Goal: Information Seeking & Learning: Learn about a topic

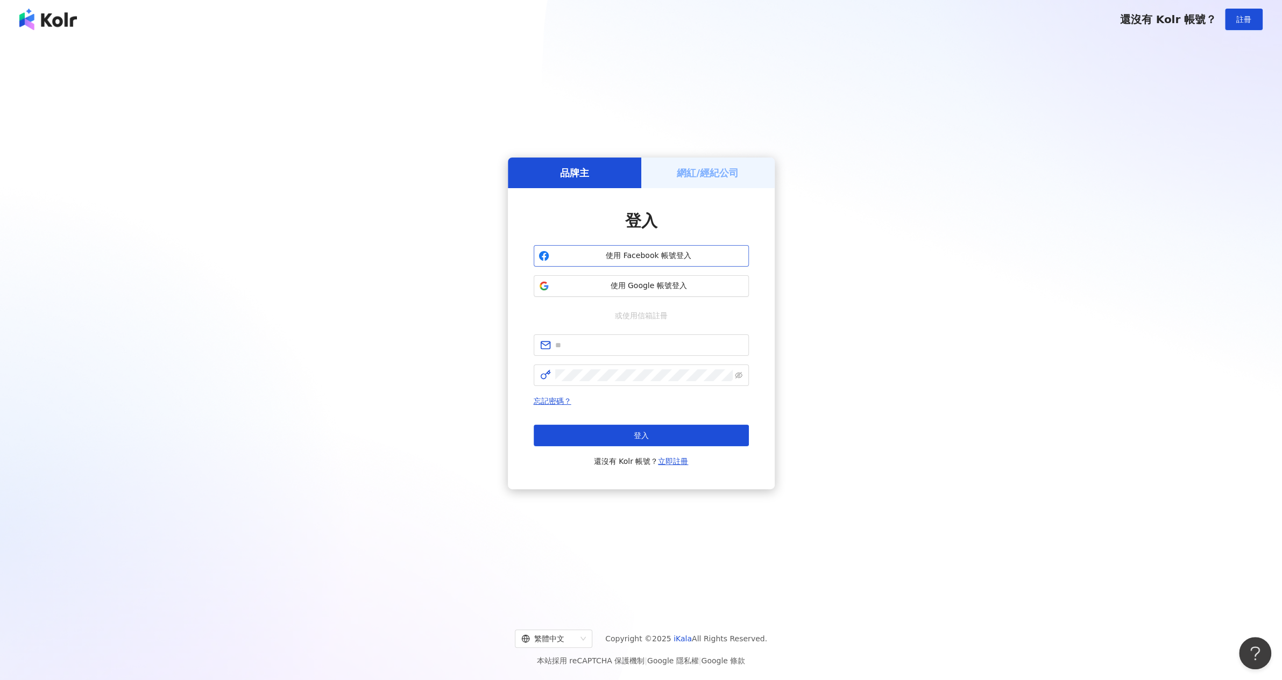
click at [630, 254] on span "使用 Facebook 帳號登入" at bounding box center [648, 256] width 190 height 11
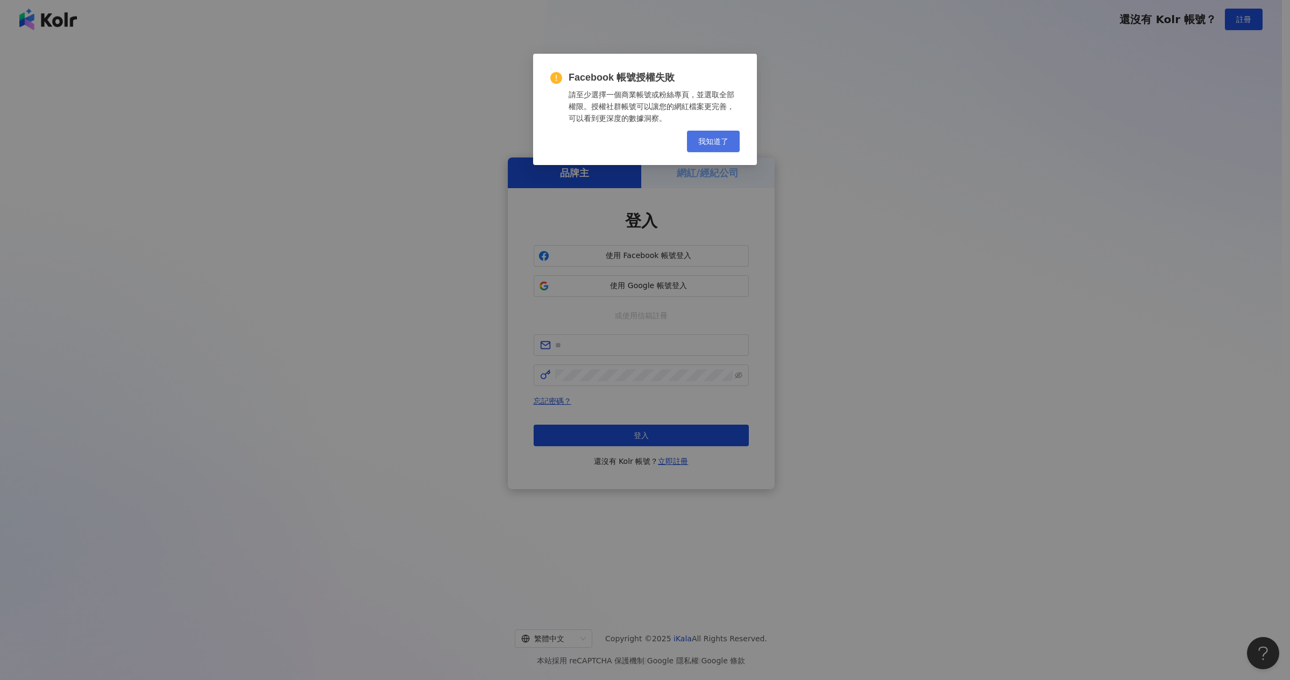
click at [707, 144] on span "我知道了" at bounding box center [713, 141] width 30 height 9
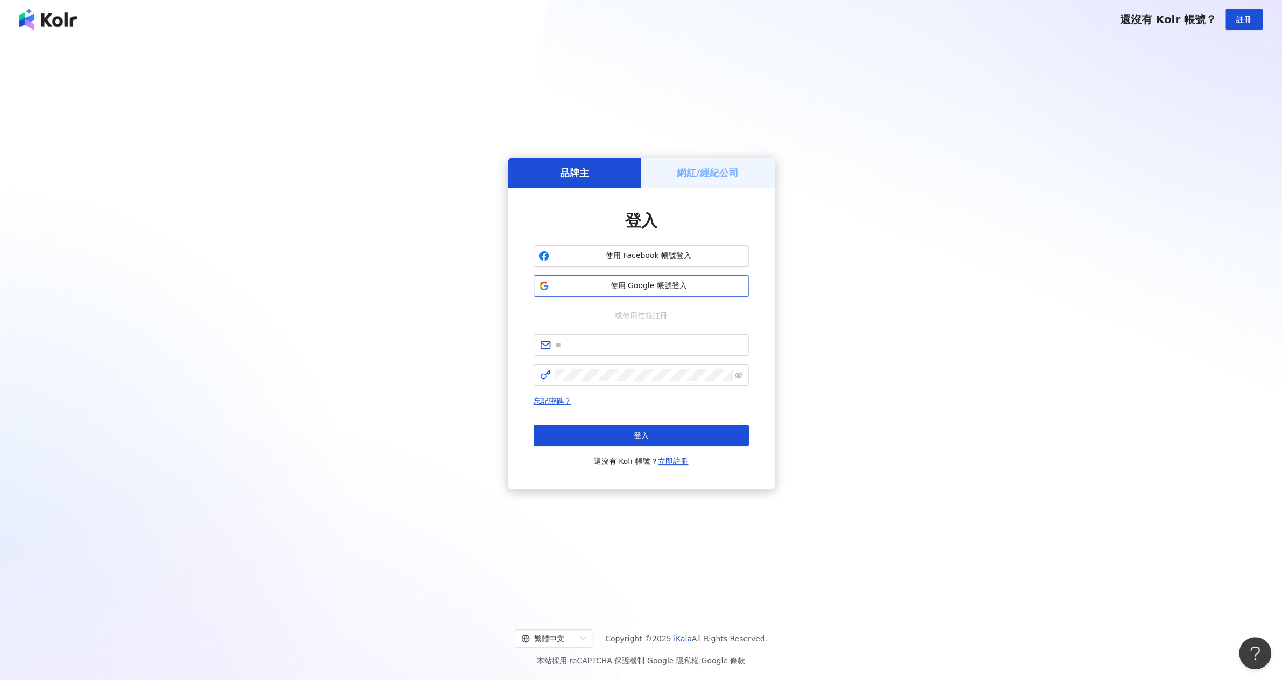
click at [644, 280] on button "使用 Google 帳號登入" at bounding box center [641, 286] width 215 height 22
click at [646, 253] on span "使用 Facebook 帳號登入" at bounding box center [648, 256] width 190 height 11
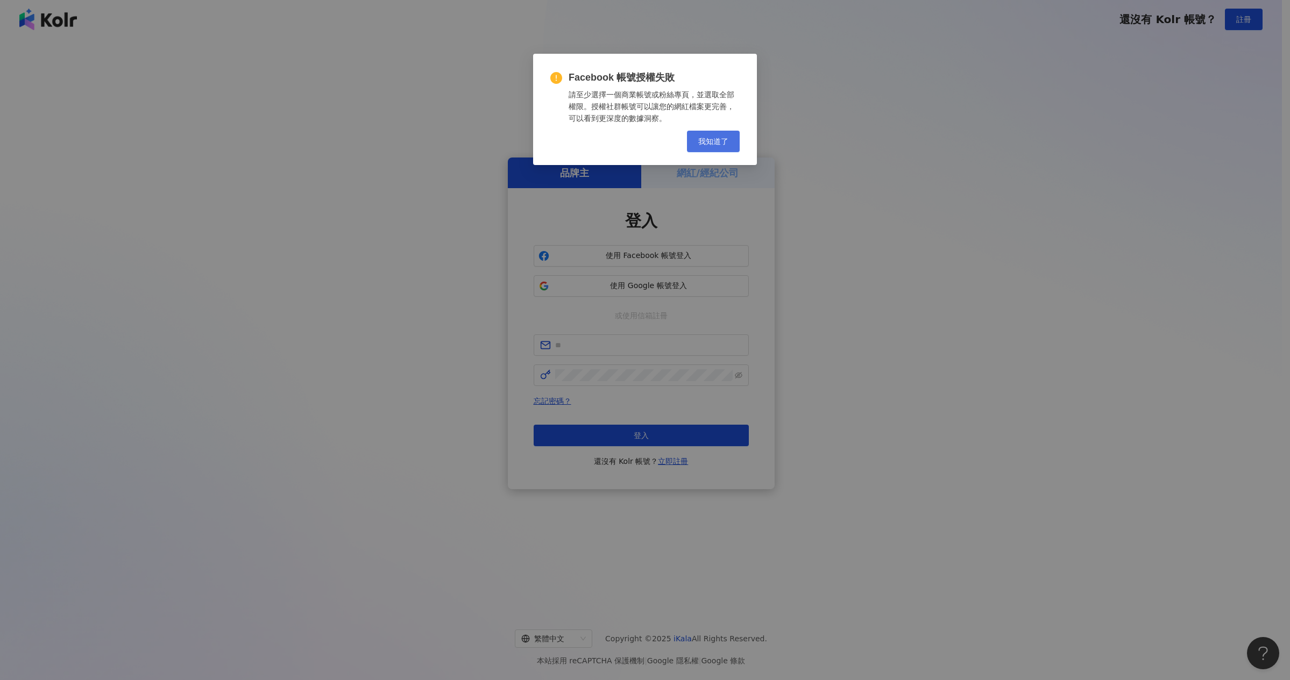
click at [716, 144] on span "我知道了" at bounding box center [713, 141] width 30 height 9
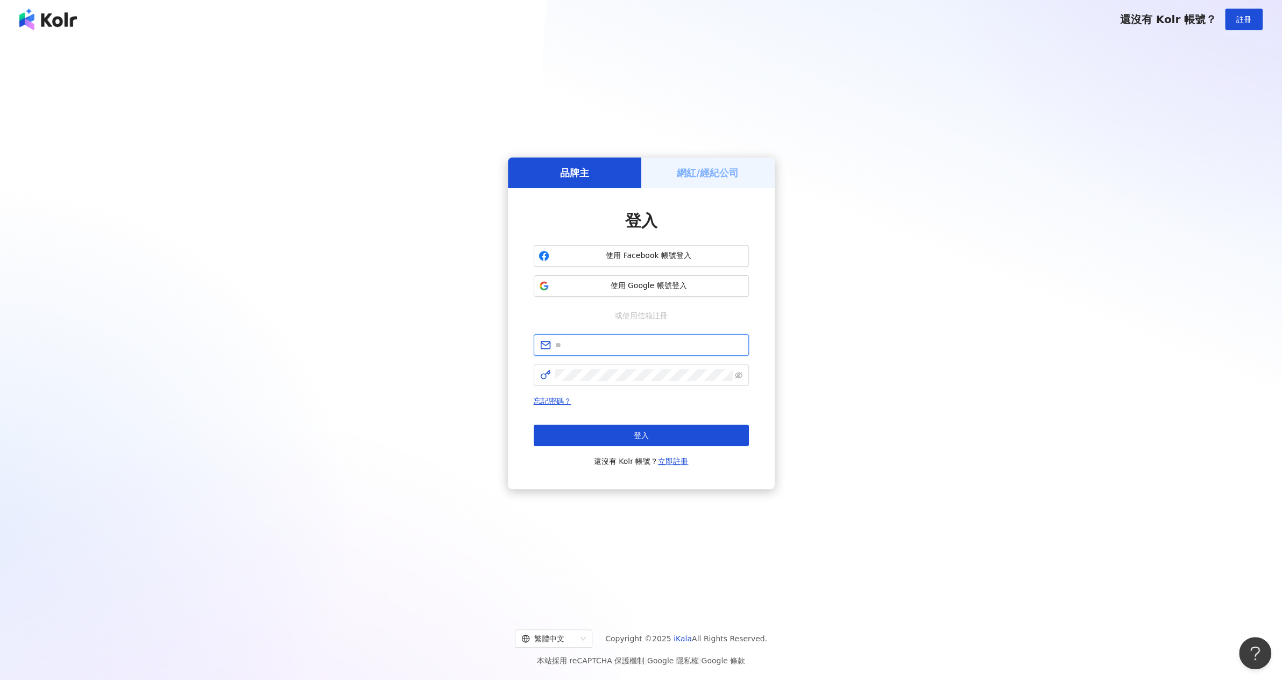
click at [603, 348] on input "text" at bounding box center [648, 345] width 187 height 12
type input "*"
paste input "**********"
type input "**********"
click at [648, 436] on span "登入" at bounding box center [641, 435] width 15 height 9
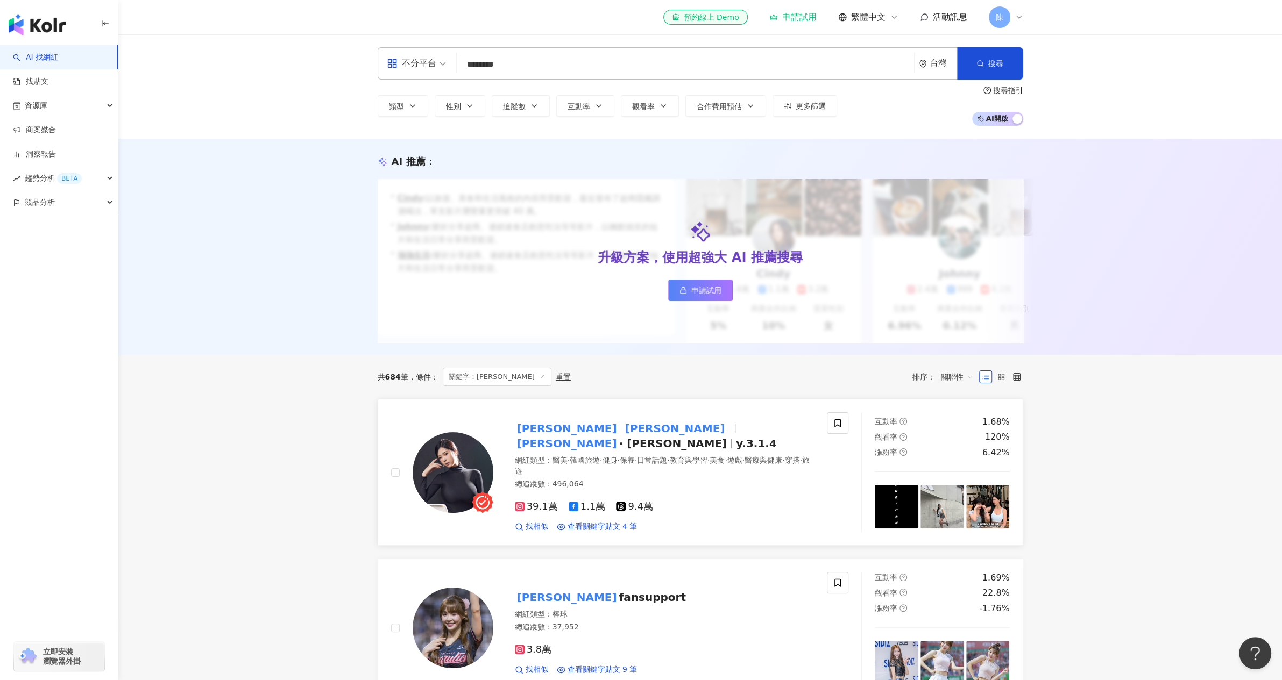
click at [517, 503] on rect at bounding box center [520, 507] width 8 height 8
click at [518, 505] on rect at bounding box center [520, 507] width 8 height 8
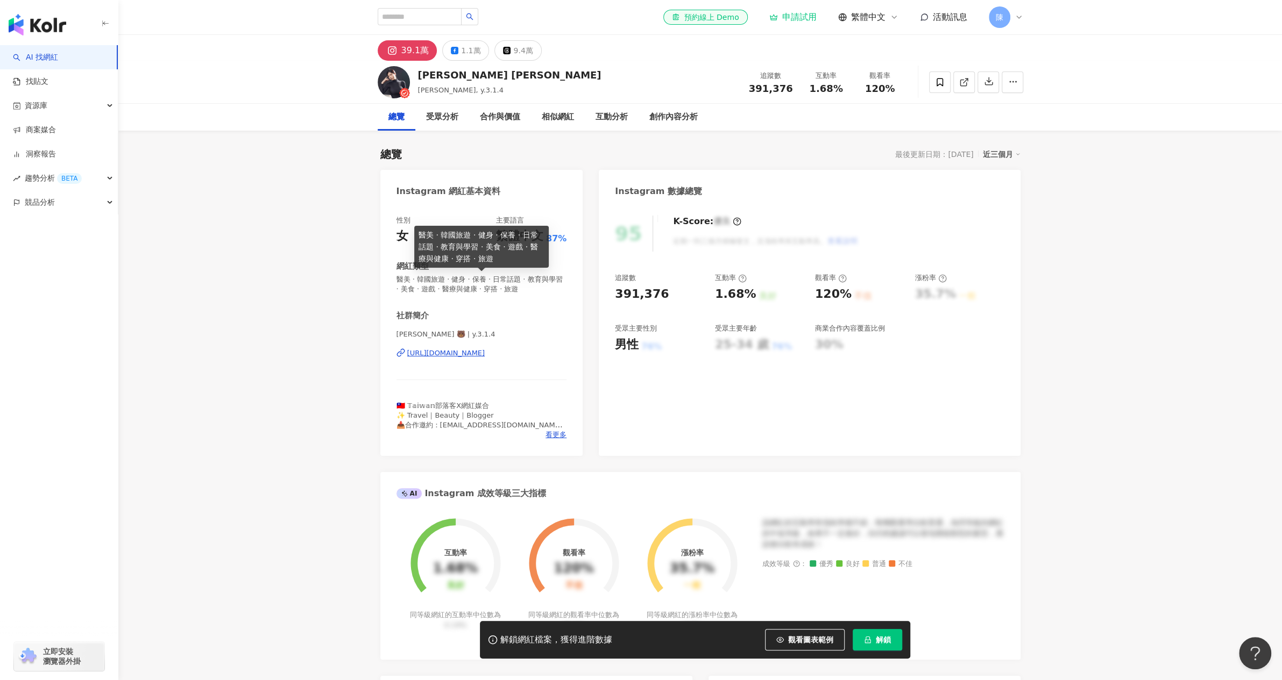
click at [444, 350] on div "https://www.instagram.com/y.3.1.4/" at bounding box center [446, 354] width 78 height 10
click at [557, 439] on span "看更多" at bounding box center [555, 435] width 21 height 10
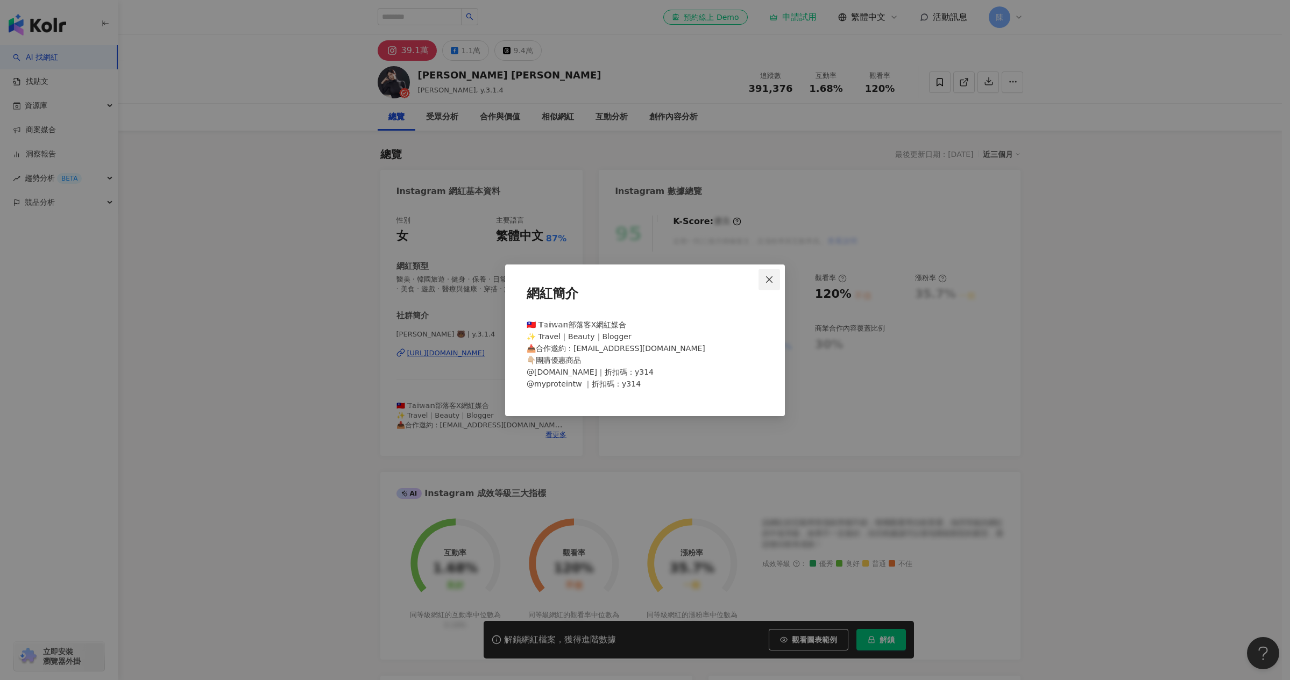
click at [770, 280] on icon "close" at bounding box center [769, 279] width 6 height 6
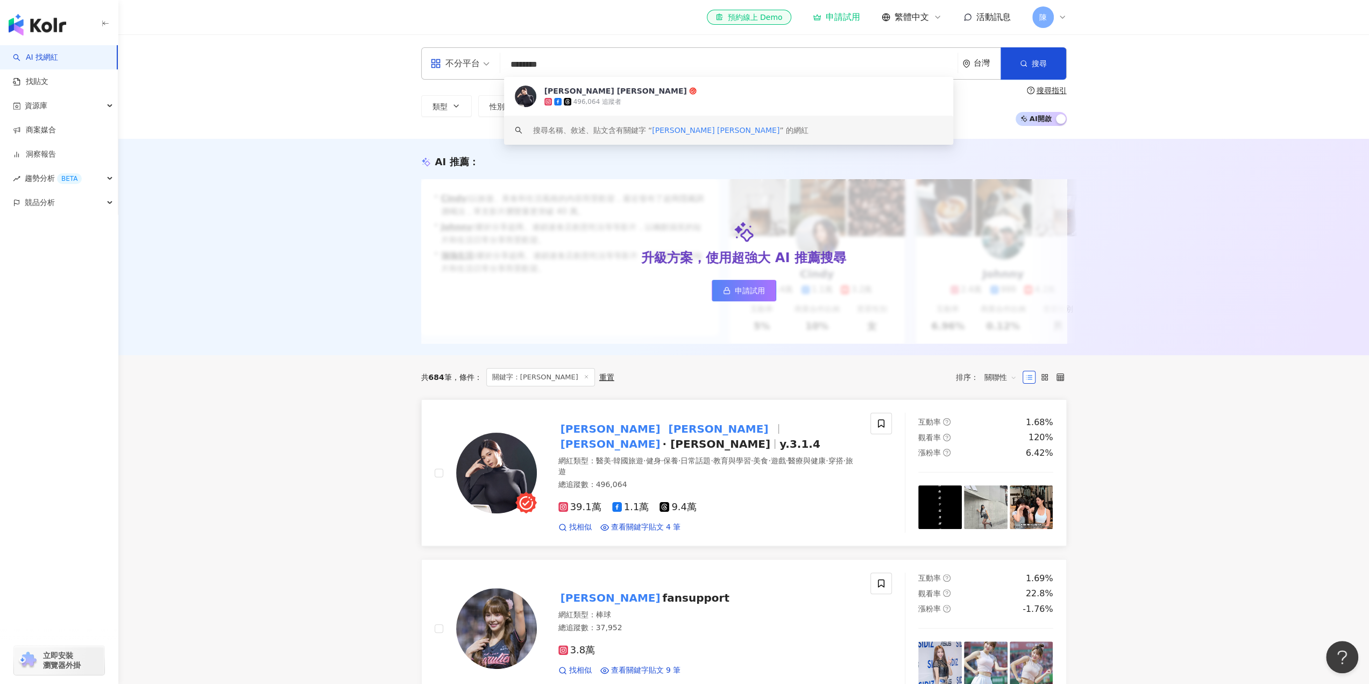
click at [662, 435] on span at bounding box center [664, 428] width 4 height 13
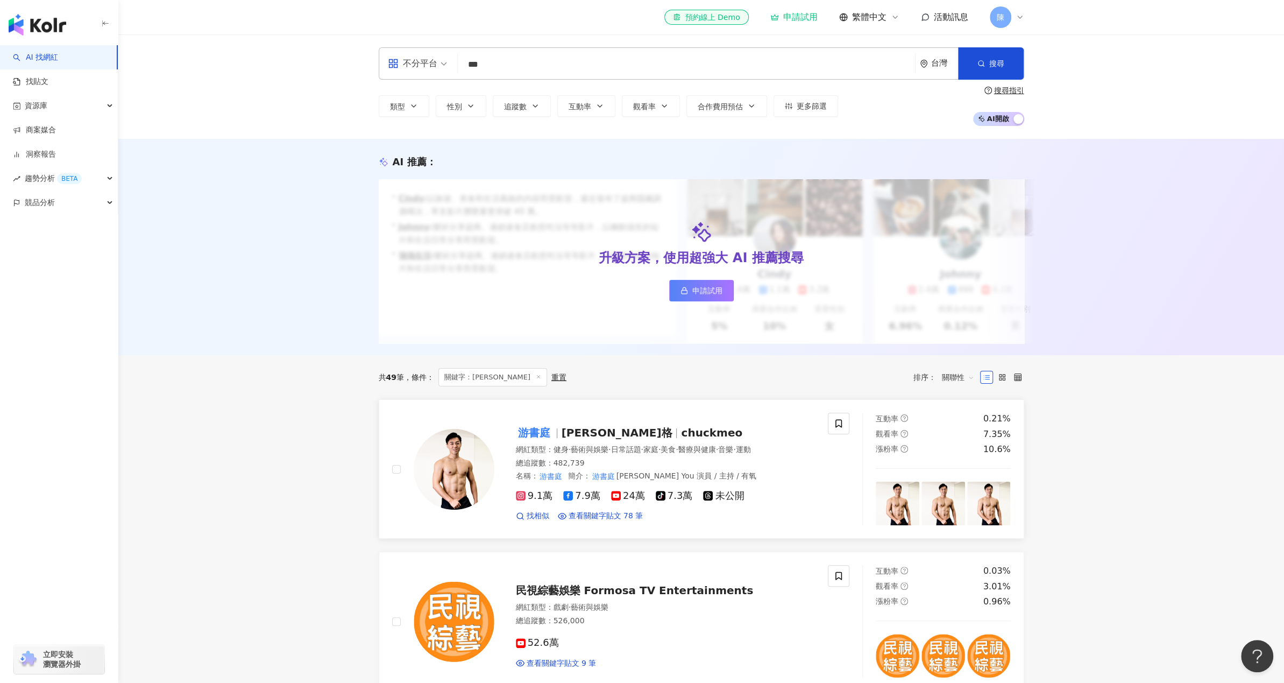
click at [536, 441] on mark "游書庭" at bounding box center [534, 432] width 37 height 17
click at [530, 501] on span "9.1萬" at bounding box center [534, 495] width 37 height 11
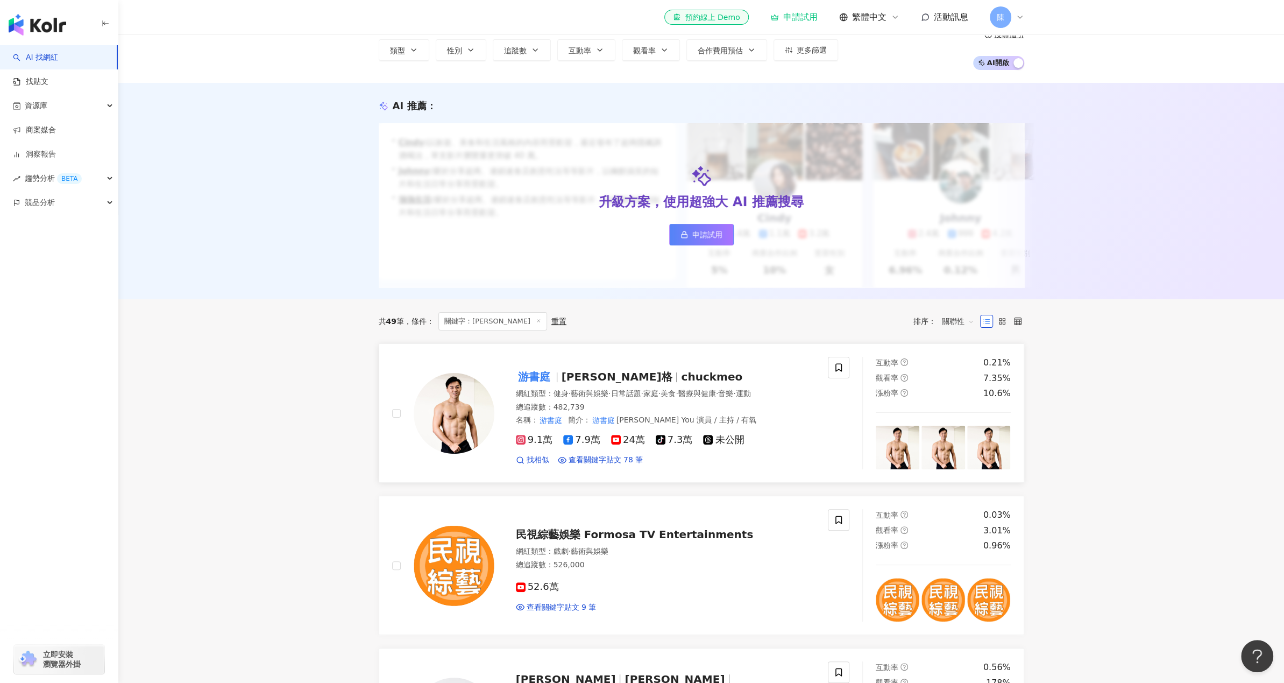
scroll to position [54, 0]
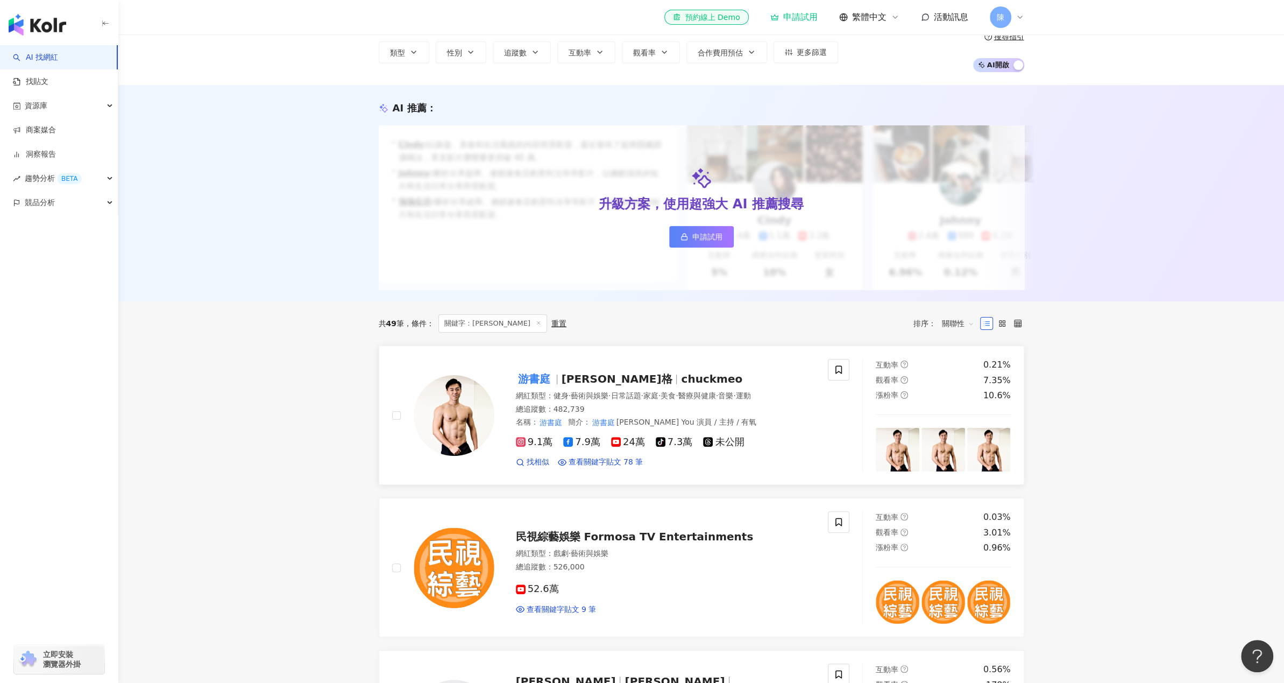
click at [542, 447] on span "9.1萬" at bounding box center [534, 441] width 37 height 11
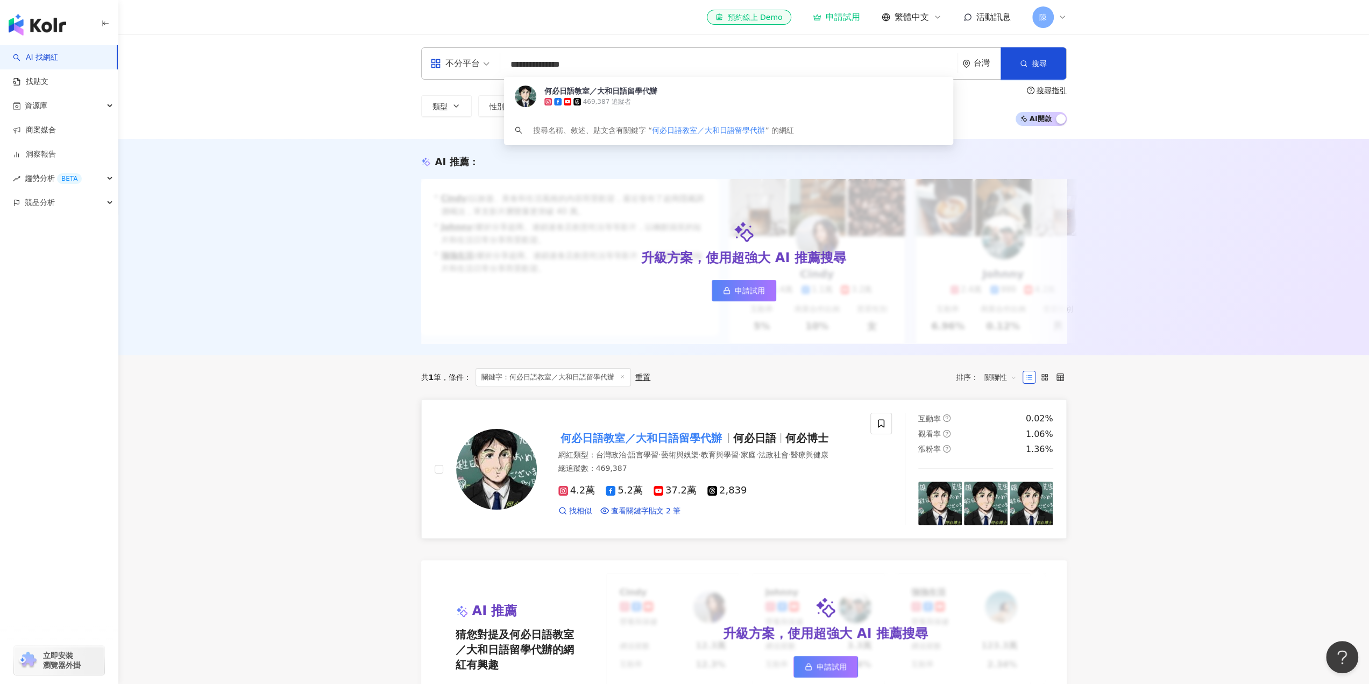
click at [582, 496] on span "4.2萬" at bounding box center [576, 490] width 37 height 11
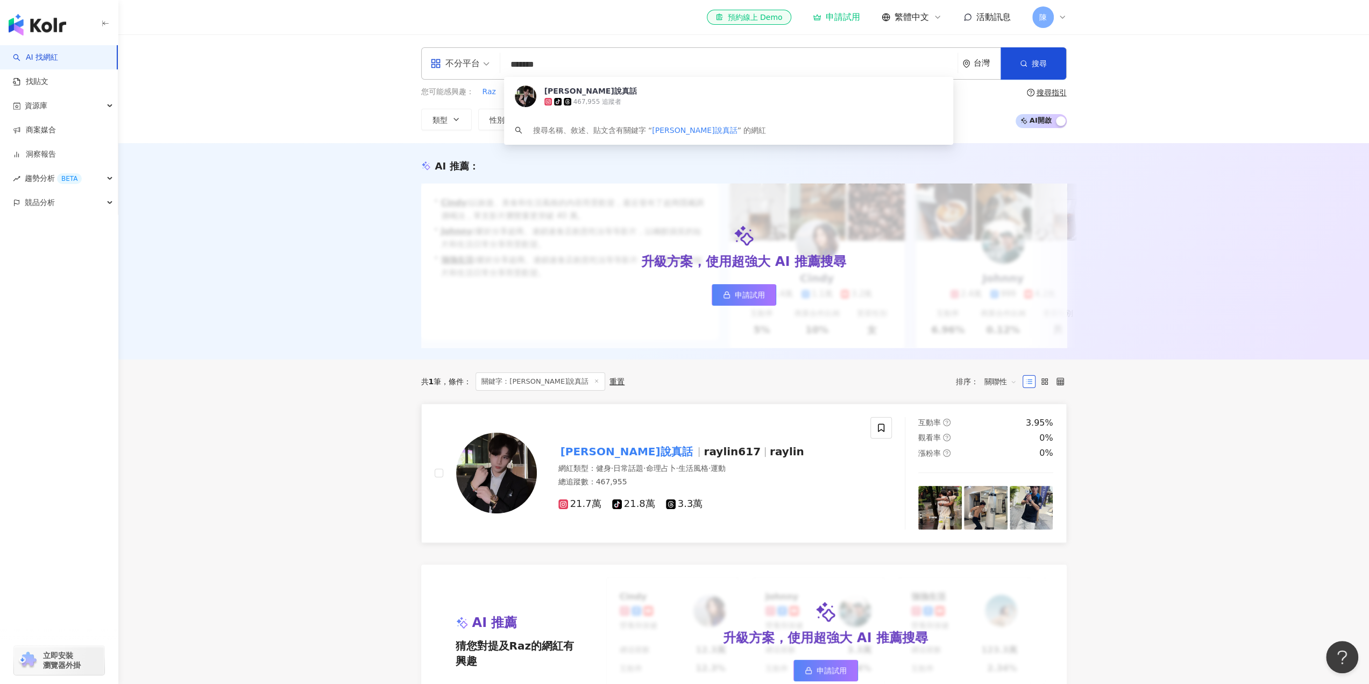
click at [586, 509] on span "21.7萬" at bounding box center [579, 503] width 43 height 11
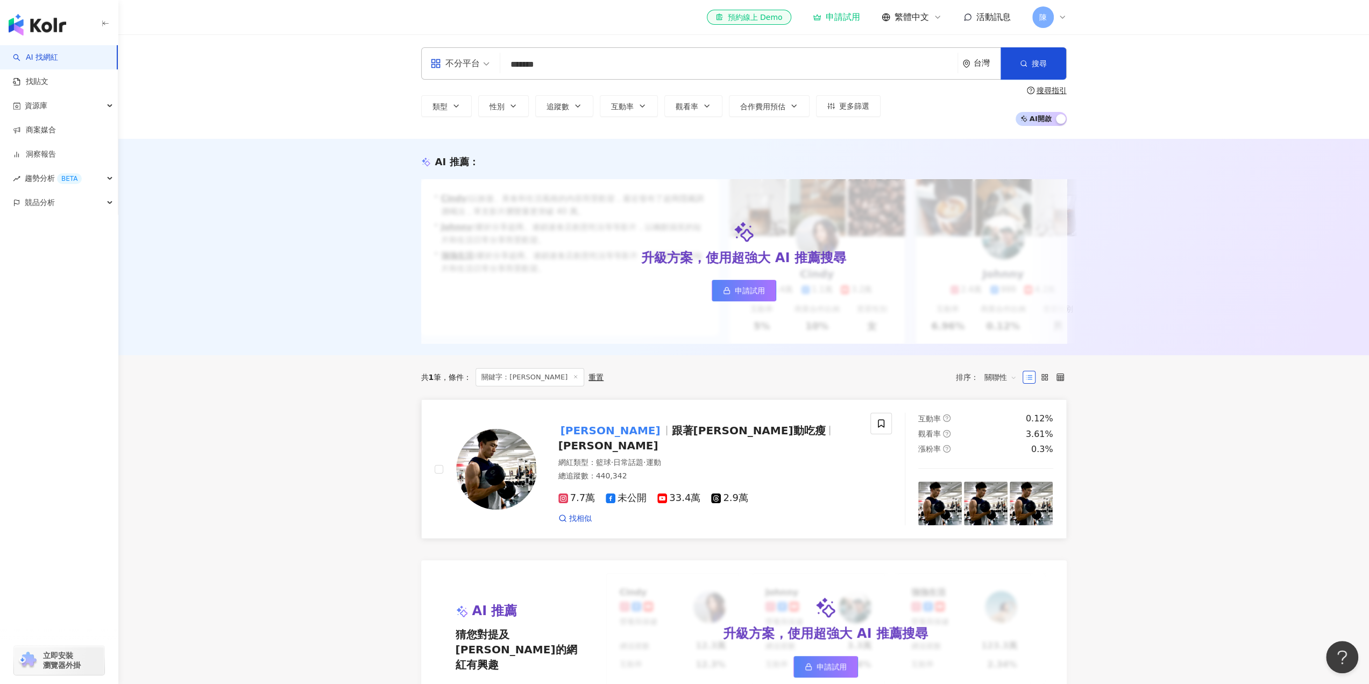
click at [581, 439] on mark "CYFIT兆佑" at bounding box center [610, 430] width 104 height 17
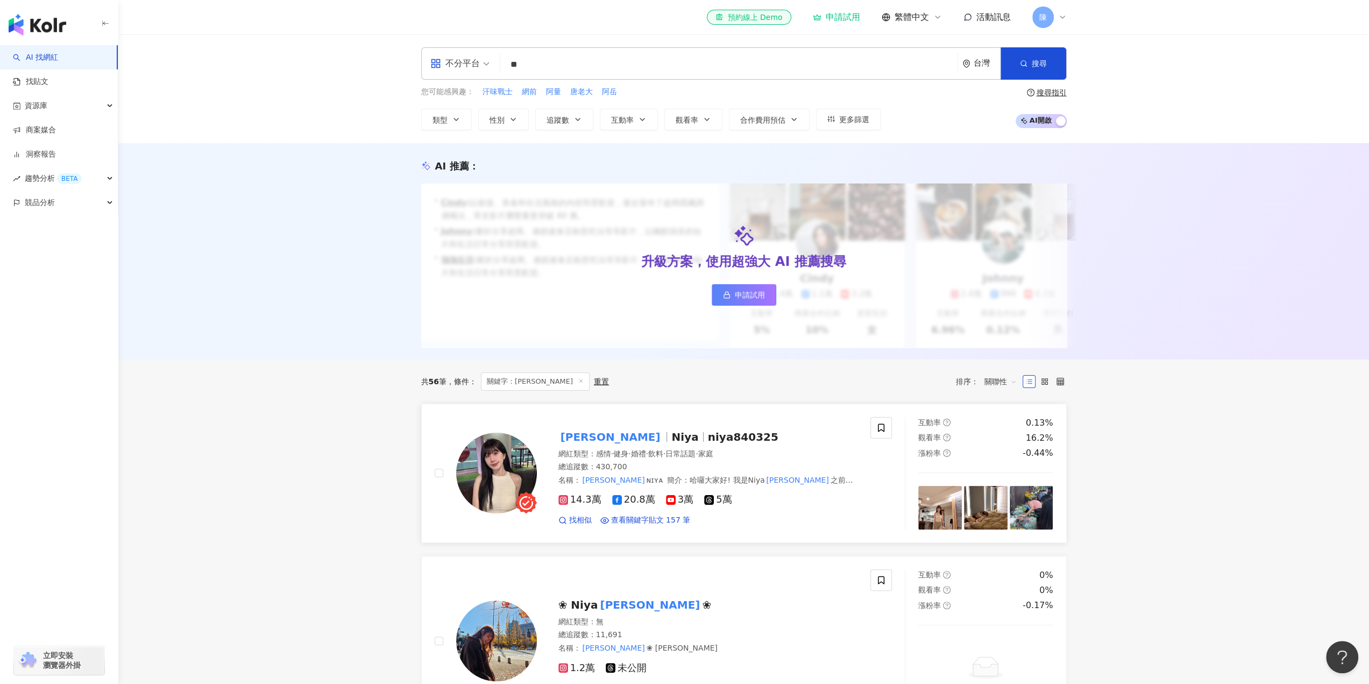
click at [576, 440] on mark "[PERSON_NAME]" at bounding box center [610, 436] width 104 height 17
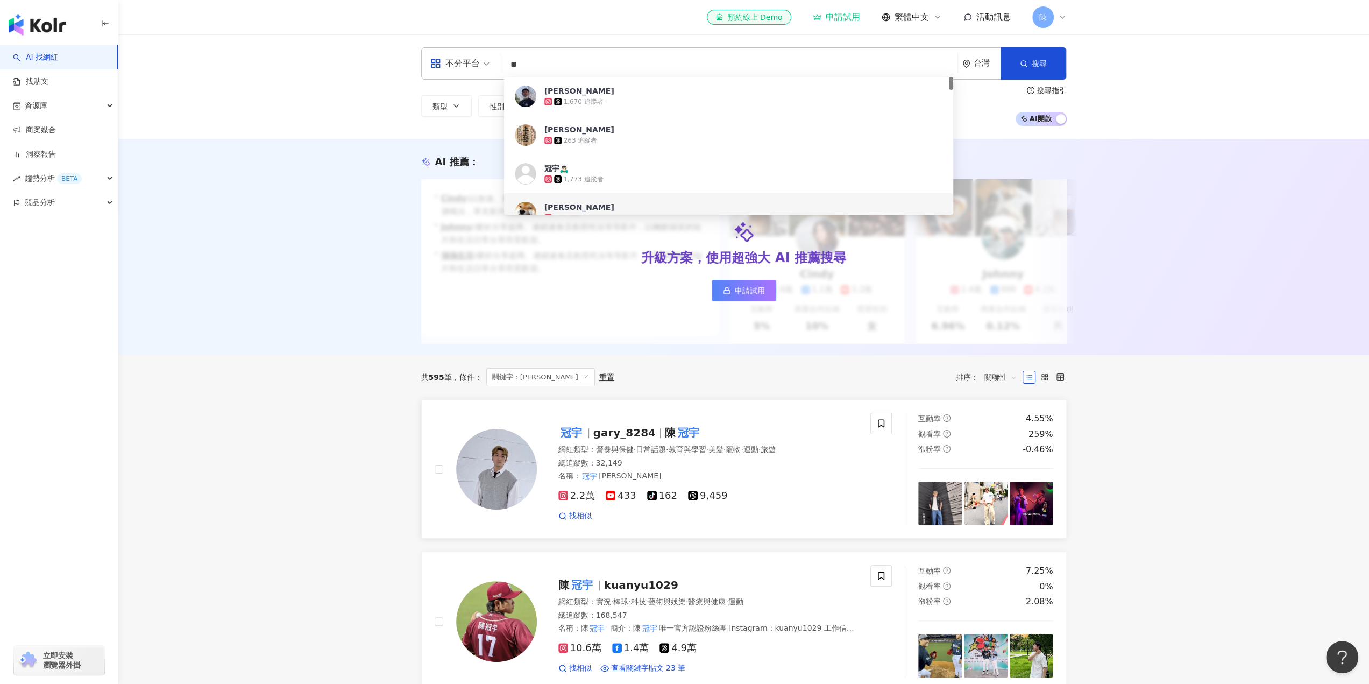
click at [567, 441] on mark "冠宇" at bounding box center [571, 432] width 26 height 17
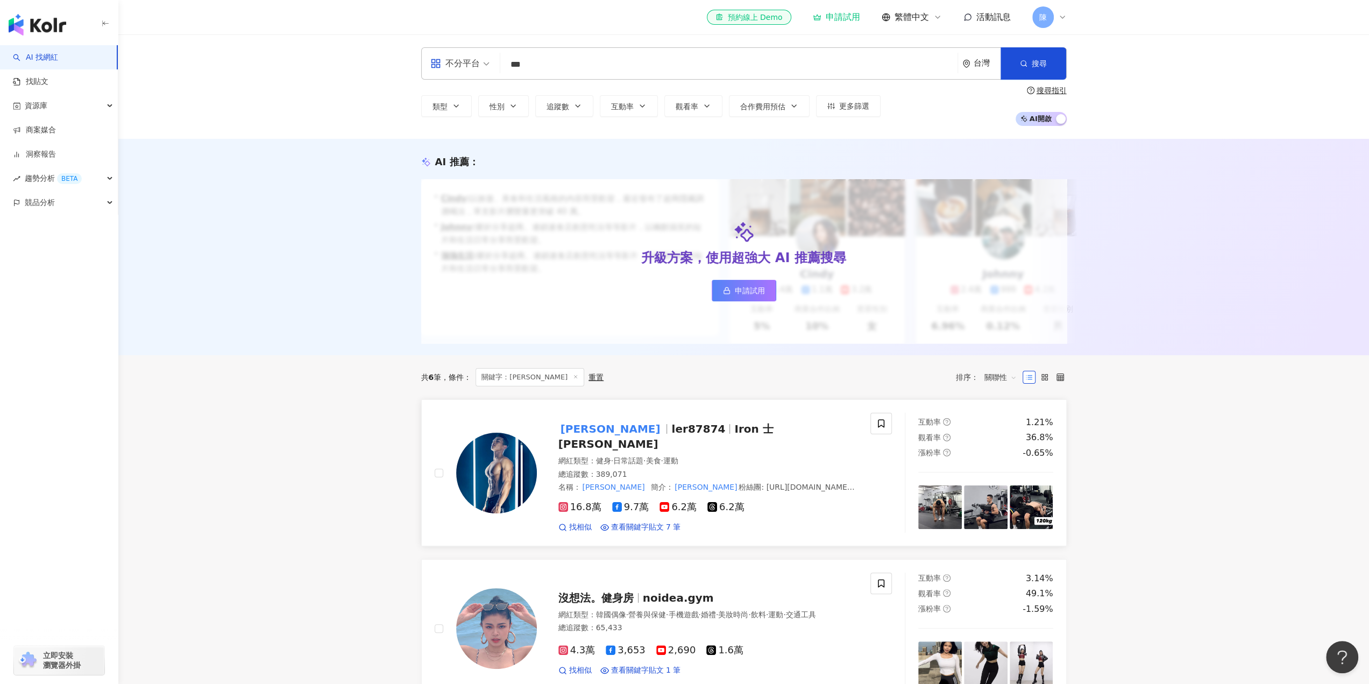
click at [584, 437] on mark "黃士倫" at bounding box center [610, 428] width 104 height 17
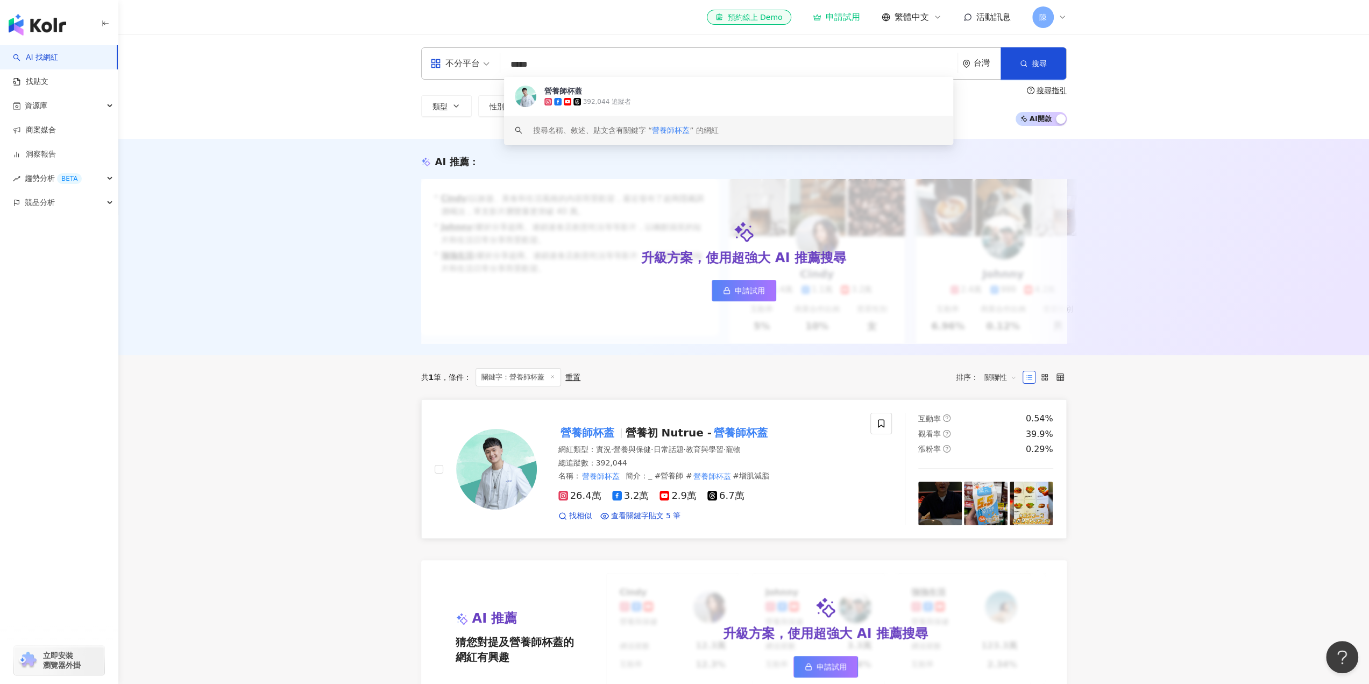
click at [586, 436] on mark "營養師杯蓋" at bounding box center [587, 432] width 58 height 17
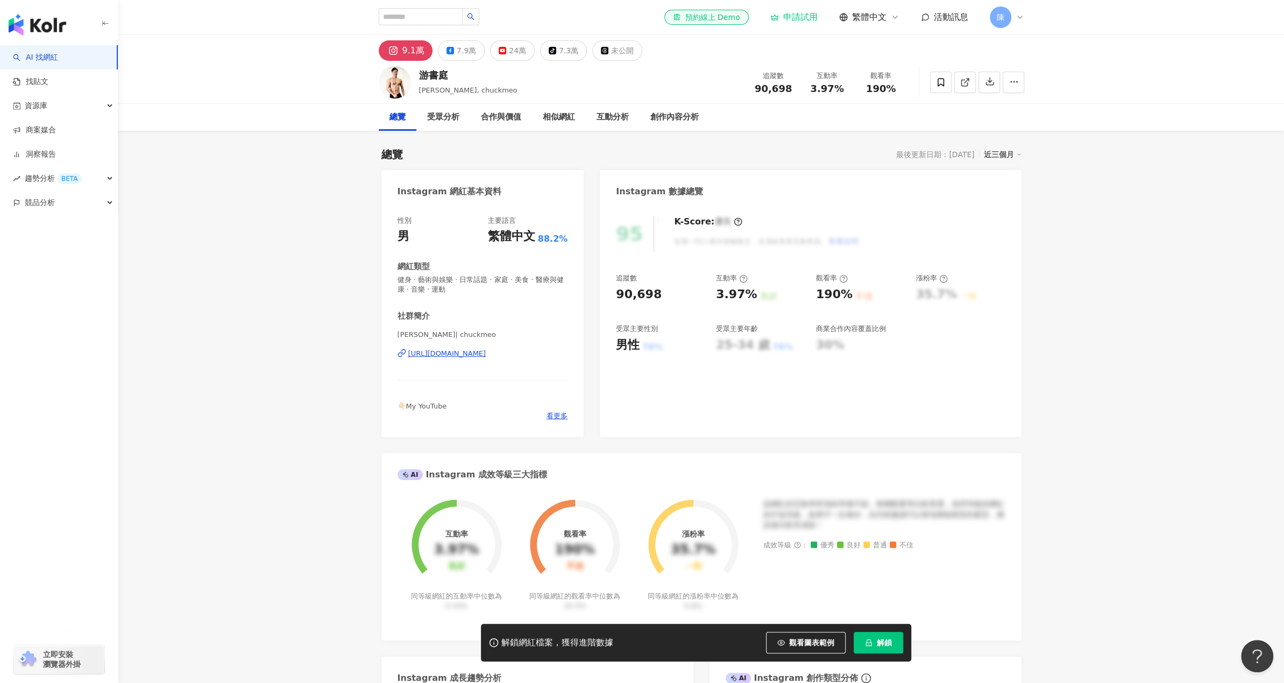
click at [486, 356] on div "[URL][DOMAIN_NAME]" at bounding box center [447, 354] width 78 height 10
click at [486, 352] on div "[URL][DOMAIN_NAME]" at bounding box center [447, 354] width 78 height 10
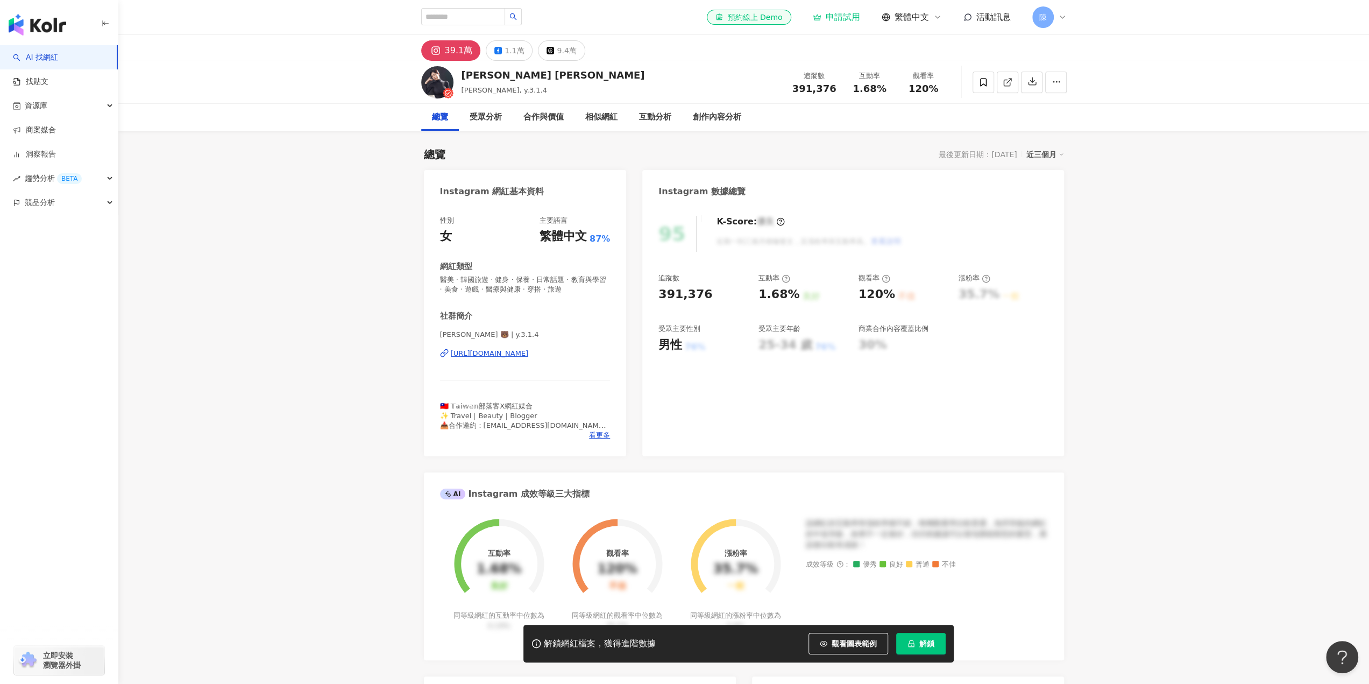
click at [529, 354] on div "https://www.instagram.com/y.3.1.4/" at bounding box center [490, 354] width 78 height 10
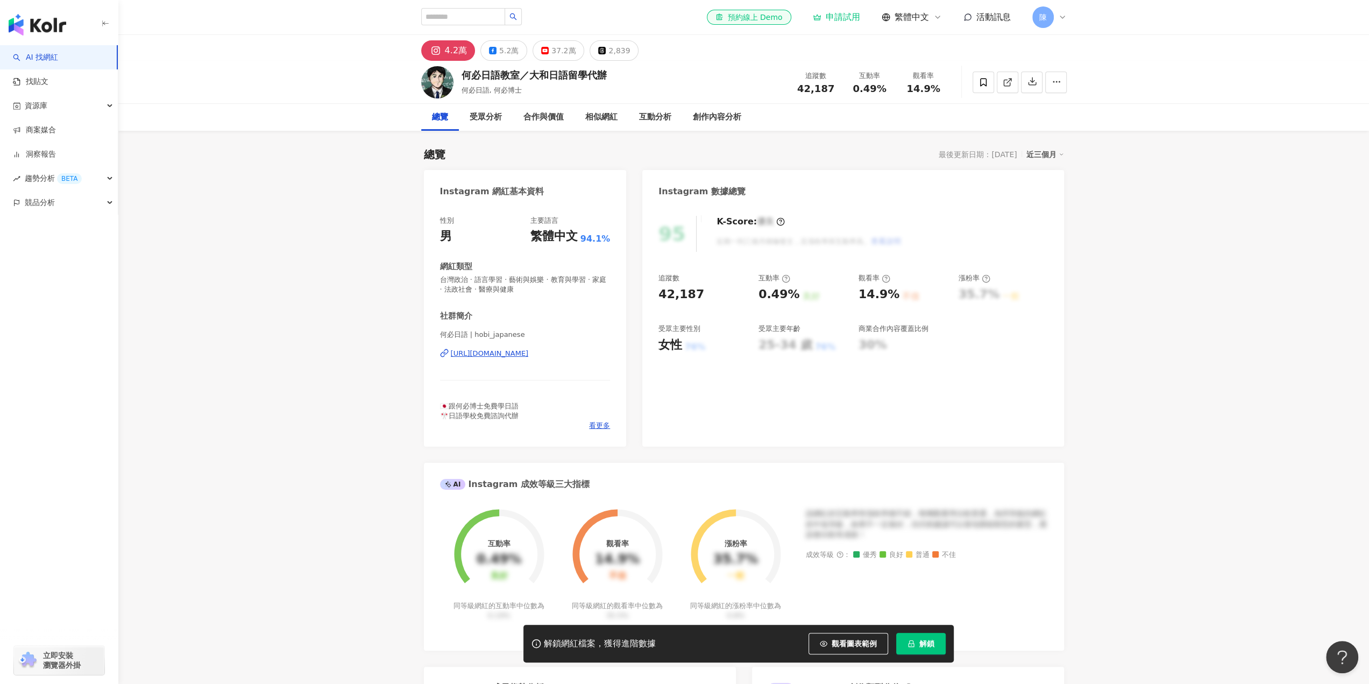
click at [529, 353] on div "https://www.instagram.com/hobi_japanese/" at bounding box center [490, 354] width 78 height 10
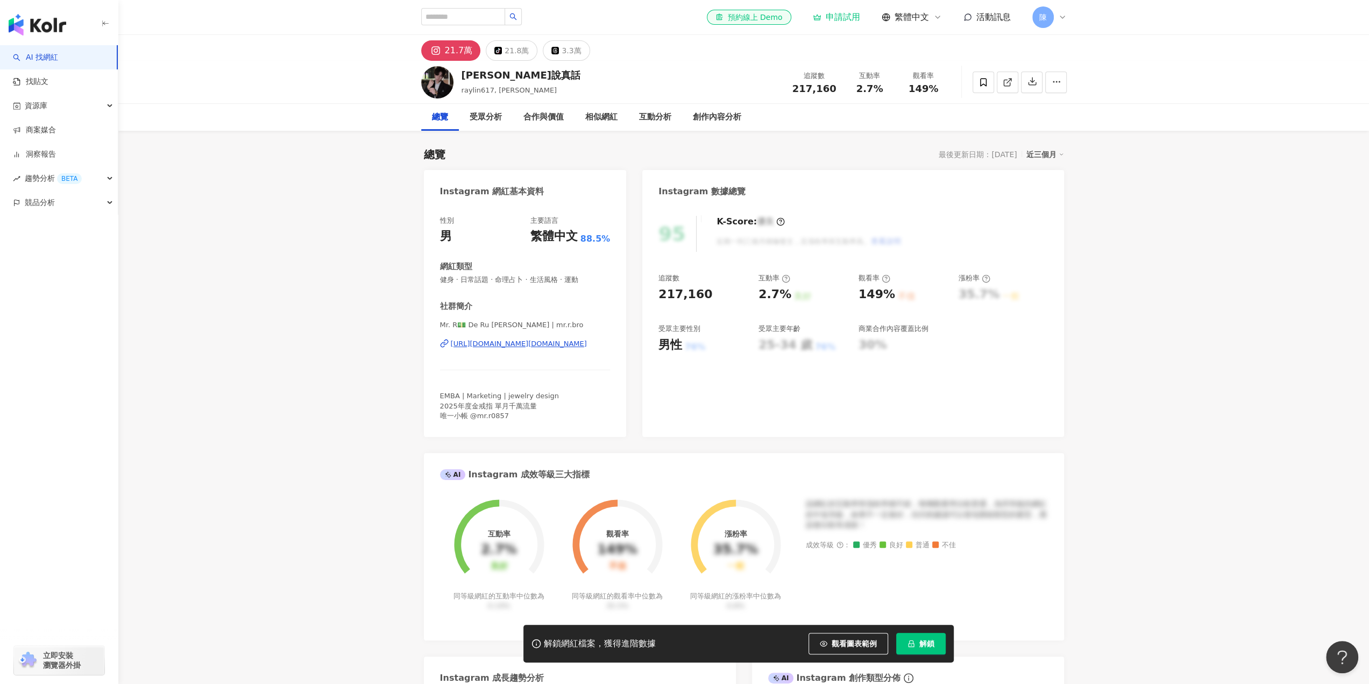
drag, startPoint x: 527, startPoint y: 346, endPoint x: 523, endPoint y: 337, distance: 9.2
click at [527, 346] on div "https://www.instagram.com/mr.r.bro/" at bounding box center [519, 344] width 136 height 10
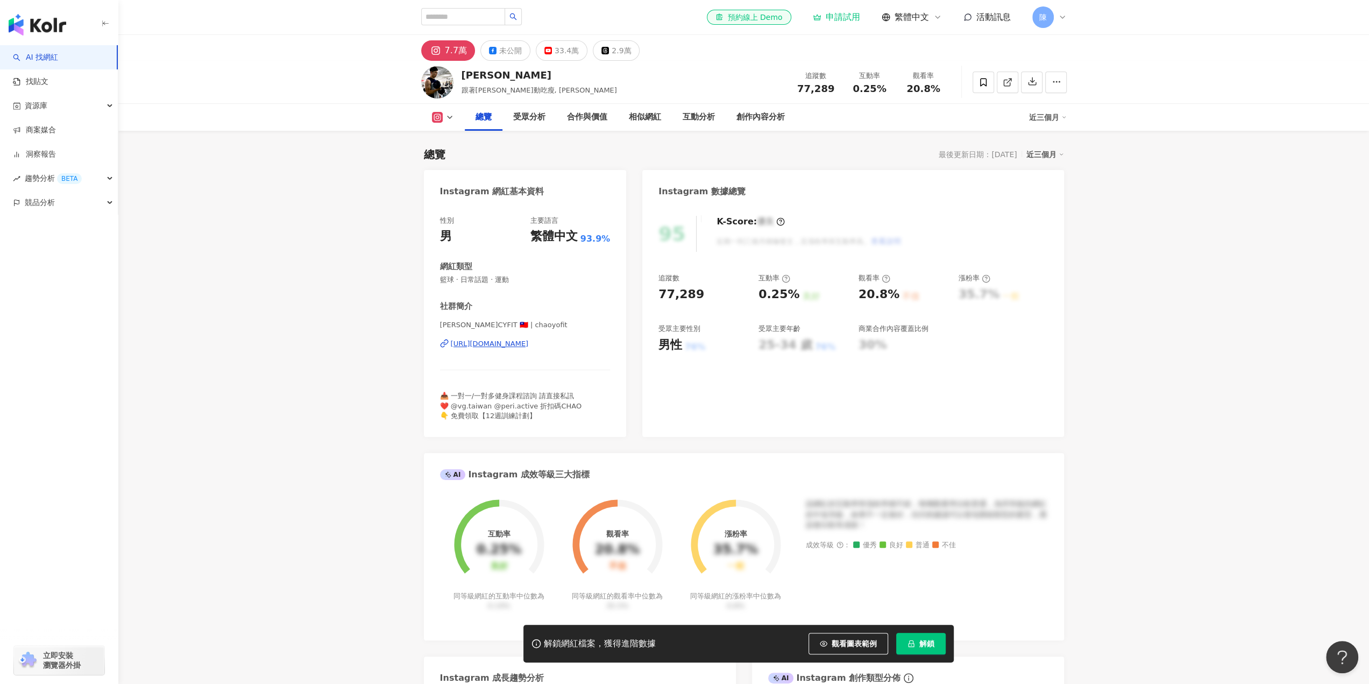
click at [529, 342] on div "https://www.instagram.com/chaoyofit/" at bounding box center [490, 344] width 78 height 10
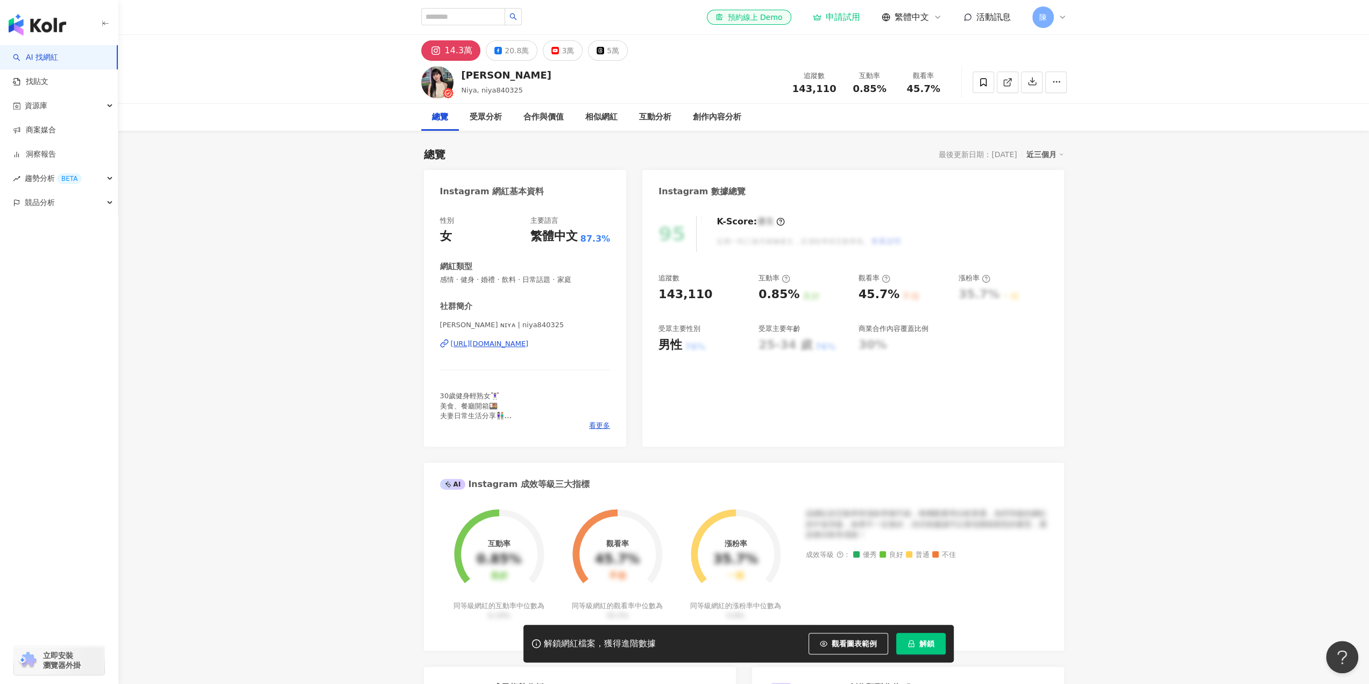
click at [529, 347] on div "https://www.instagram.com/niya840325/" at bounding box center [490, 344] width 78 height 10
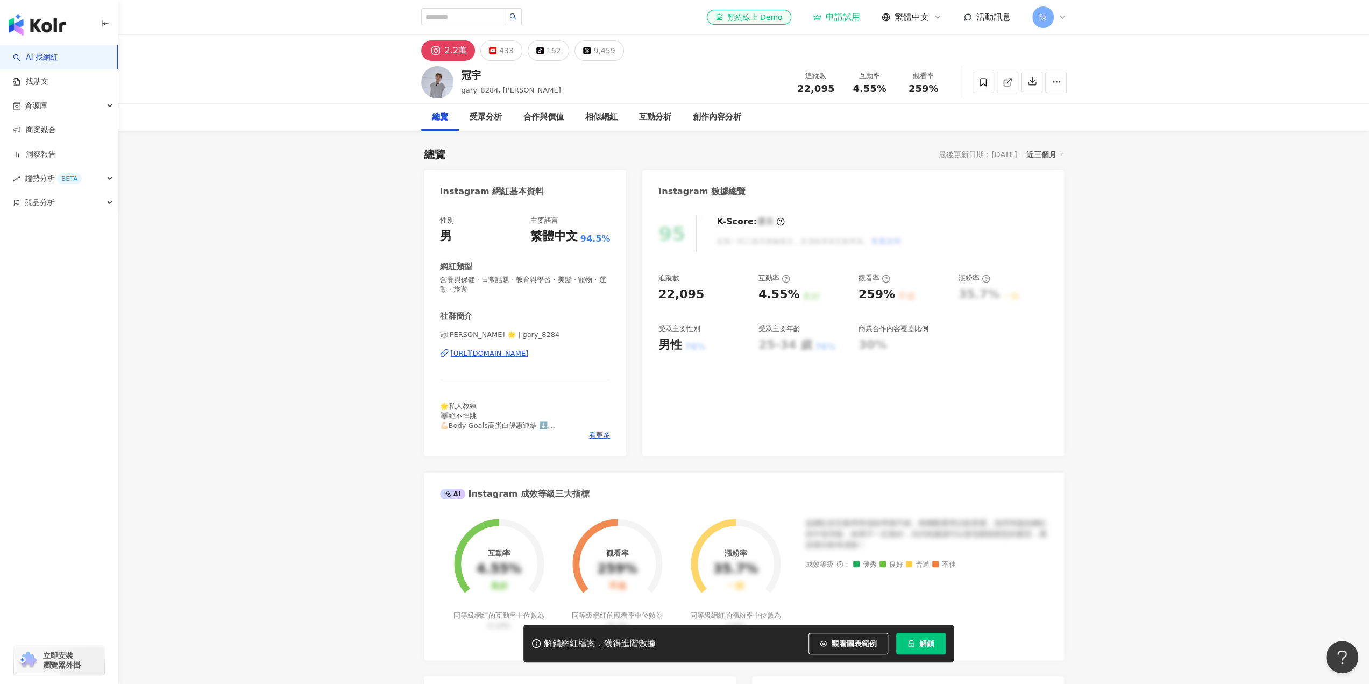
click at [529, 351] on div "https://www.instagram.com/gary_8284/" at bounding box center [490, 354] width 78 height 10
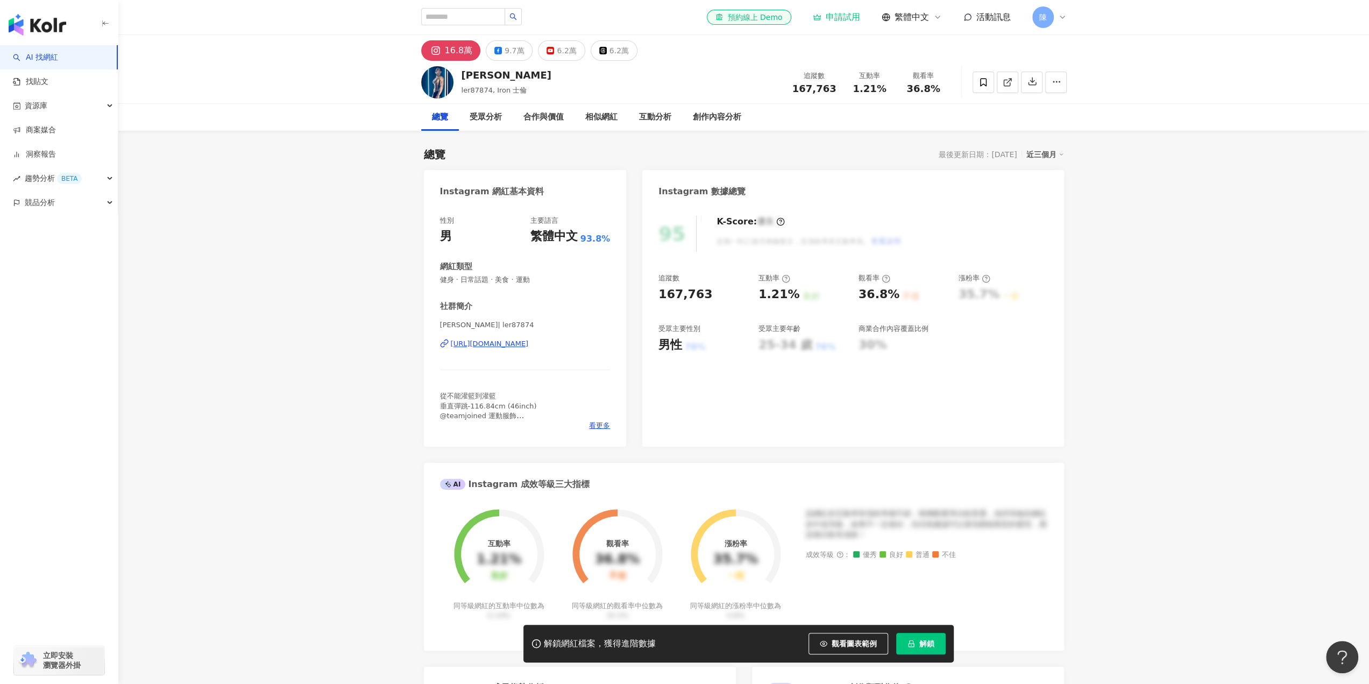
click at [529, 344] on div "https://www.instagram.com/ler87874/" at bounding box center [490, 344] width 78 height 10
click at [529, 342] on div "https://www.instagram.com/nutruelife/" at bounding box center [490, 344] width 78 height 10
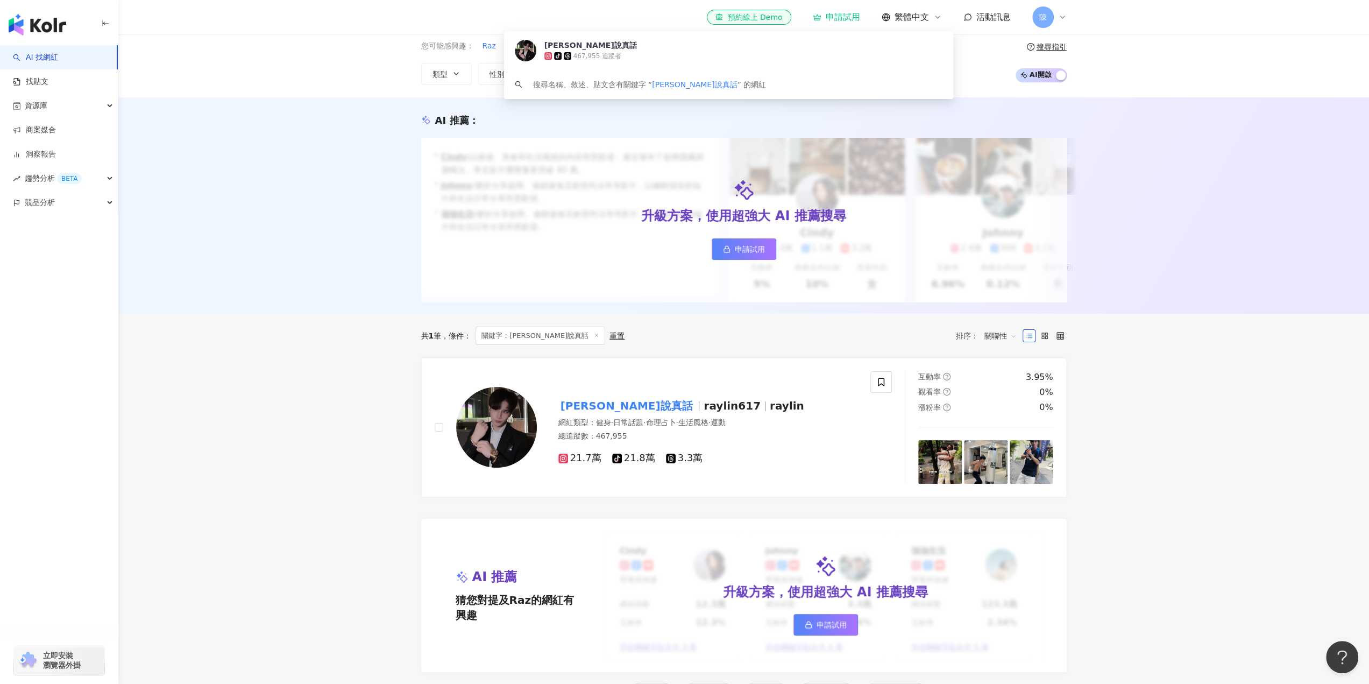
scroll to position [108, 0]
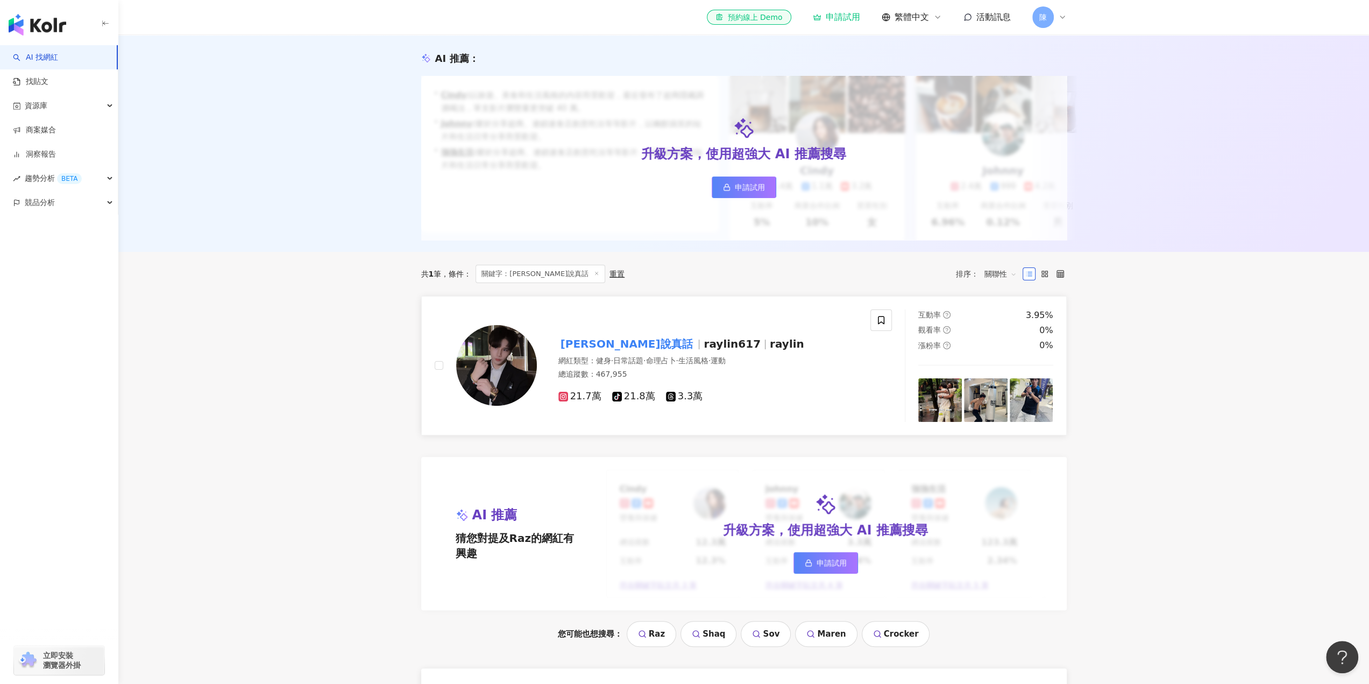
click at [586, 401] on span "21.7萬" at bounding box center [579, 395] width 43 height 11
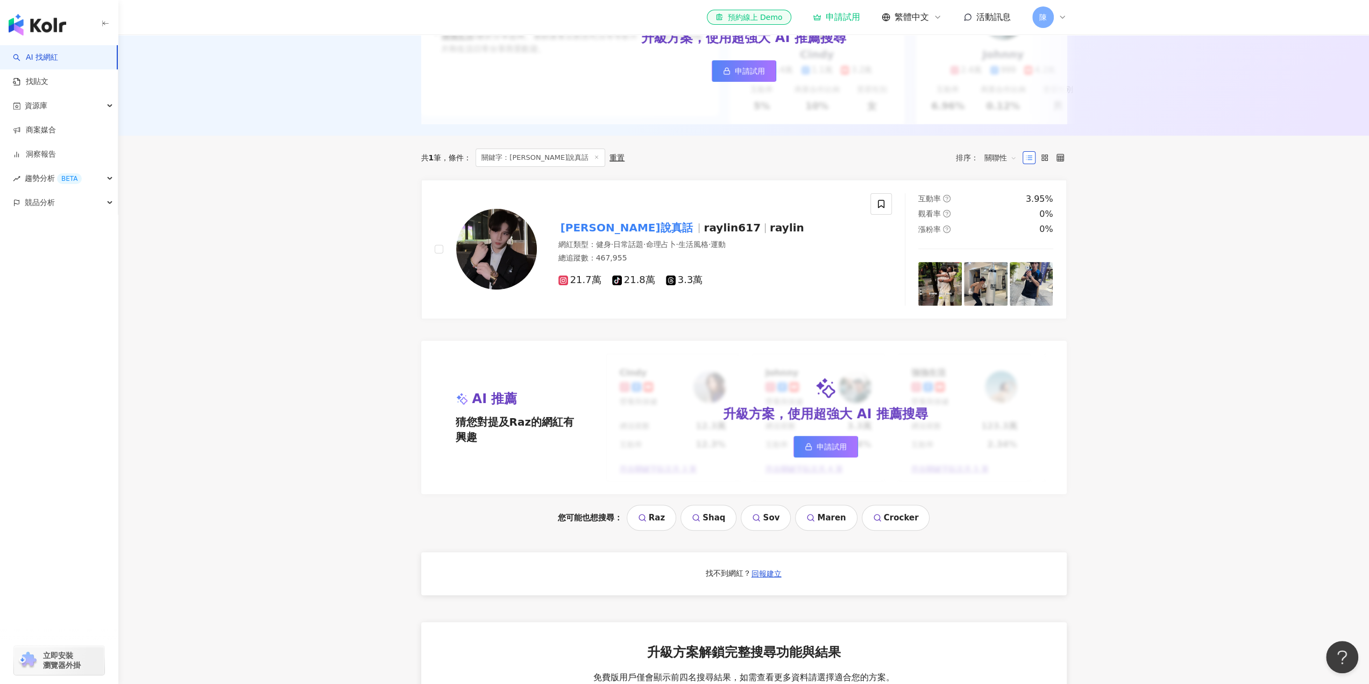
scroll to position [269, 0]
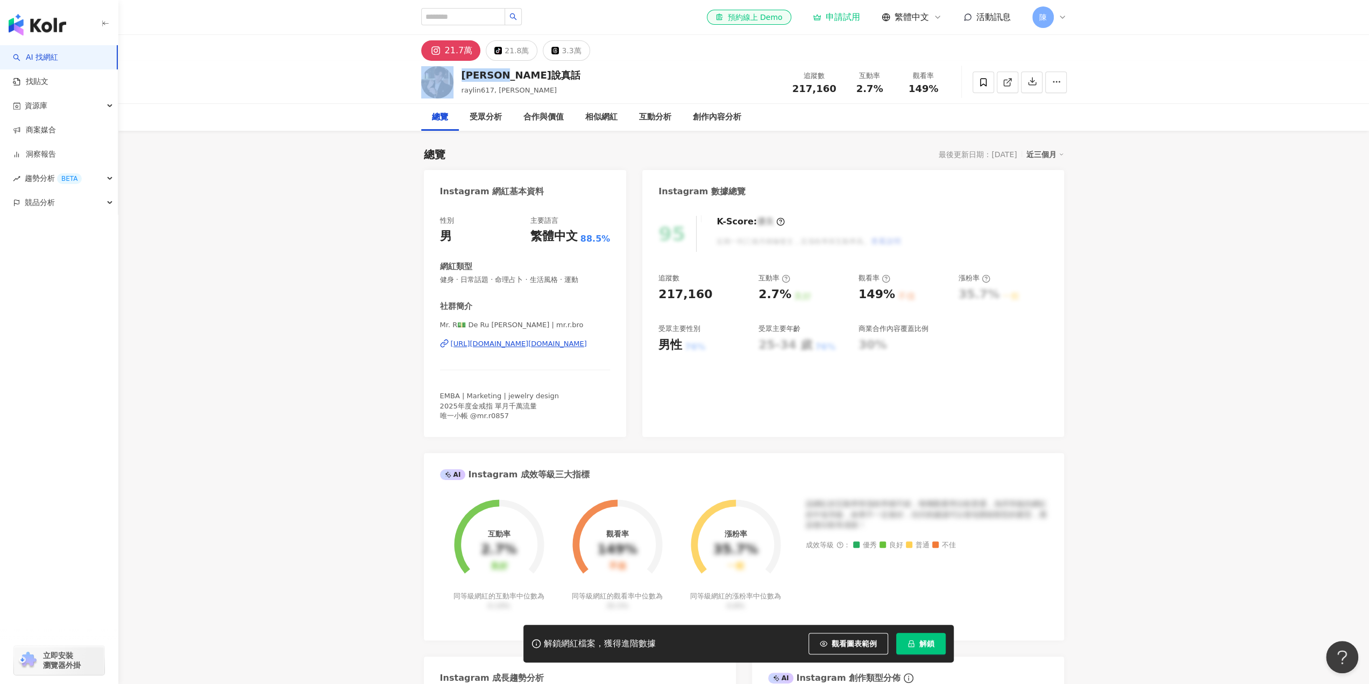
drag, startPoint x: 516, startPoint y: 77, endPoint x: 451, endPoint y: 74, distance: 65.1
click at [451, 74] on div "[PERSON_NAME]說真話 raylin617, [PERSON_NAME] 追蹤數 217,160 互動率 2.7% 觀看率 149%" at bounding box center [744, 82] width 688 height 42
copy div "[PERSON_NAME]說真話"
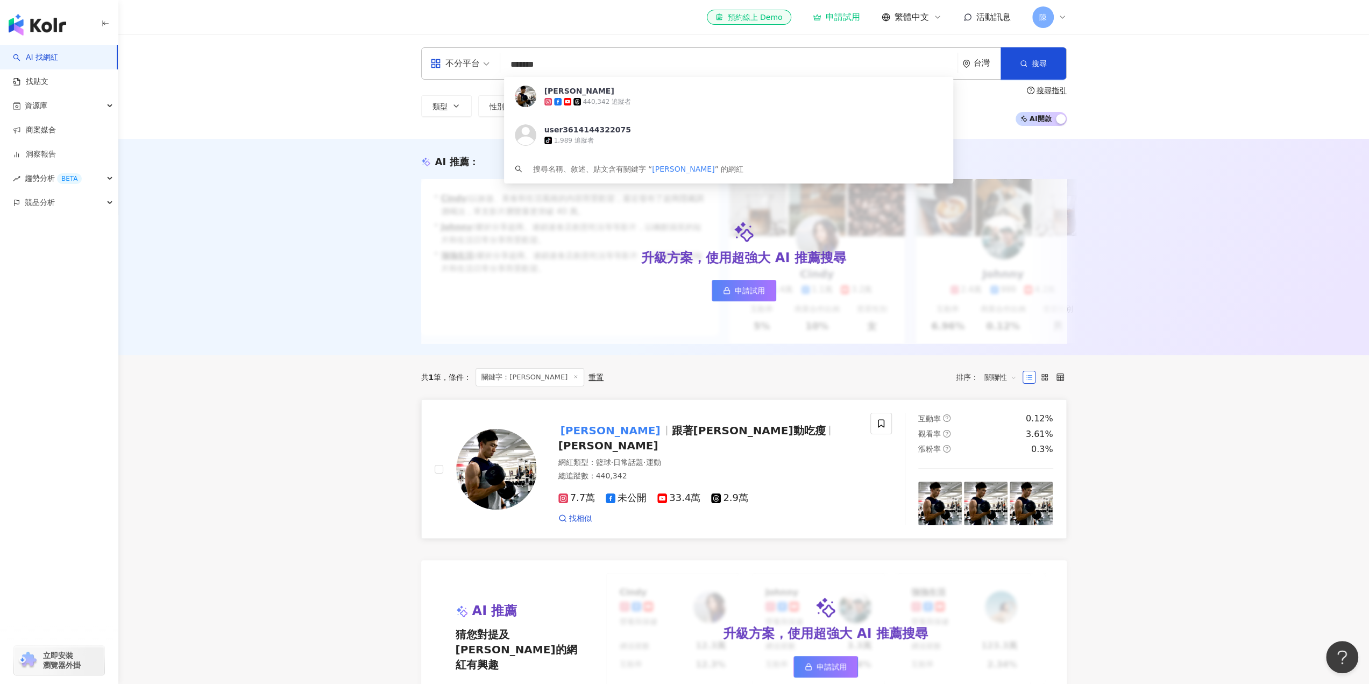
scroll to position [108, 0]
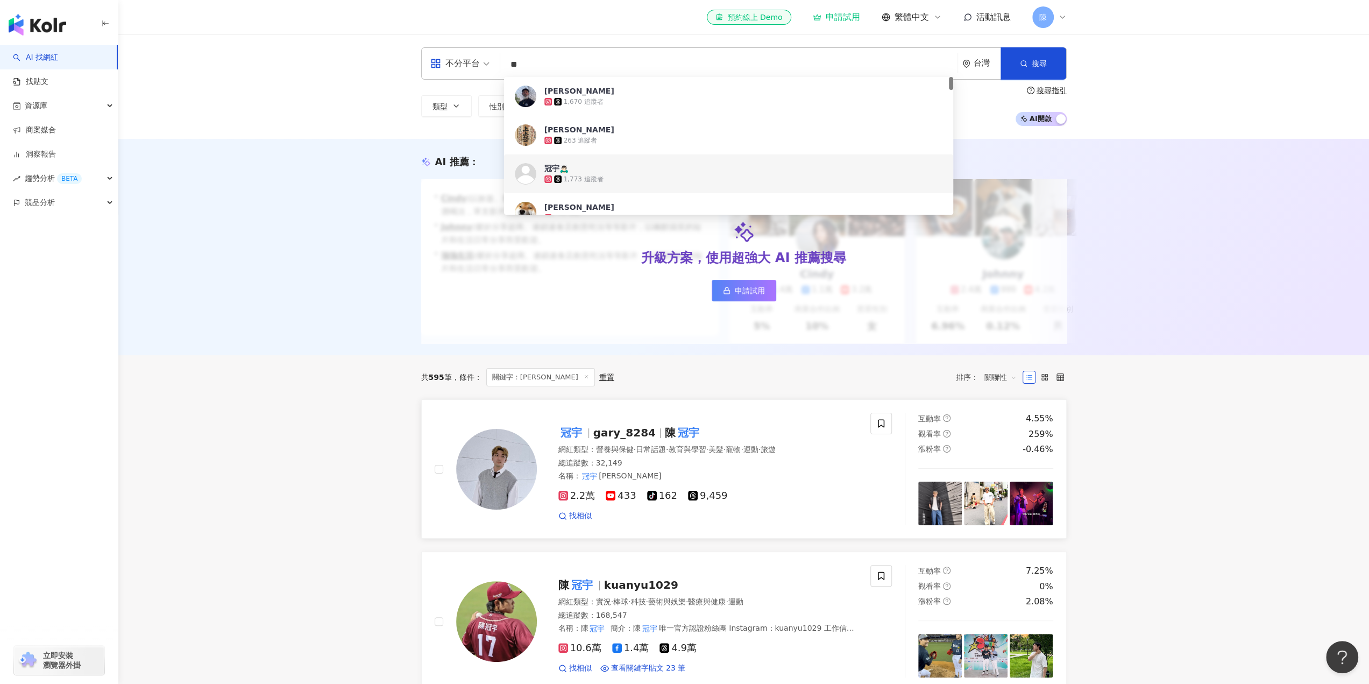
click at [577, 501] on span "2.2萬" at bounding box center [576, 495] width 37 height 11
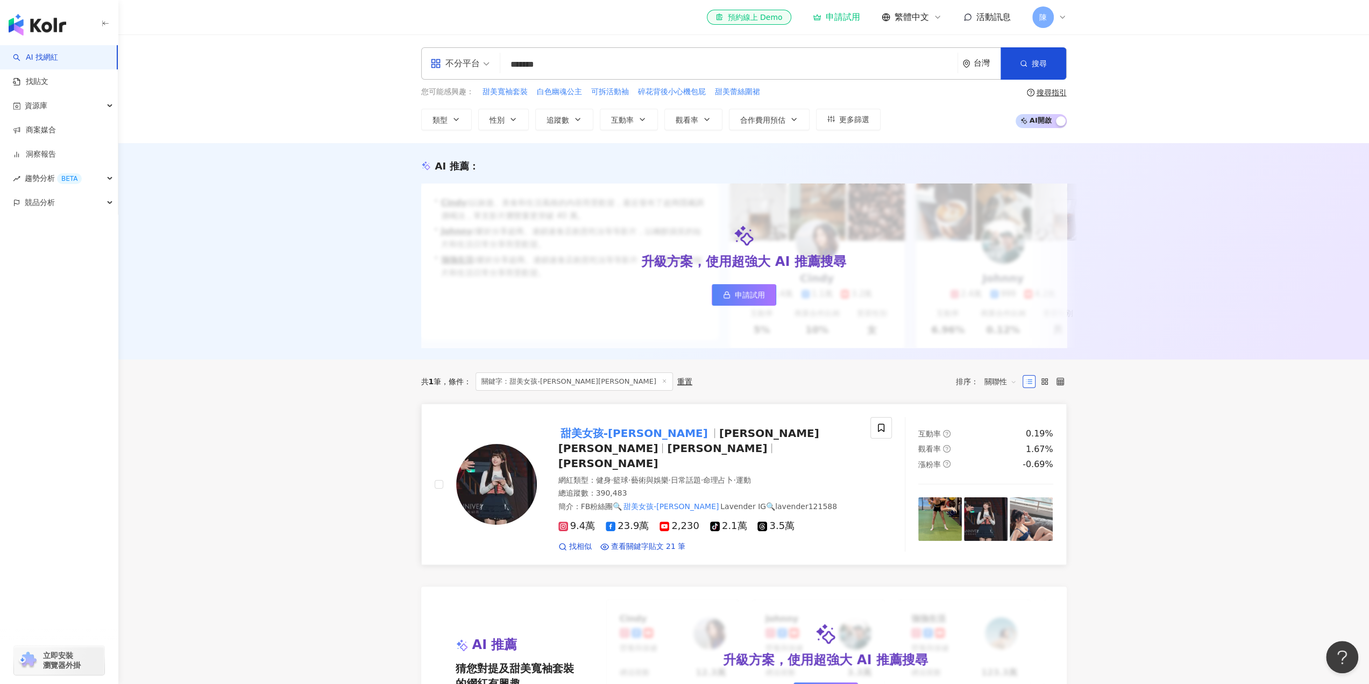
click at [597, 440] on mark "甜美女孩-星岑" at bounding box center [634, 432] width 152 height 17
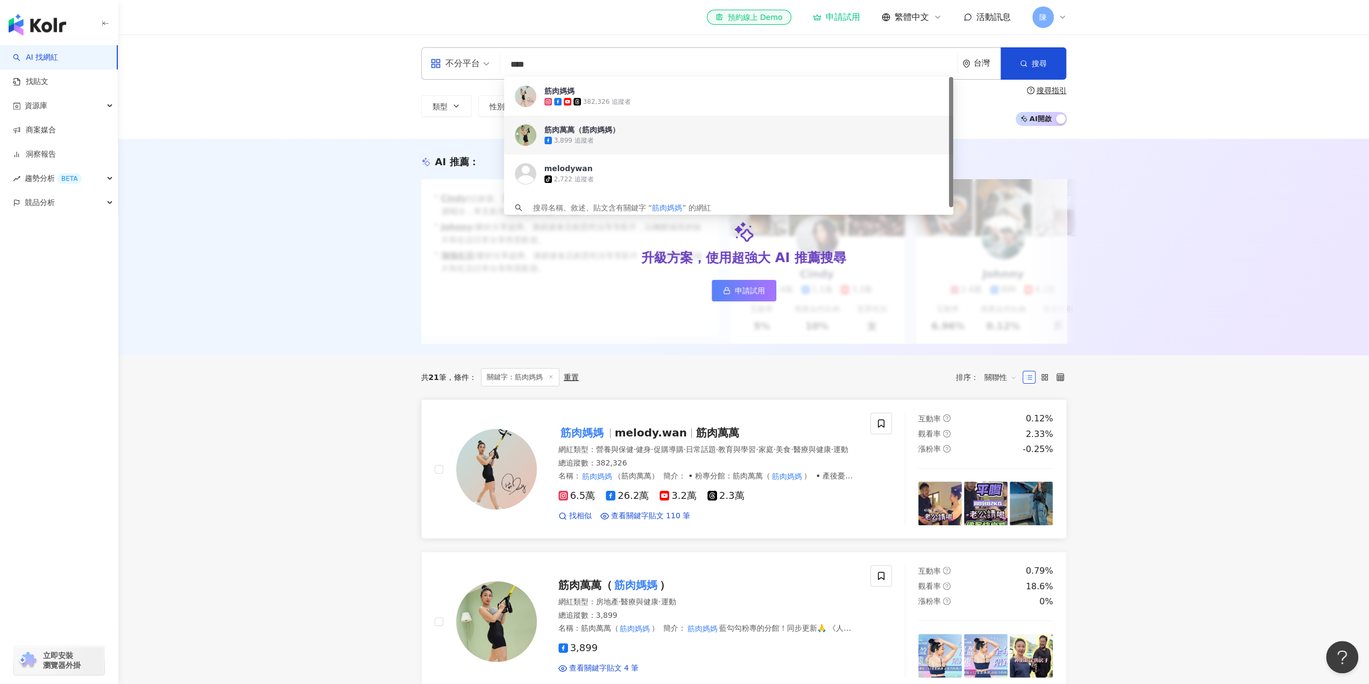
click at [584, 435] on mark "筋肉媽媽" at bounding box center [581, 432] width 47 height 17
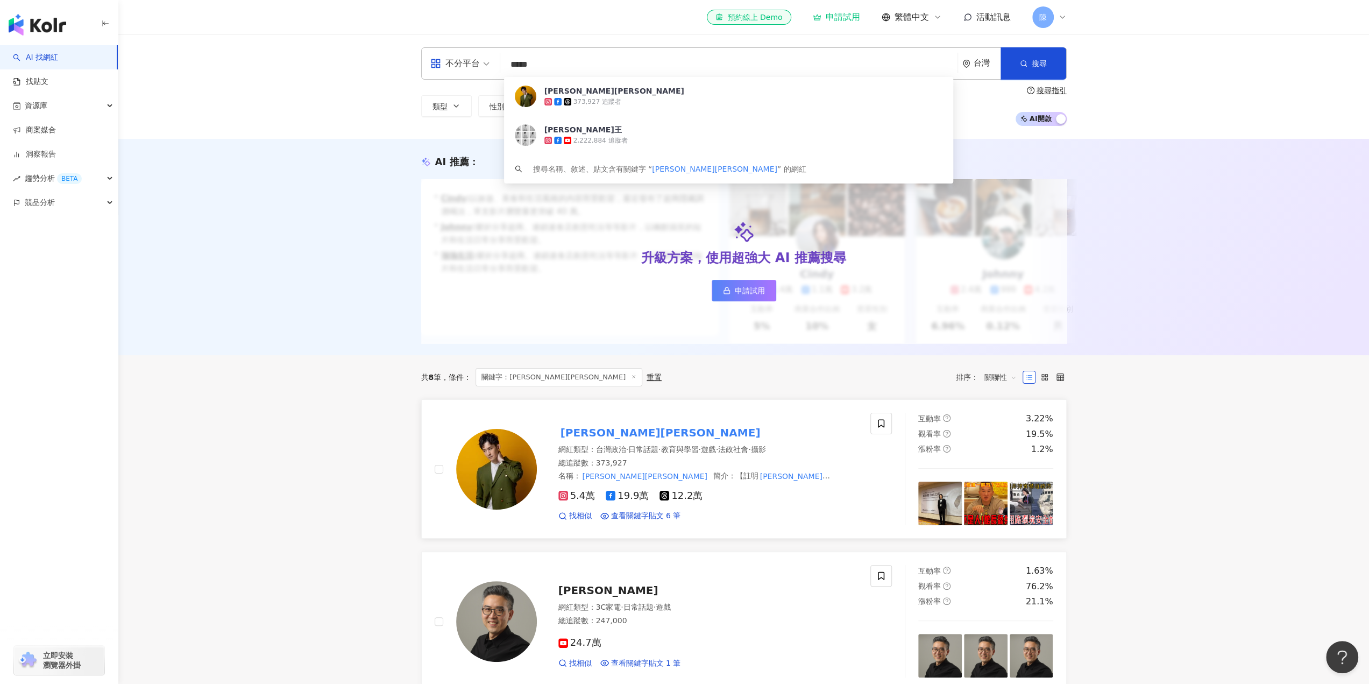
click at [575, 441] on mark "波特王好帥" at bounding box center [660, 432] width 204 height 17
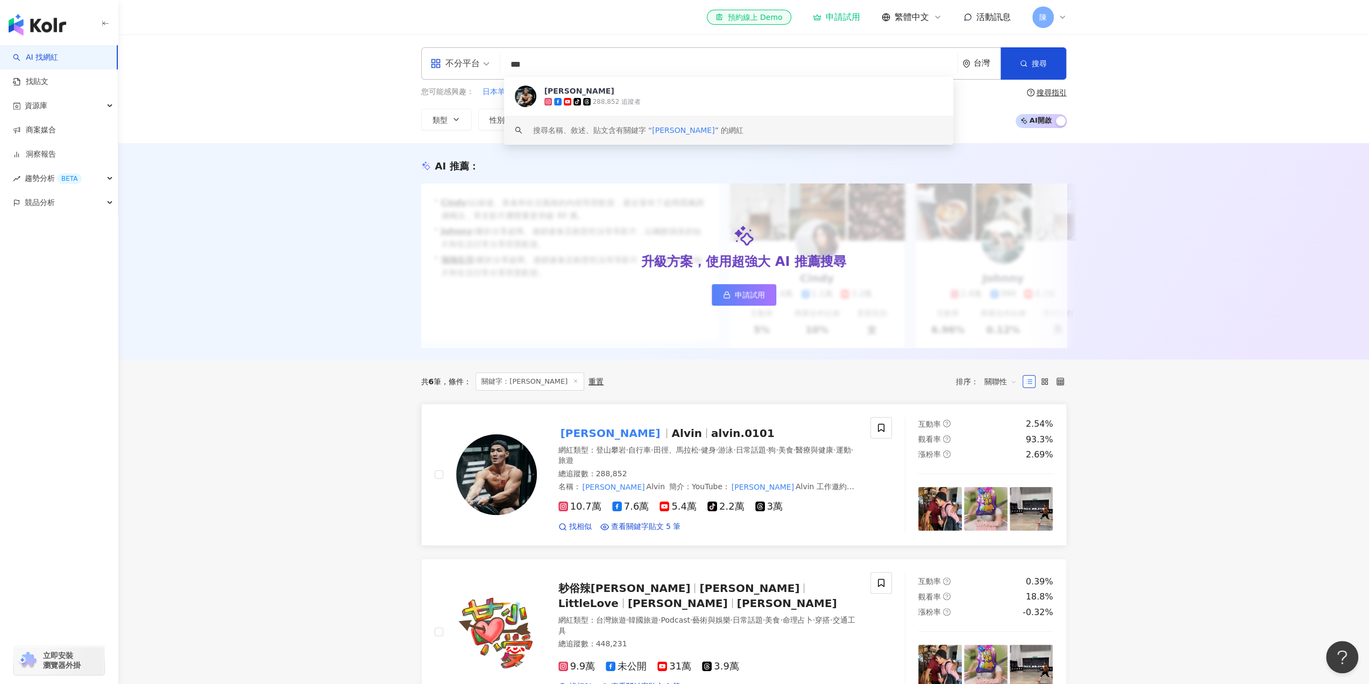
click at [586, 437] on mark "黃欣元" at bounding box center [610, 432] width 104 height 17
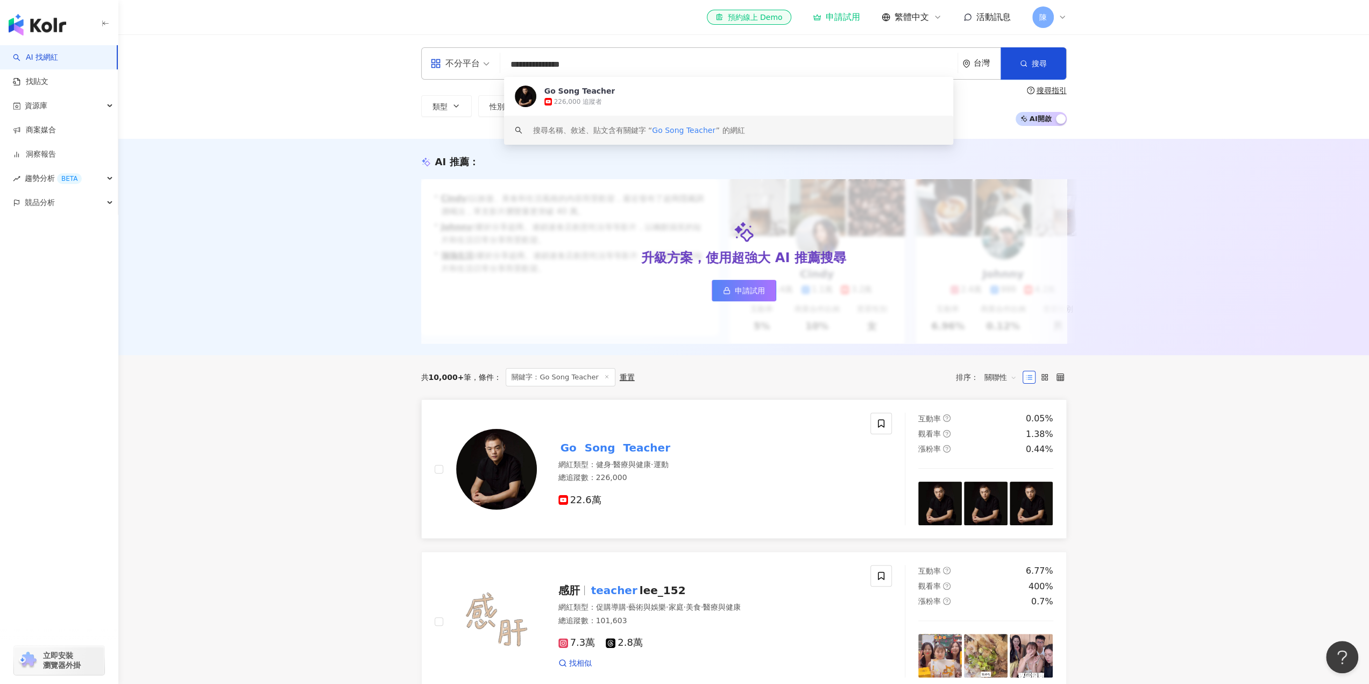
click at [594, 454] on mark "Song" at bounding box center [599, 447] width 35 height 17
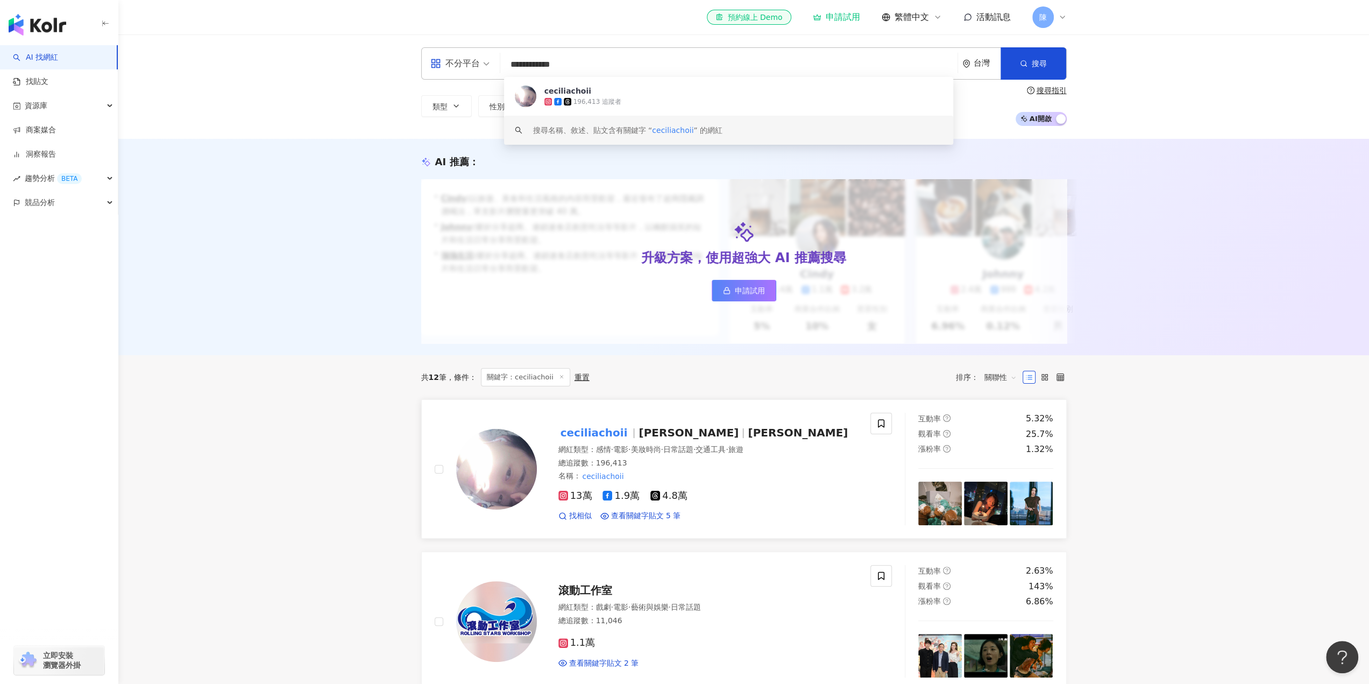
click at [593, 441] on mark "ceciliachoii" at bounding box center [594, 432] width 72 height 17
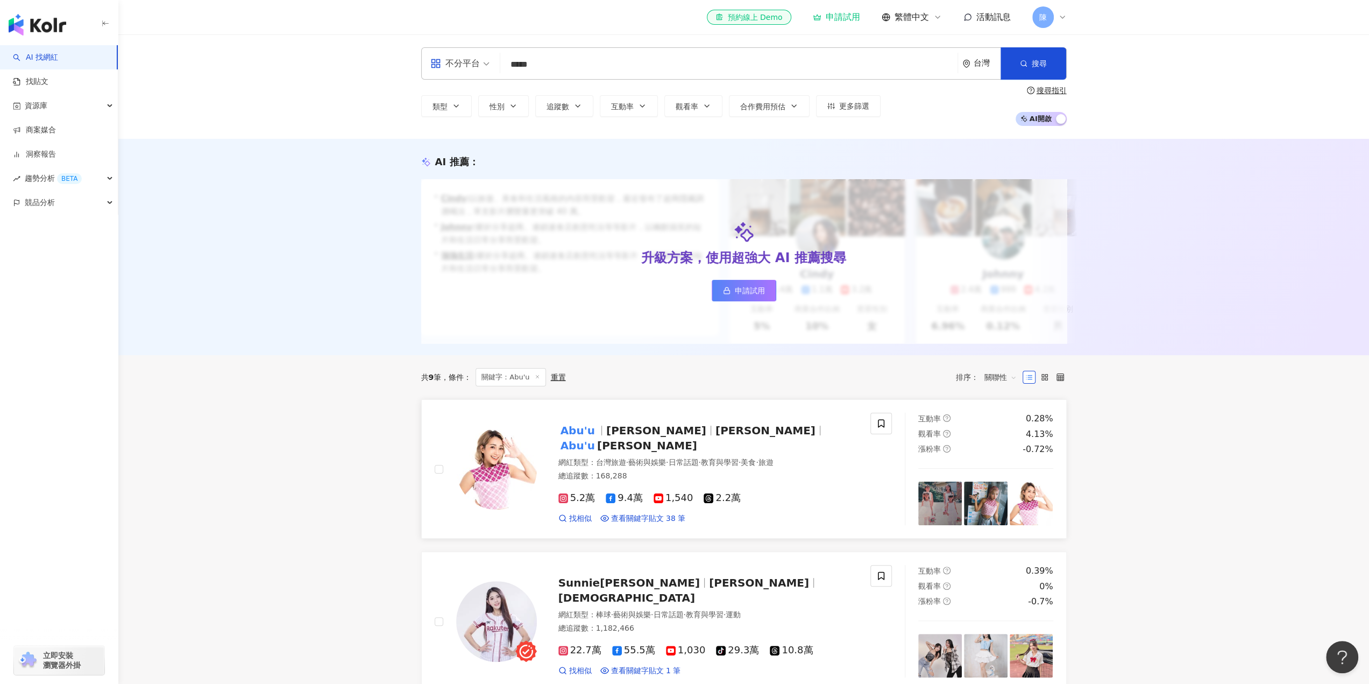
click at [583, 439] on mark "Abu'u" at bounding box center [577, 430] width 39 height 17
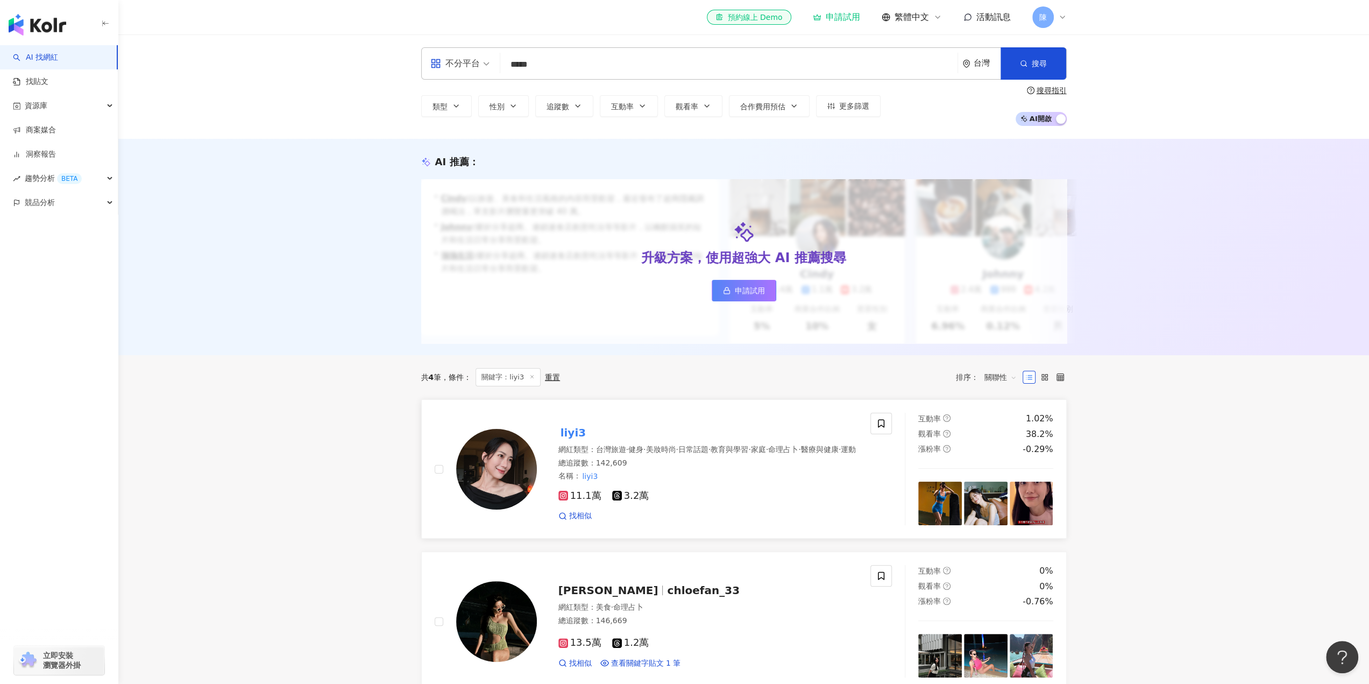
click at [566, 435] on mark "liyi3" at bounding box center [573, 432] width 30 height 17
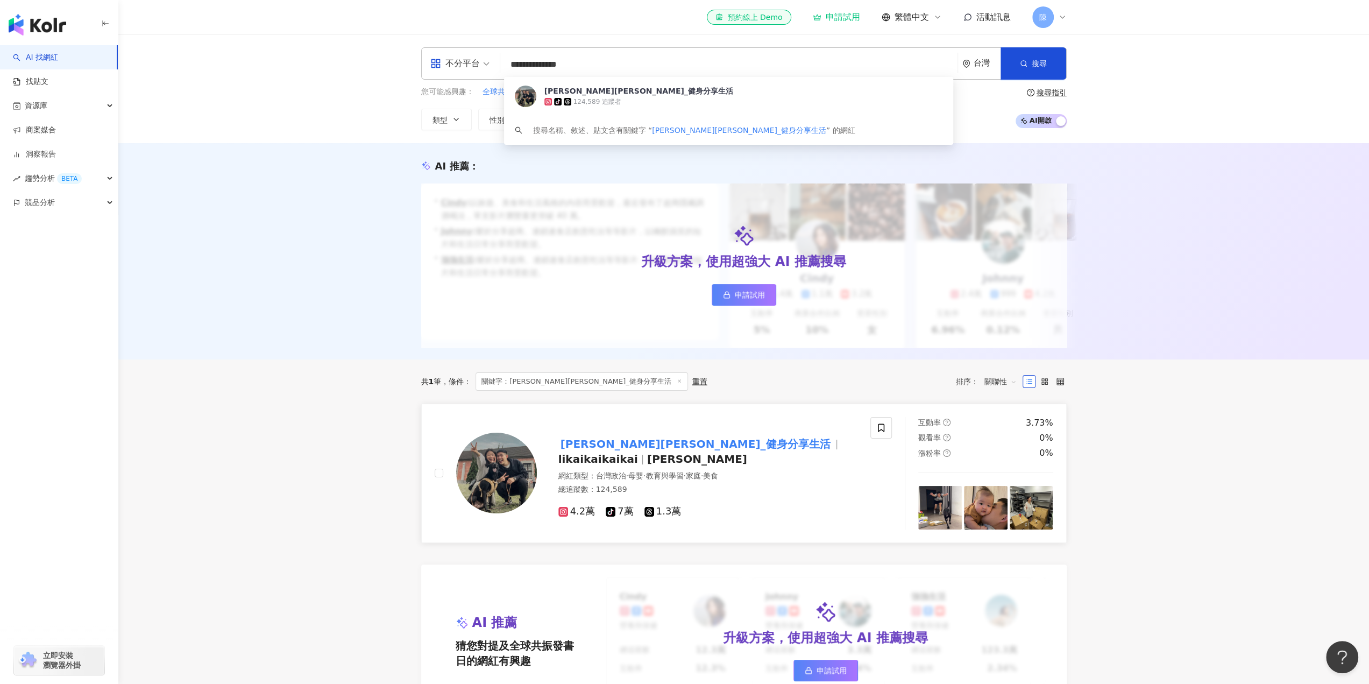
click at [571, 452] on mark "[PERSON_NAME][PERSON_NAME]_健身分享生活" at bounding box center [695, 443] width 274 height 17
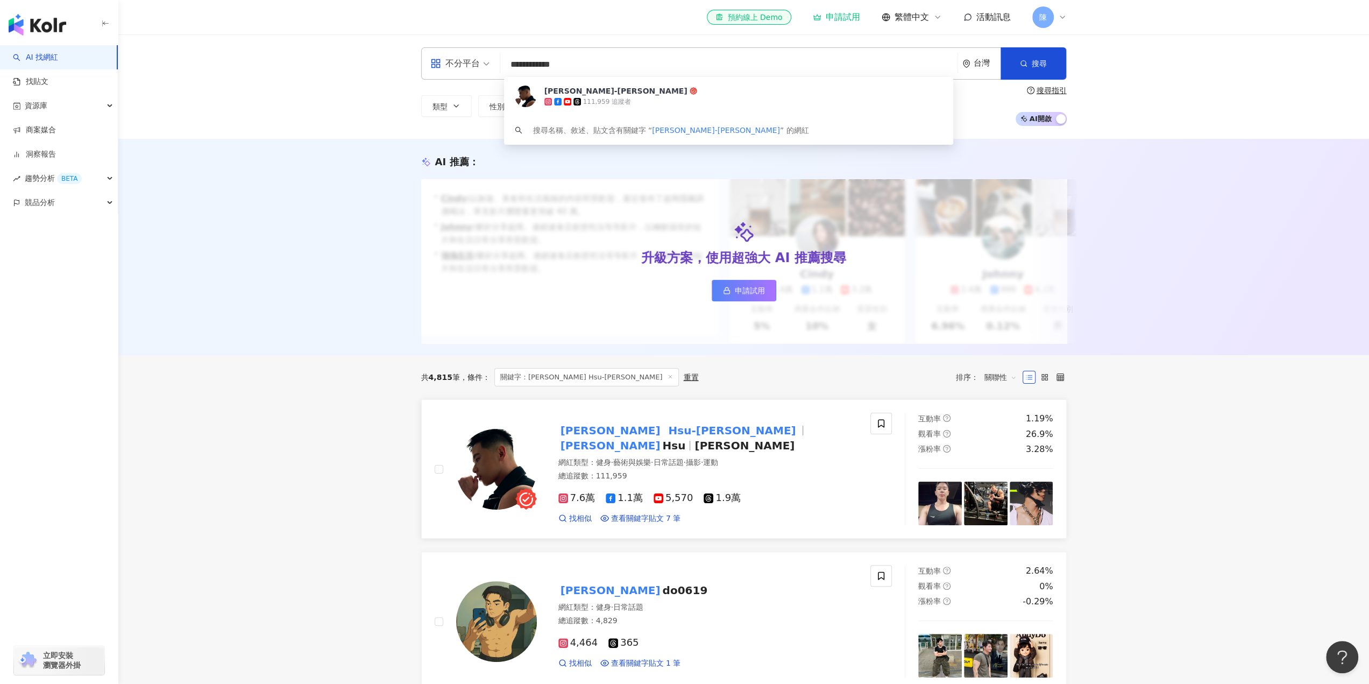
click at [663, 446] on mark "[PERSON_NAME]" at bounding box center [610, 445] width 104 height 17
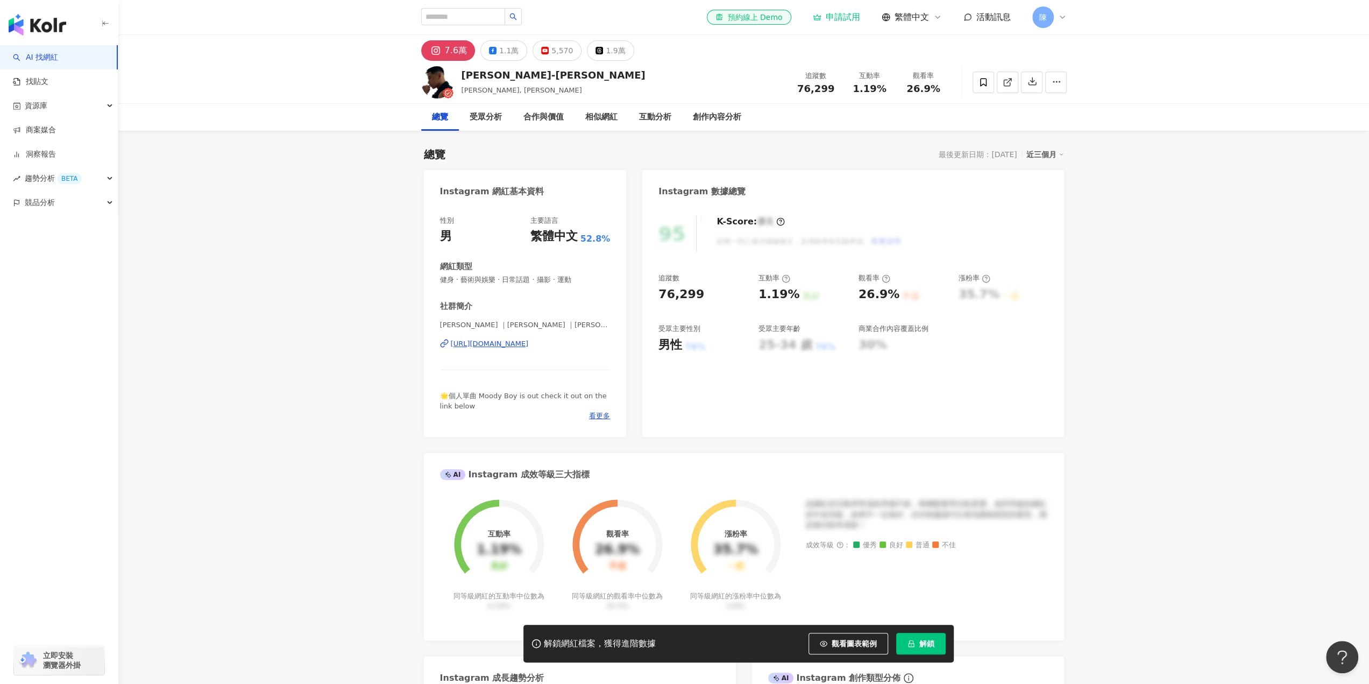
click at [523, 341] on div "https://www.instagram.com/funkypinokio/" at bounding box center [490, 344] width 78 height 10
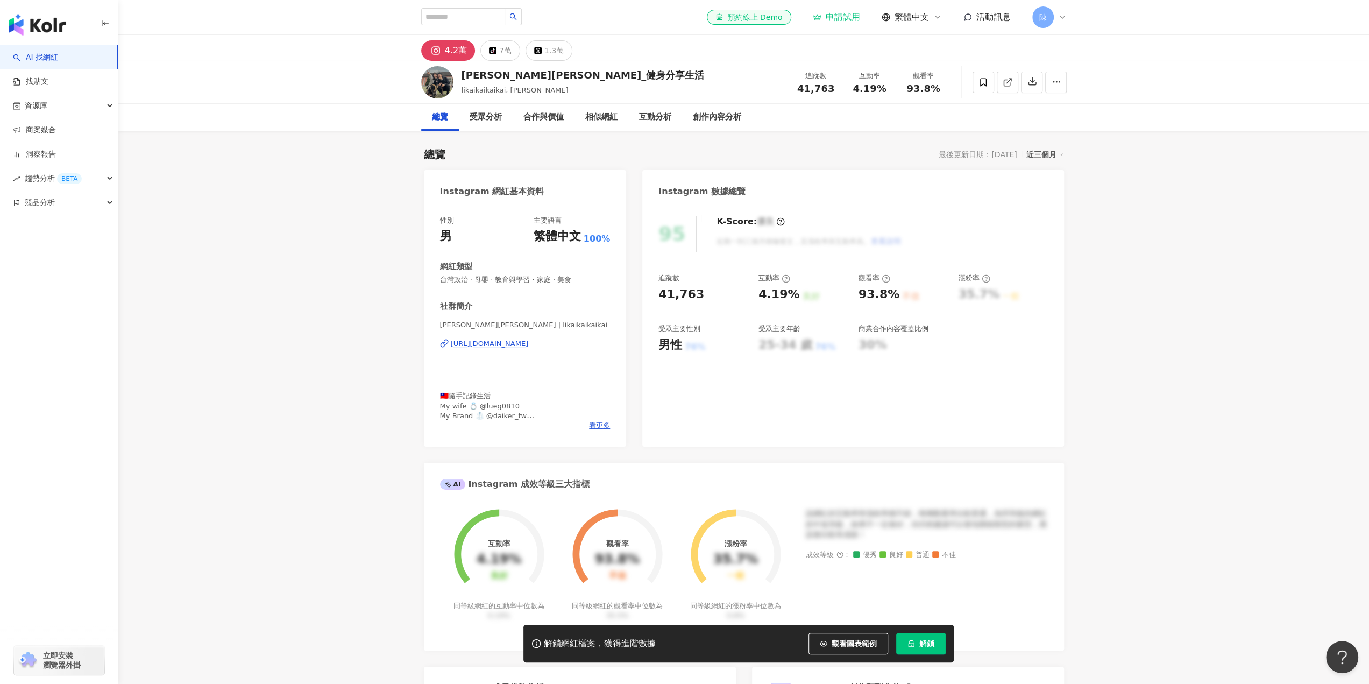
click at [529, 343] on div "https://www.instagram.com/likaikaikaikai/" at bounding box center [490, 344] width 78 height 10
click at [594, 425] on span "看更多" at bounding box center [599, 426] width 21 height 10
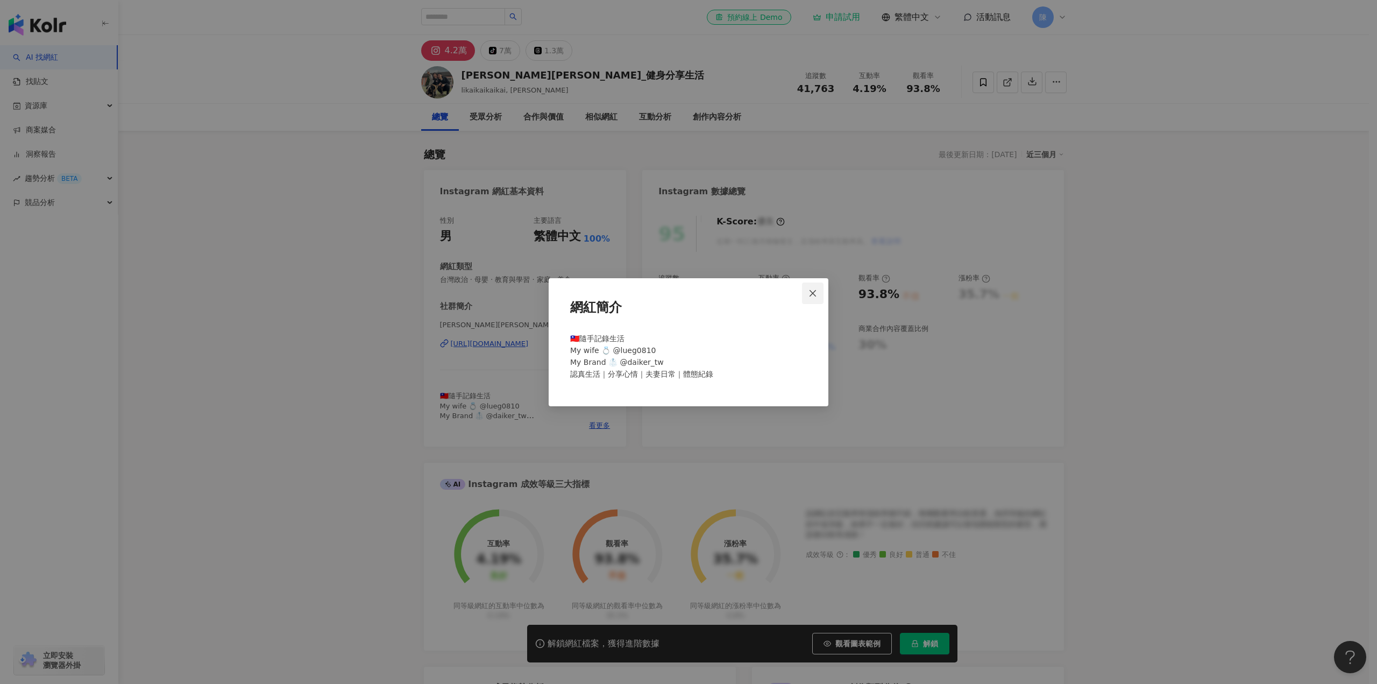
click at [812, 293] on icon "close" at bounding box center [812, 293] width 6 height 6
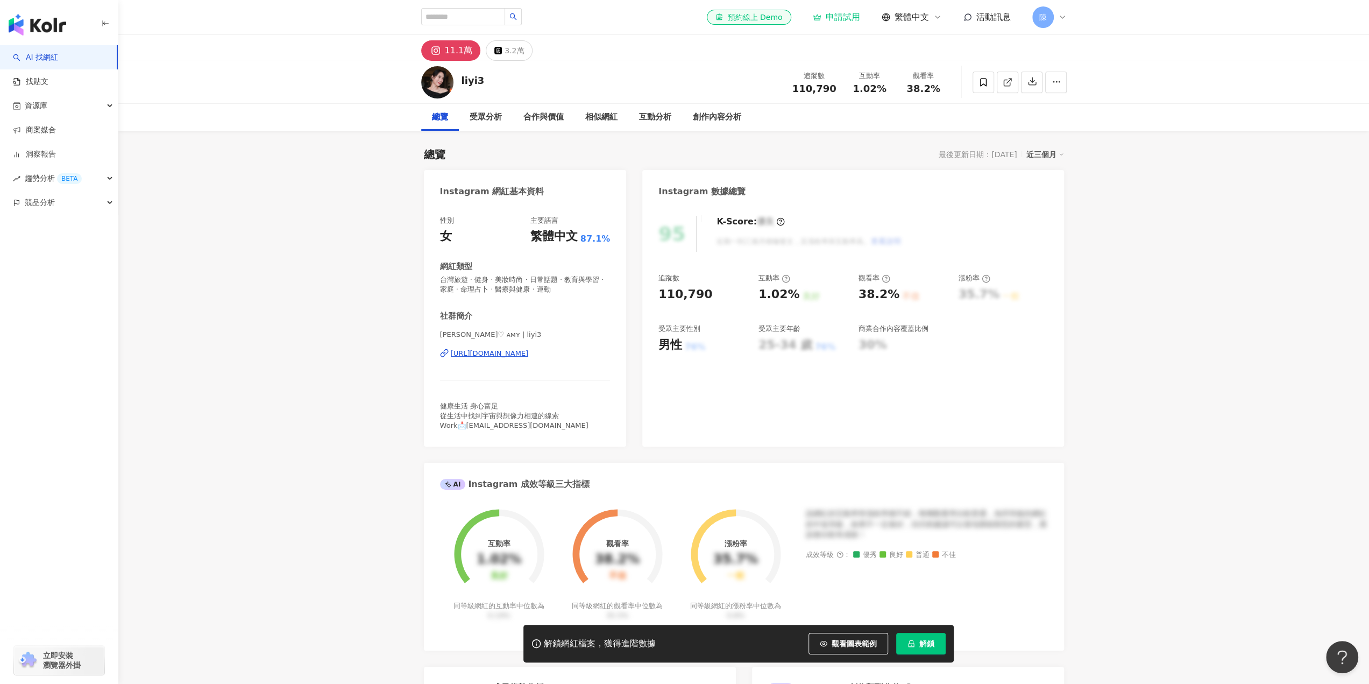
click at [529, 351] on div "https://www.instagram.com/liyi3/" at bounding box center [490, 354] width 78 height 10
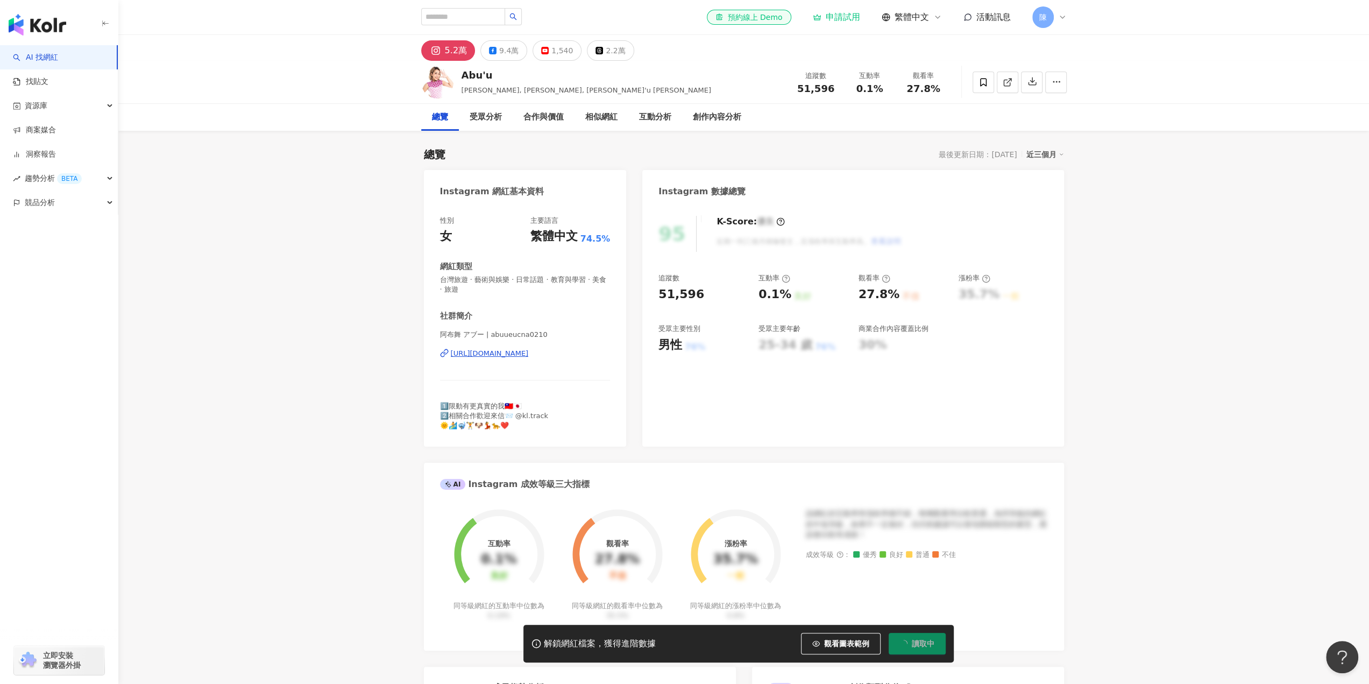
click at [513, 352] on div "[URL][DOMAIN_NAME]" at bounding box center [490, 354] width 78 height 10
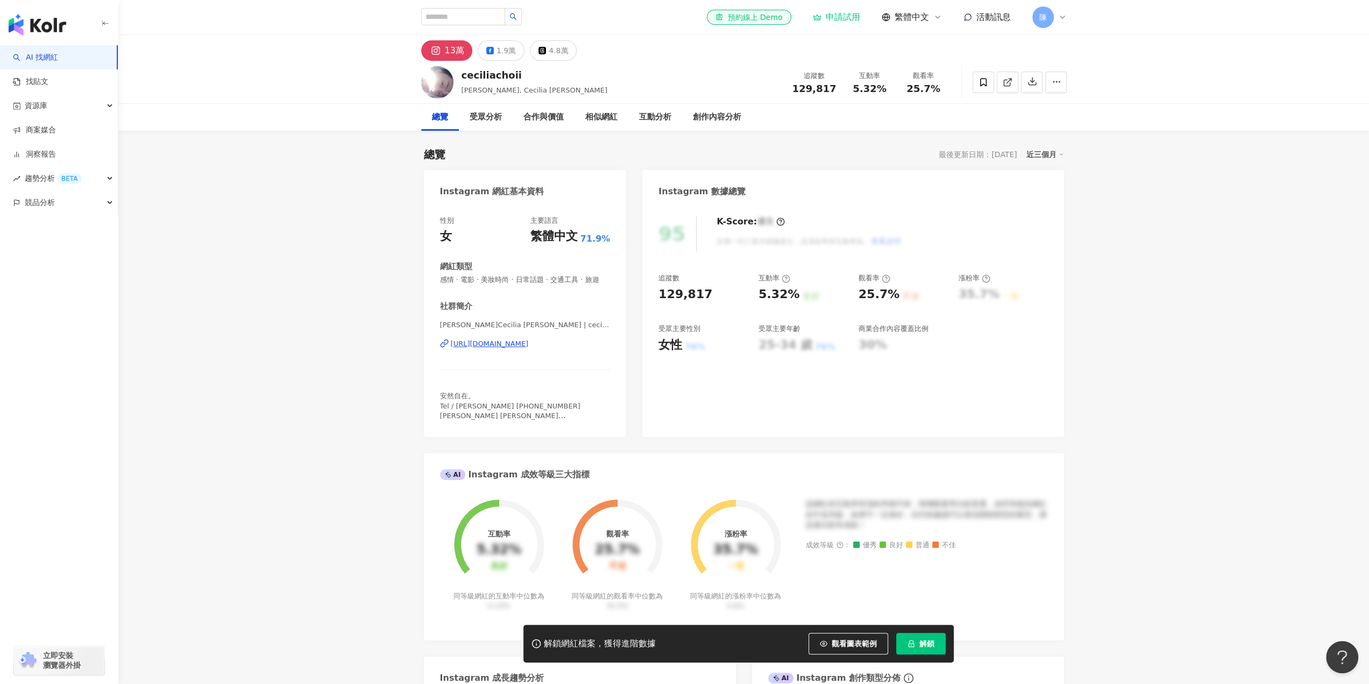
click at [524, 349] on div "https://www.instagram.com/ceciliachoii/" at bounding box center [490, 344] width 78 height 10
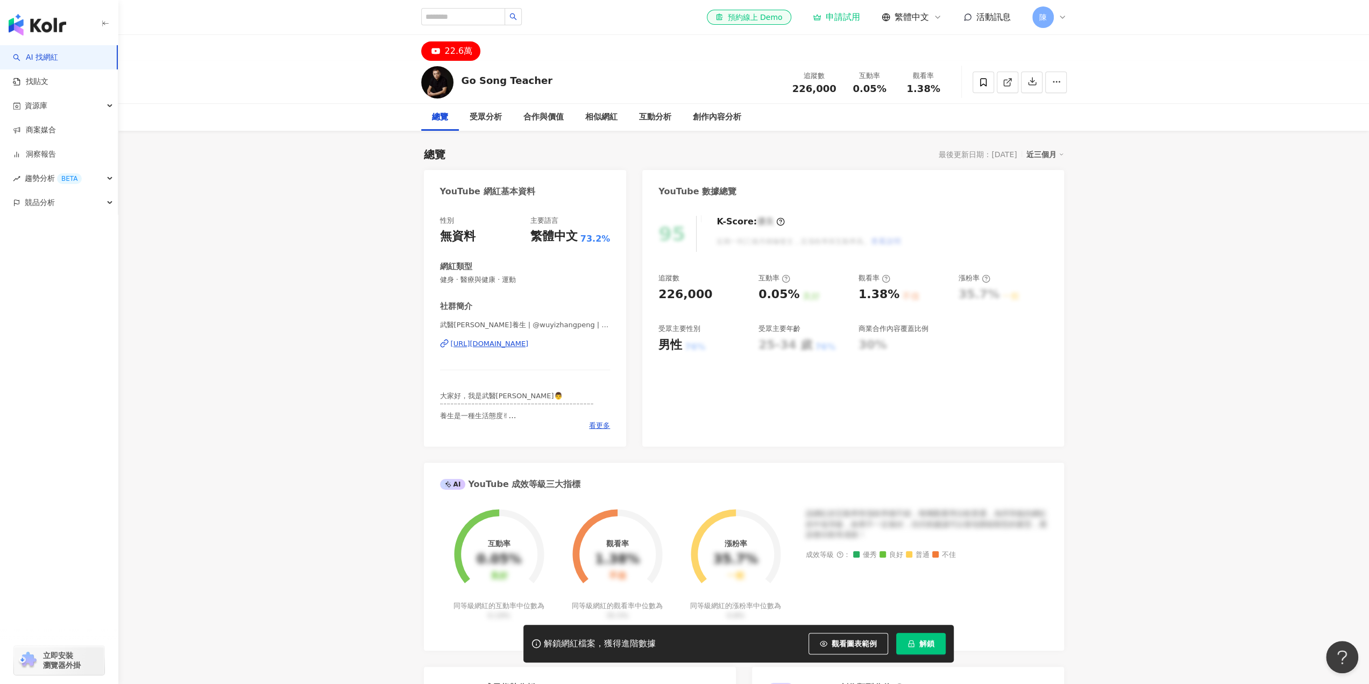
click at [518, 343] on div "https://www.youtube.com/channel/UCKzh_catJvfYjJCuqEHtraQ" at bounding box center [490, 344] width 78 height 10
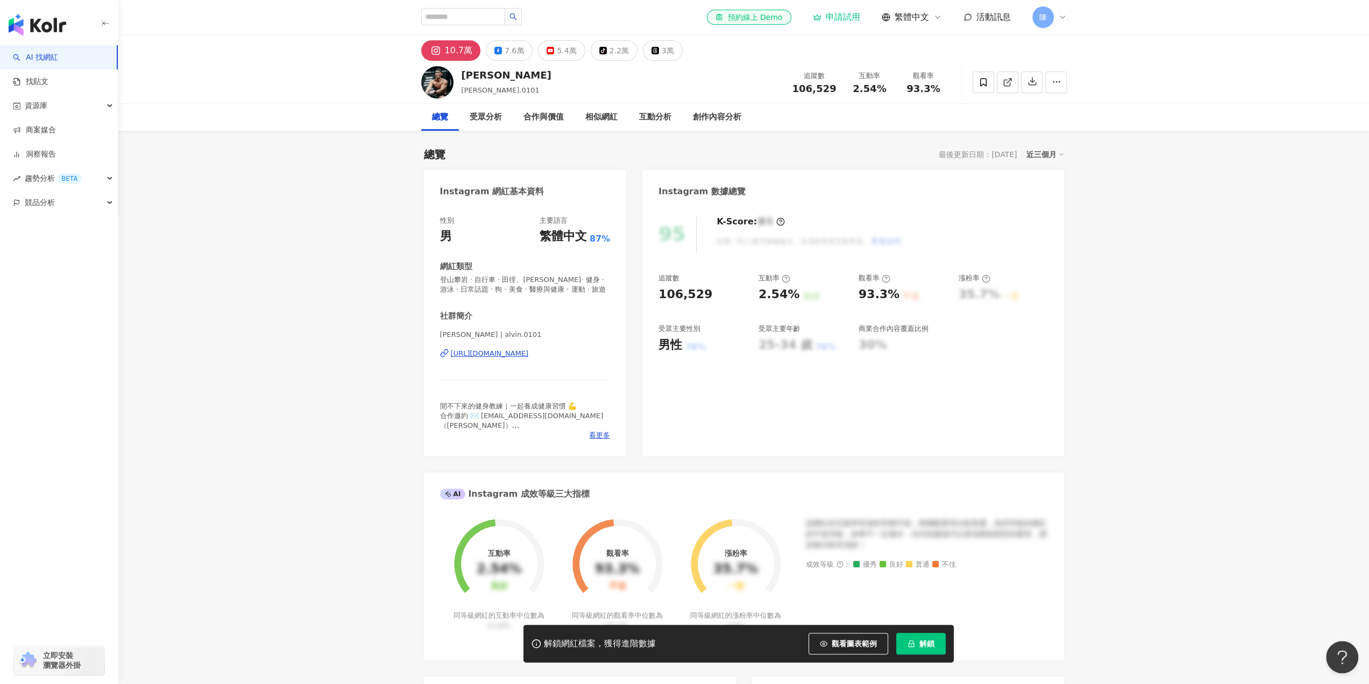
click at [512, 357] on div "[URL][DOMAIN_NAME]" at bounding box center [490, 354] width 78 height 10
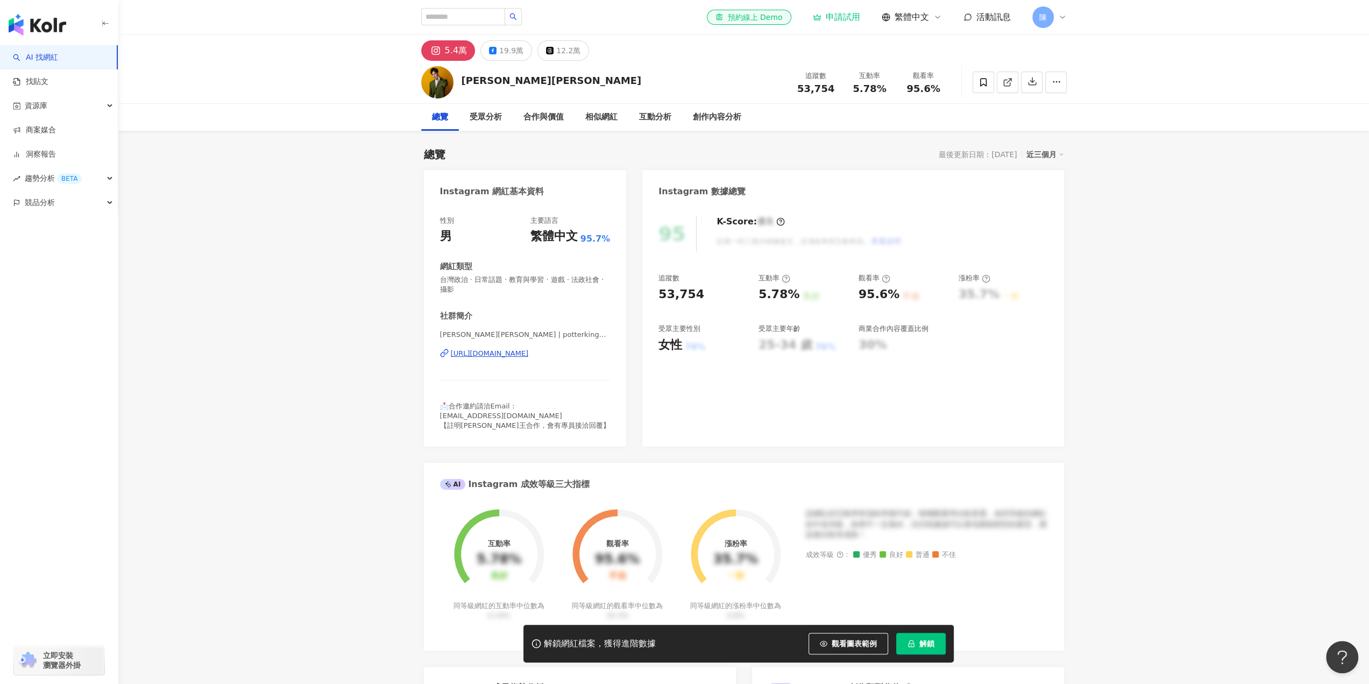
click at [496, 354] on div "https://www.instagram.com/potterking712/" at bounding box center [490, 354] width 78 height 10
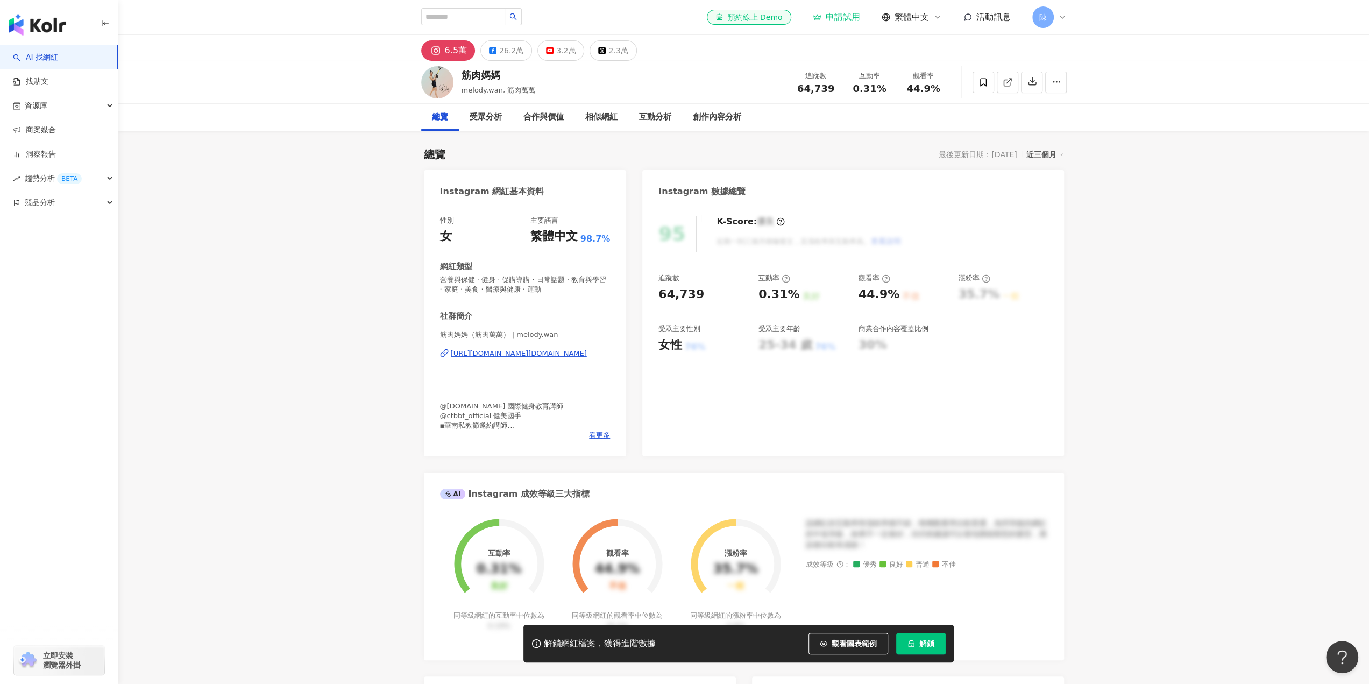
click at [492, 356] on div "[URL][DOMAIN_NAME][DOMAIN_NAME]" at bounding box center [519, 354] width 136 height 10
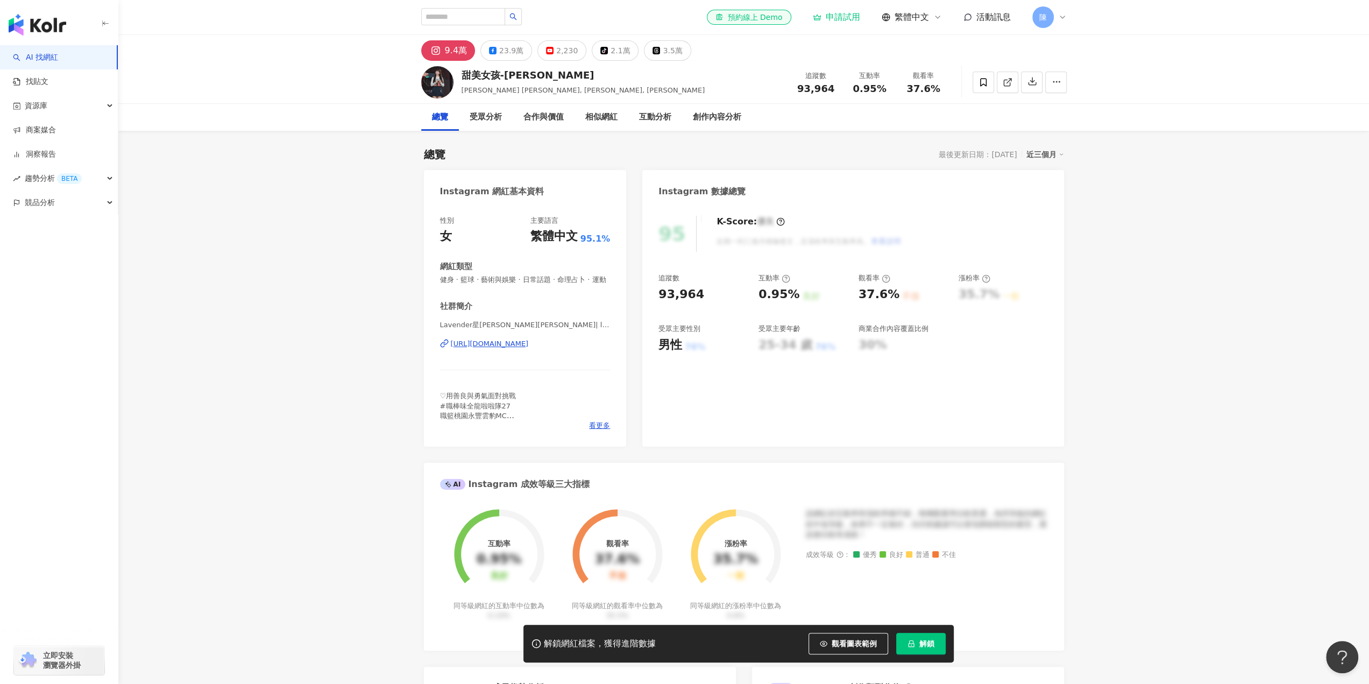
click at [529, 349] on div "https://www.instagram.com/lavender121588/" at bounding box center [490, 344] width 78 height 10
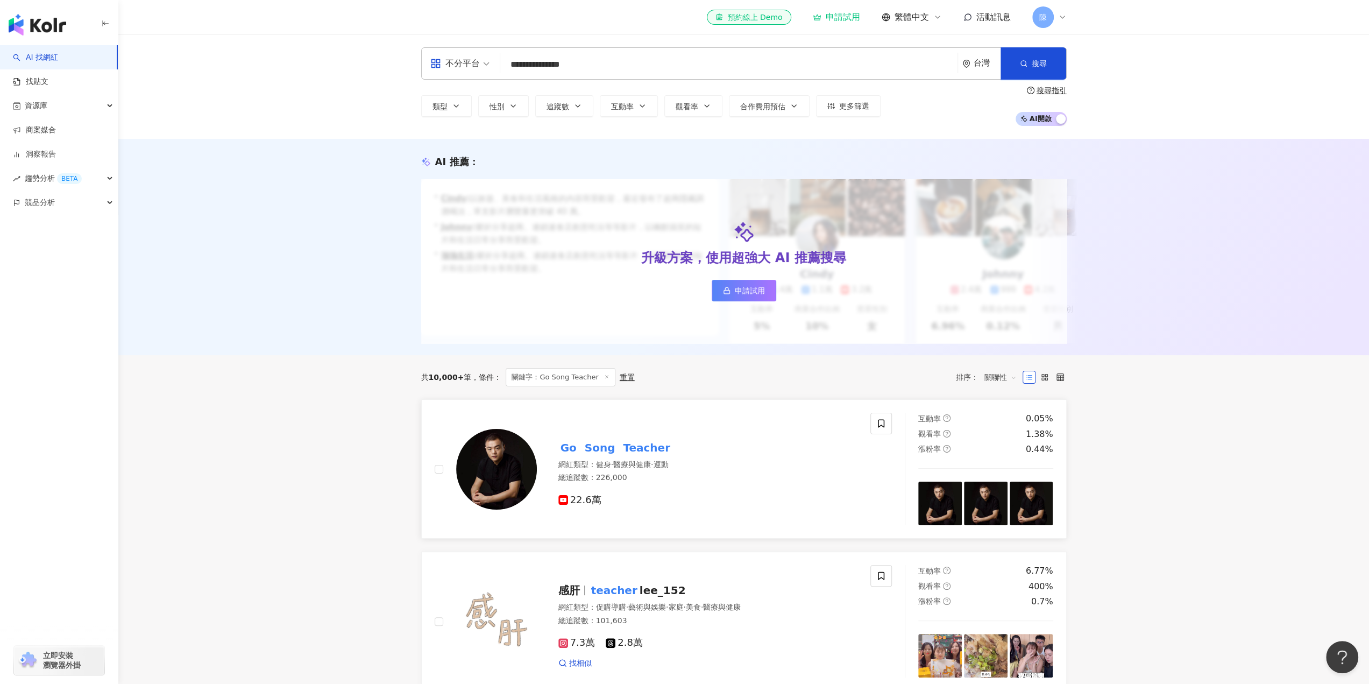
click at [621, 456] on mark "Teacher" at bounding box center [647, 447] width 52 height 17
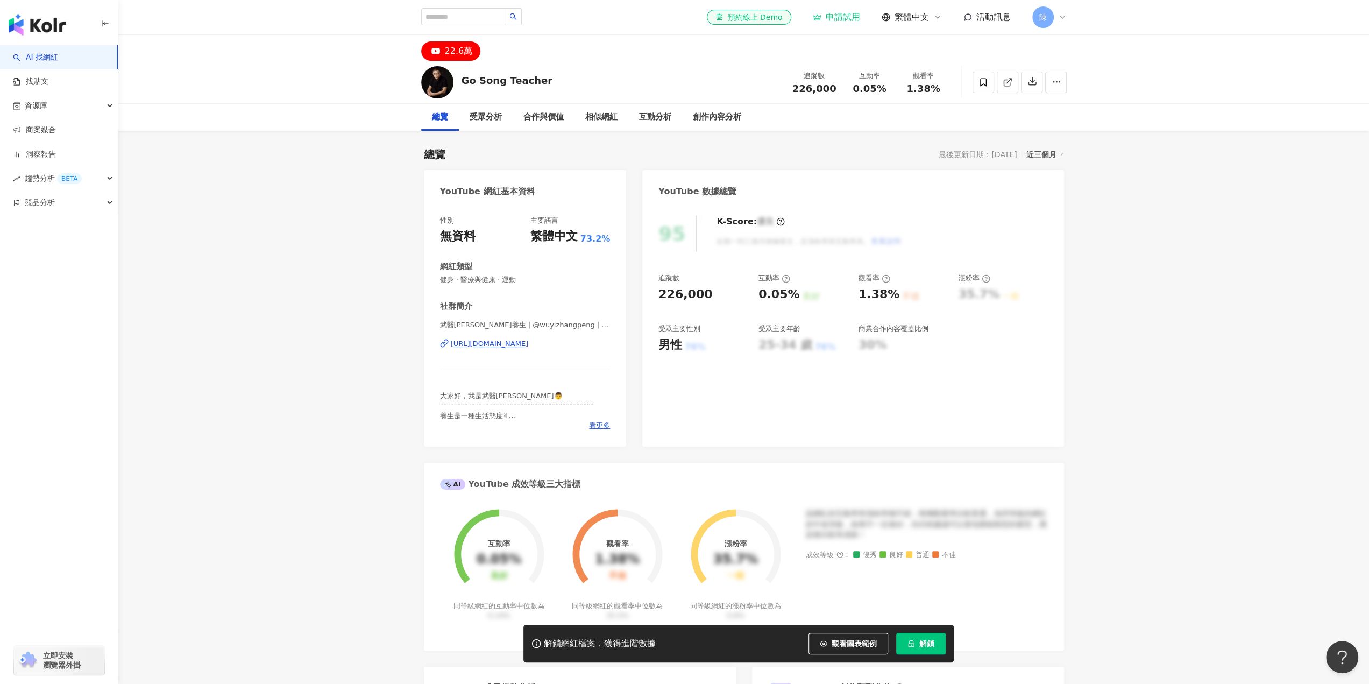
click at [529, 345] on div "https://www.youtube.com/channel/UCKzh_catJvfYjJCuqEHtraQ" at bounding box center [490, 344] width 78 height 10
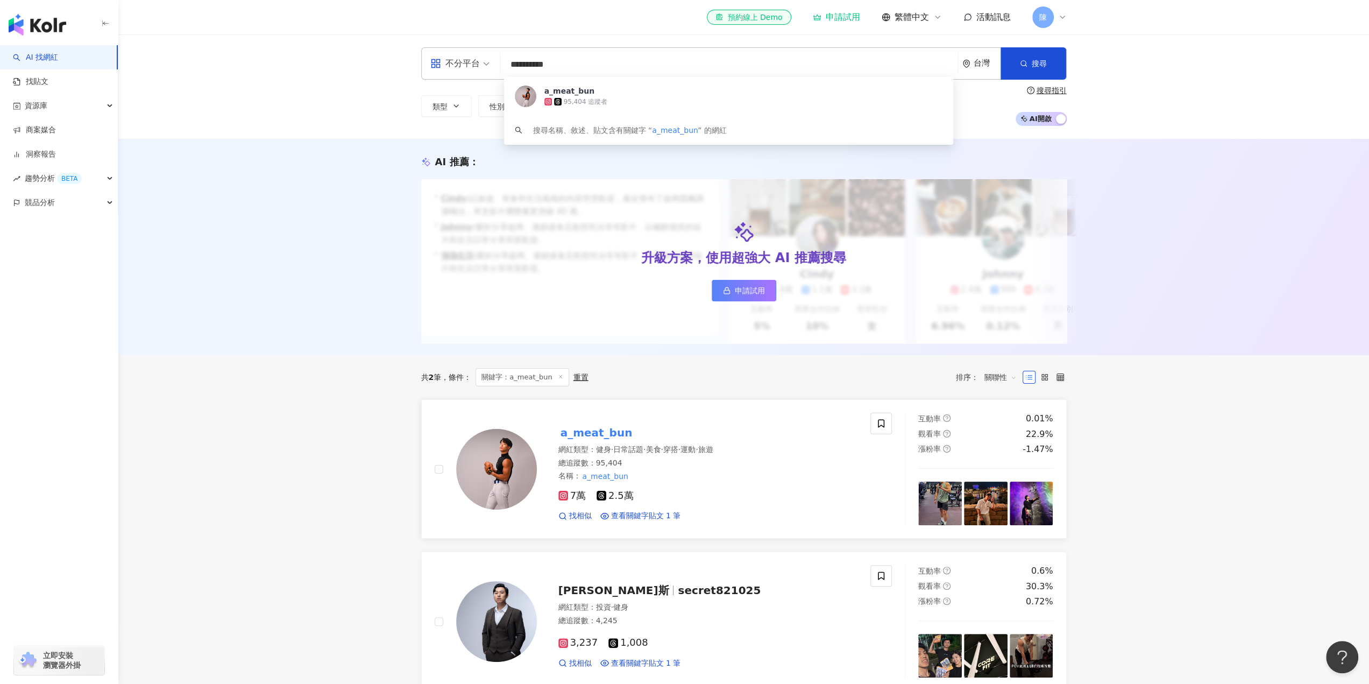
click at [574, 501] on span "7萬" at bounding box center [571, 495] width 27 height 11
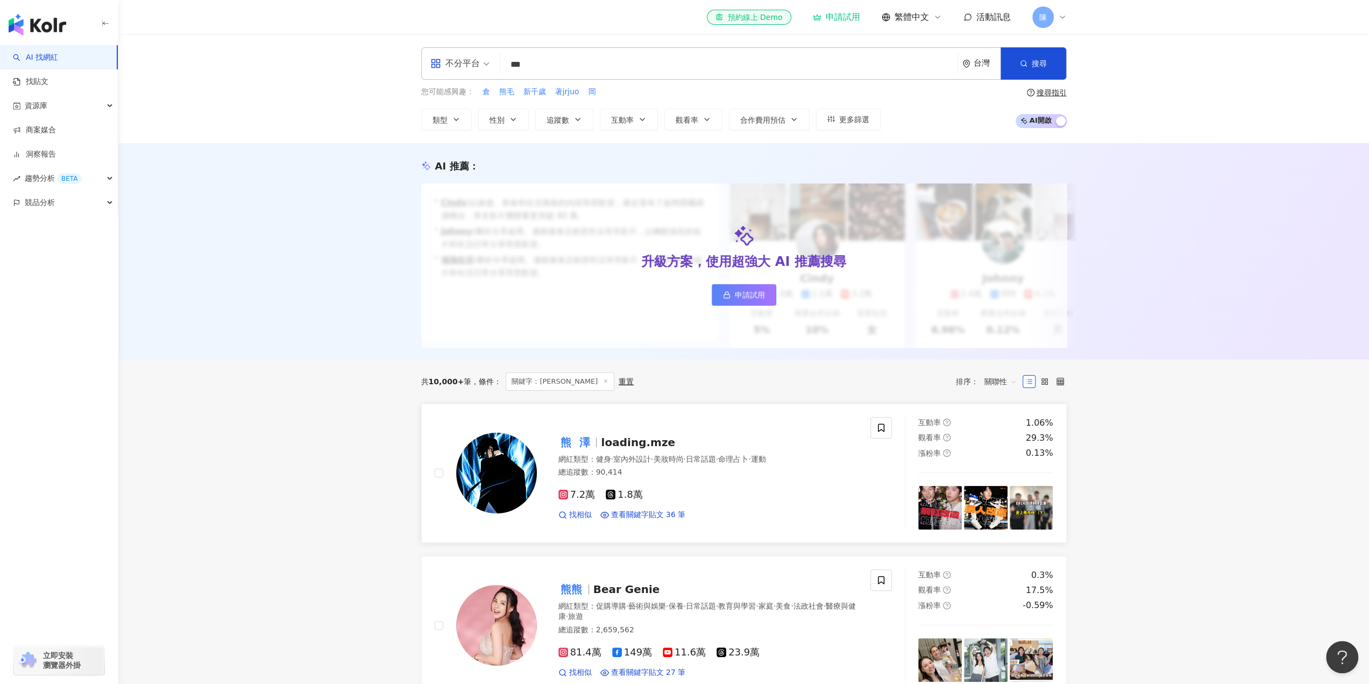
click at [573, 500] on span "7.2萬" at bounding box center [576, 494] width 37 height 11
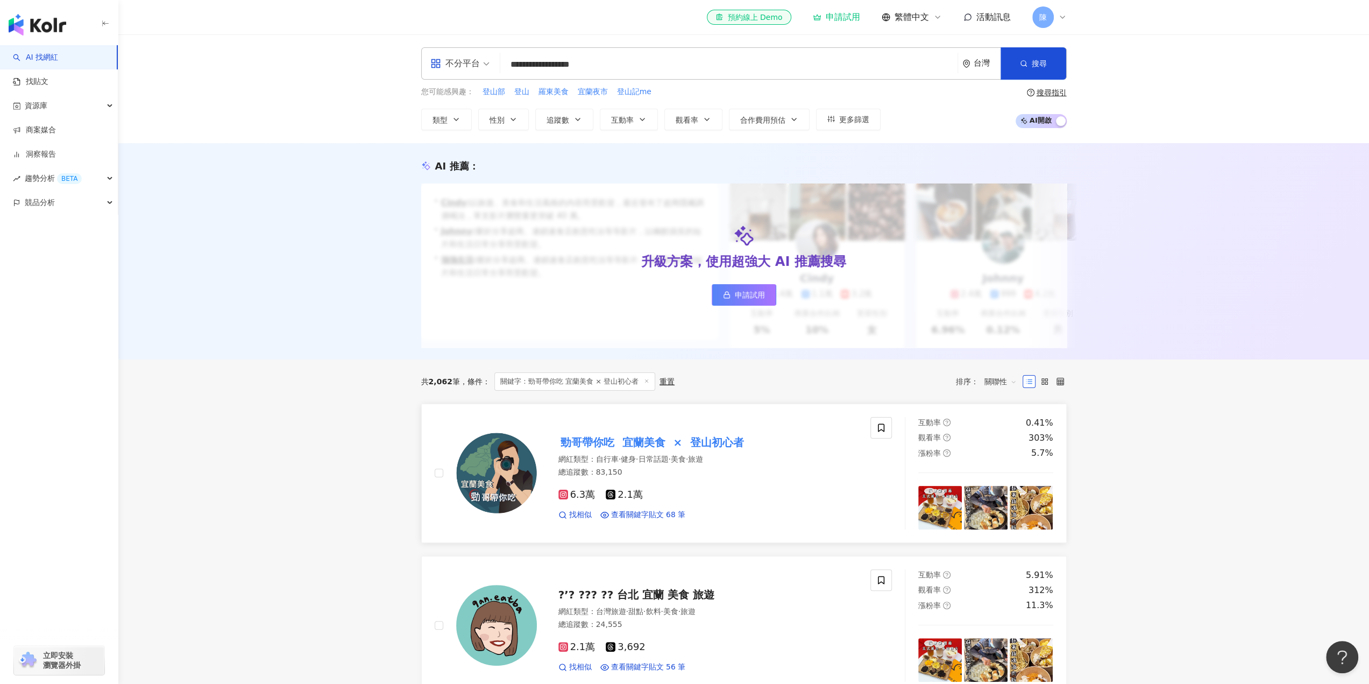
click at [580, 500] on span "6.3萬" at bounding box center [576, 494] width 37 height 11
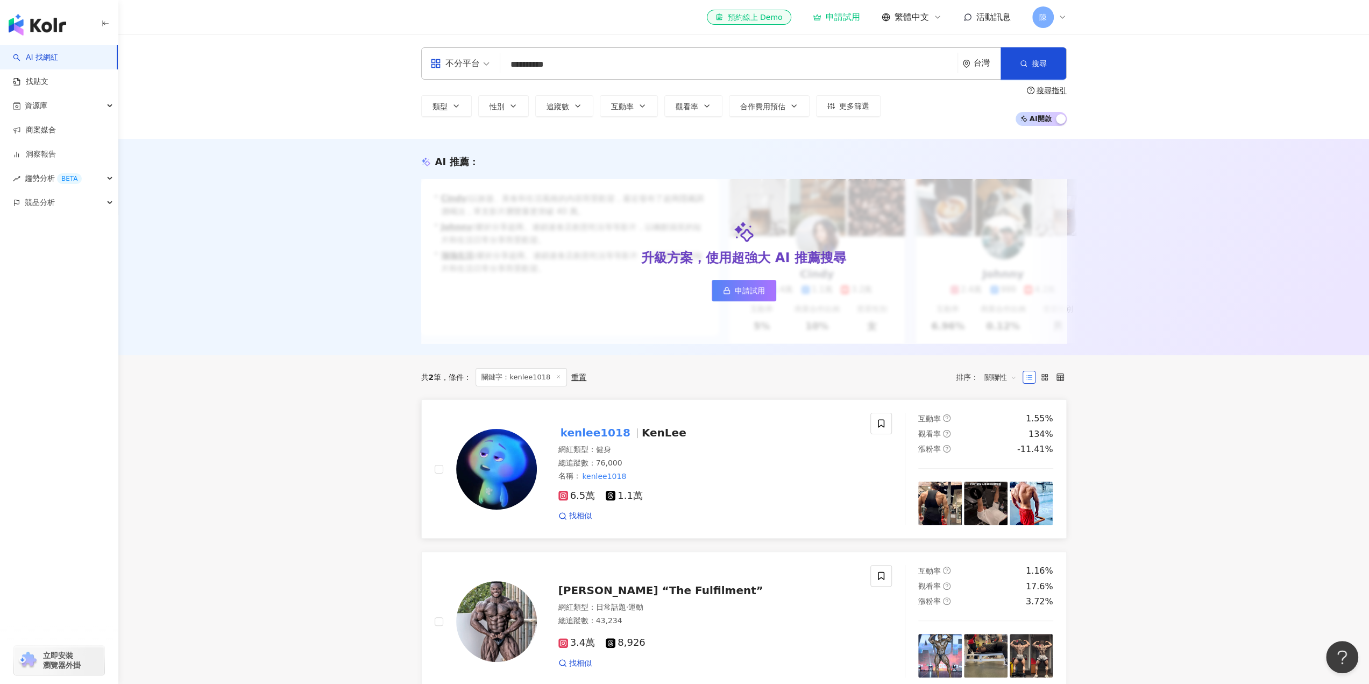
click at [587, 501] on span "6.5萬" at bounding box center [576, 495] width 37 height 11
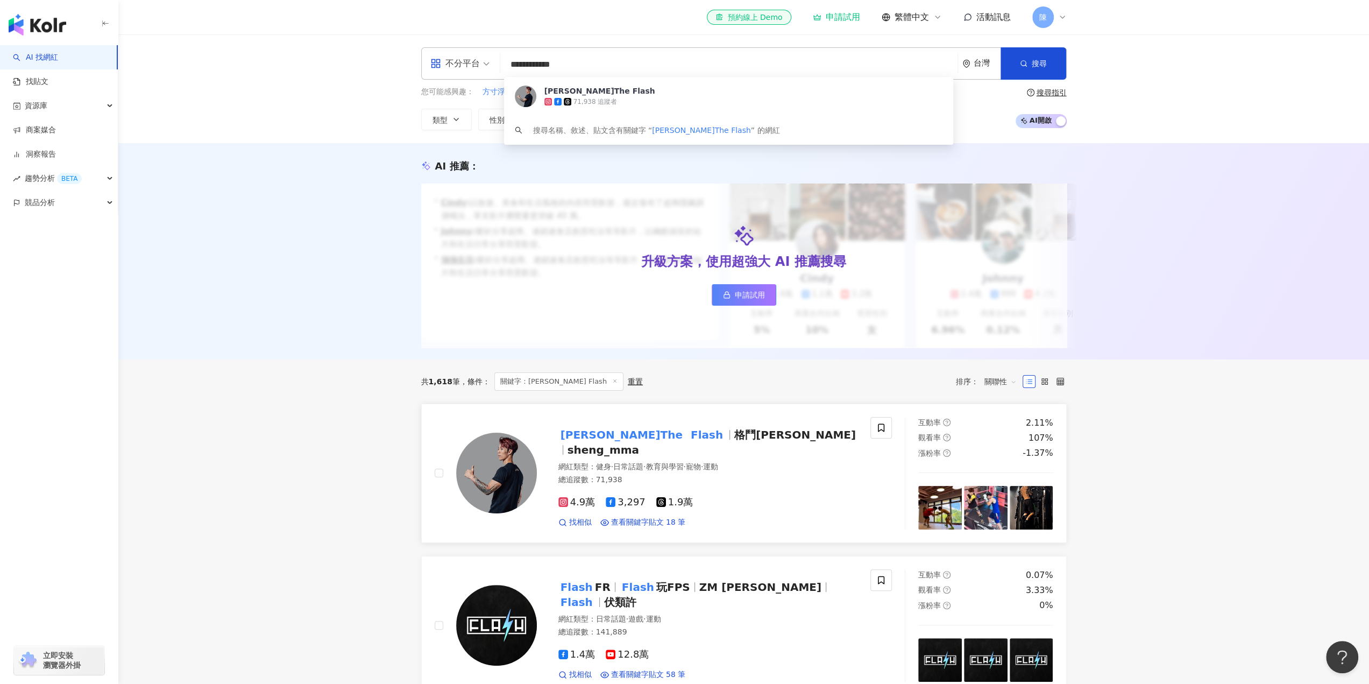
click at [584, 503] on span "4.9萬" at bounding box center [576, 501] width 37 height 11
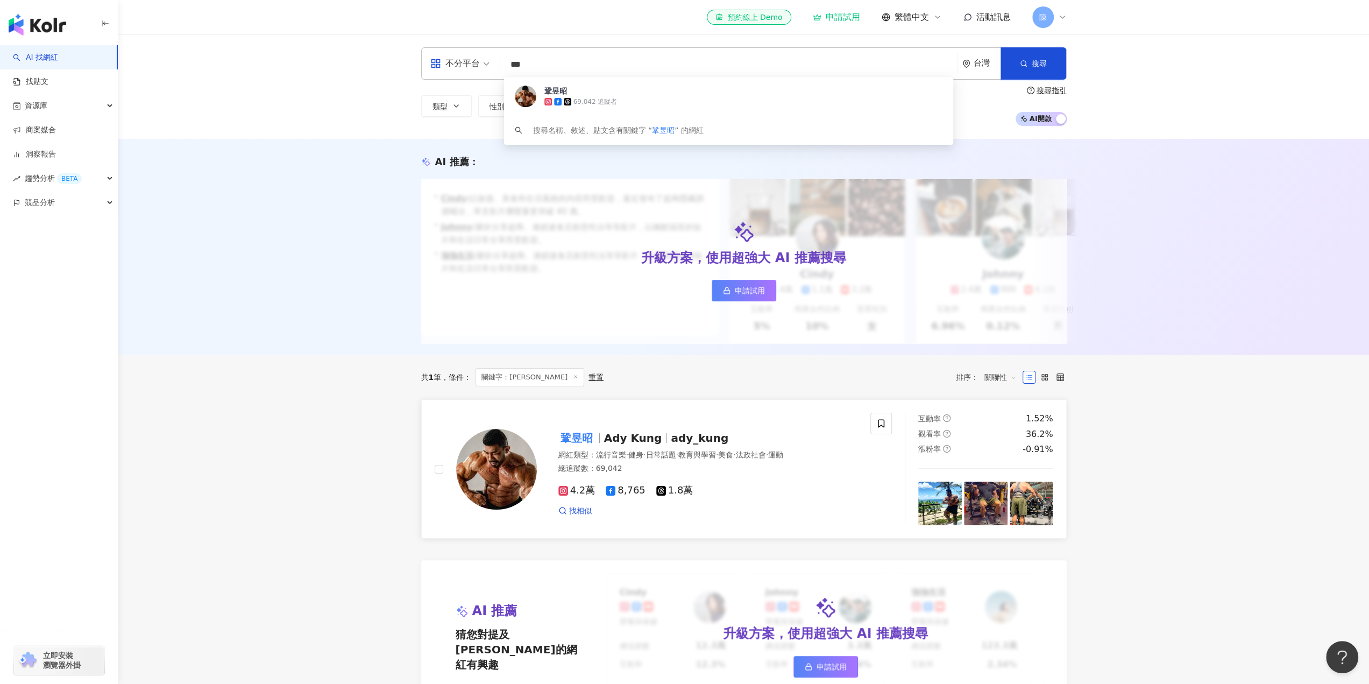
click at [571, 496] on span "4.2萬" at bounding box center [576, 490] width 37 height 11
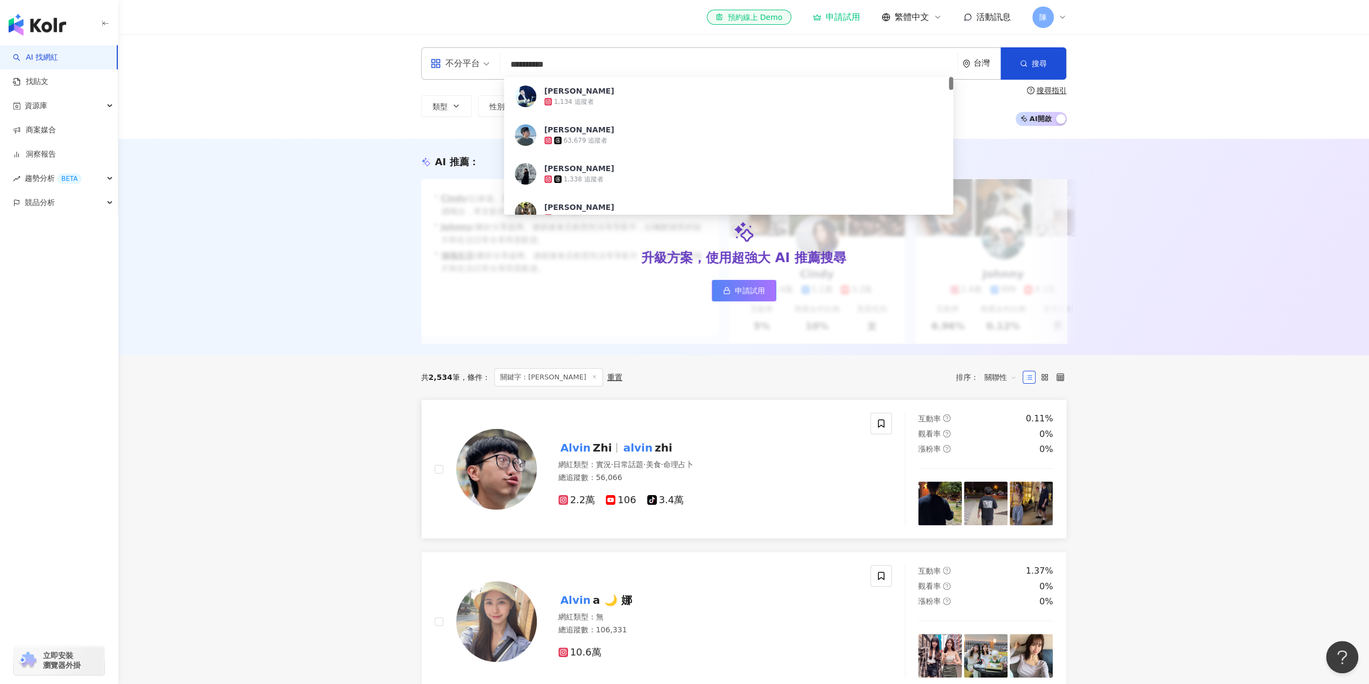
click at [579, 506] on span "2.2萬" at bounding box center [576, 499] width 37 height 11
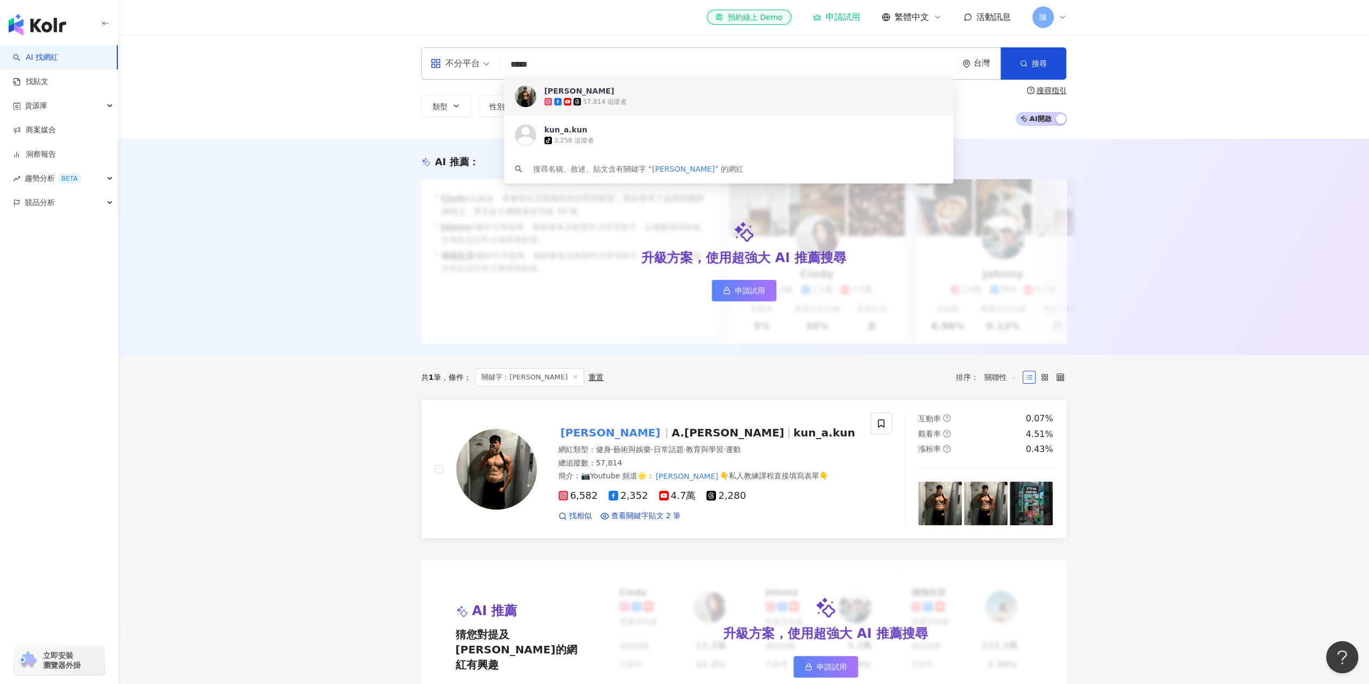
click at [582, 501] on span "6,582" at bounding box center [578, 495] width 40 height 11
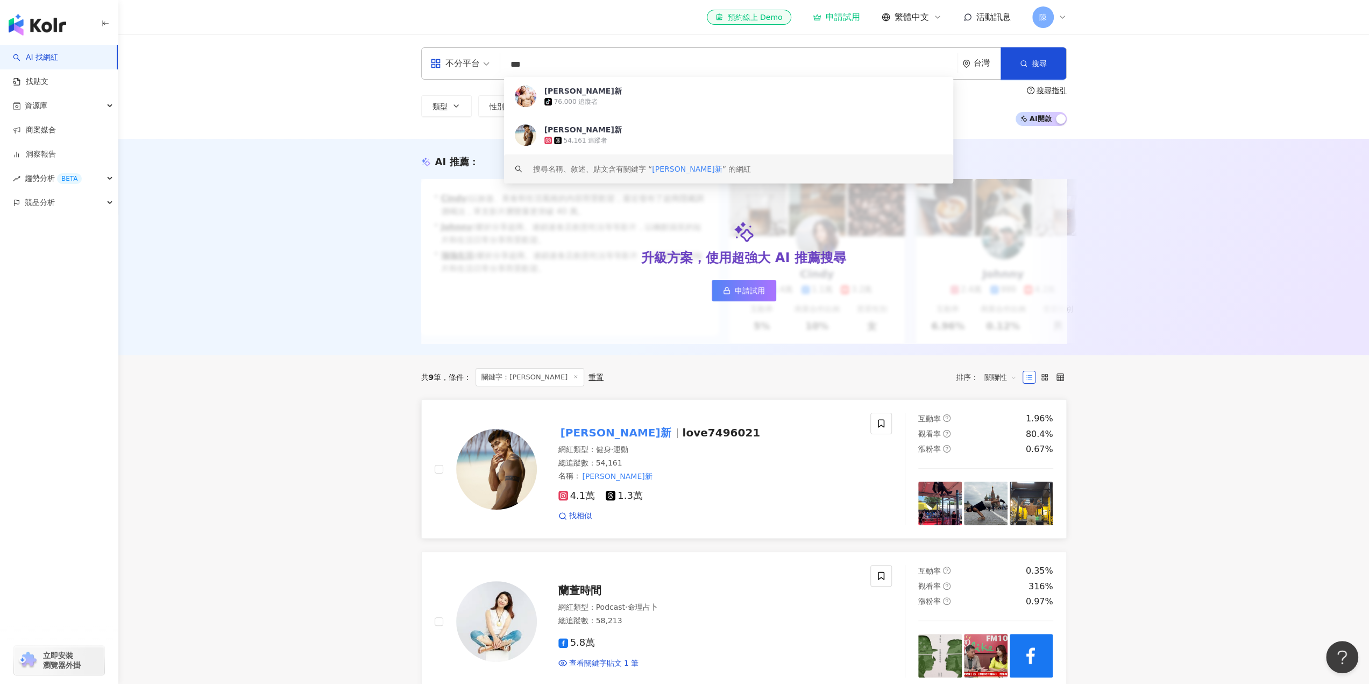
click at [571, 501] on span "4.1萬" at bounding box center [576, 495] width 37 height 11
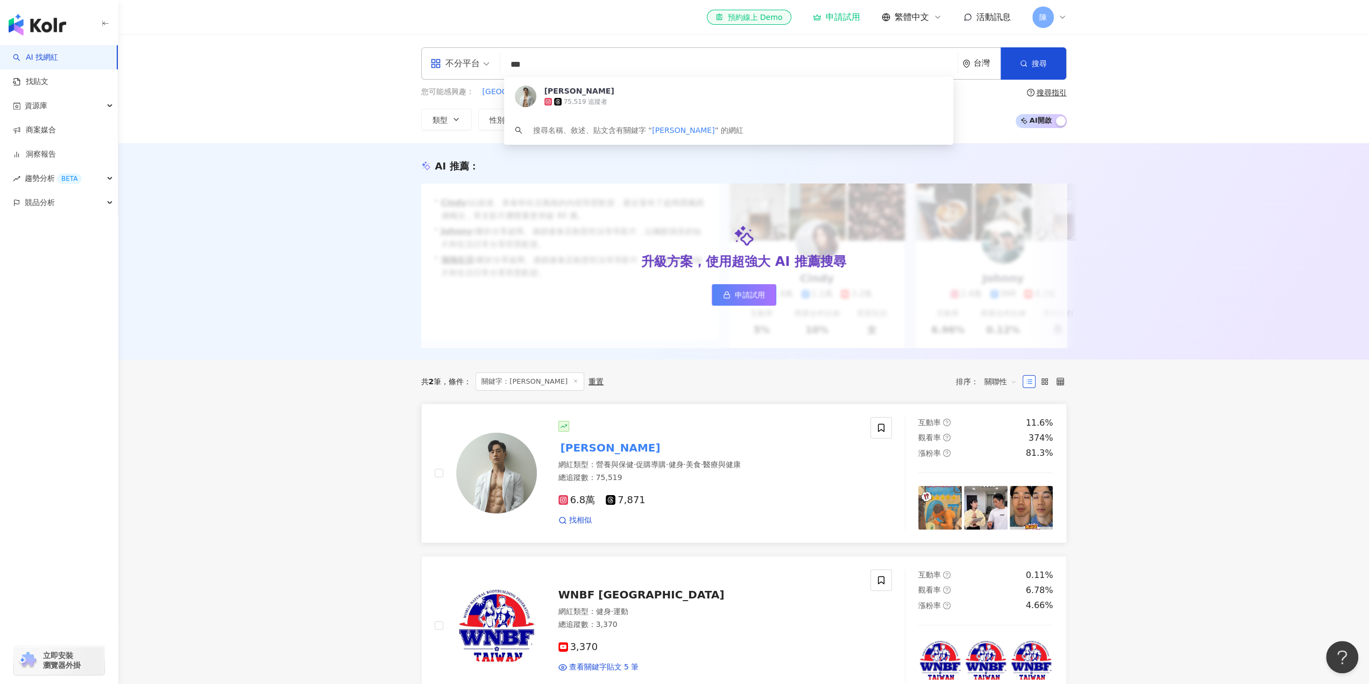
click at [585, 503] on span "6.8萬" at bounding box center [576, 499] width 37 height 11
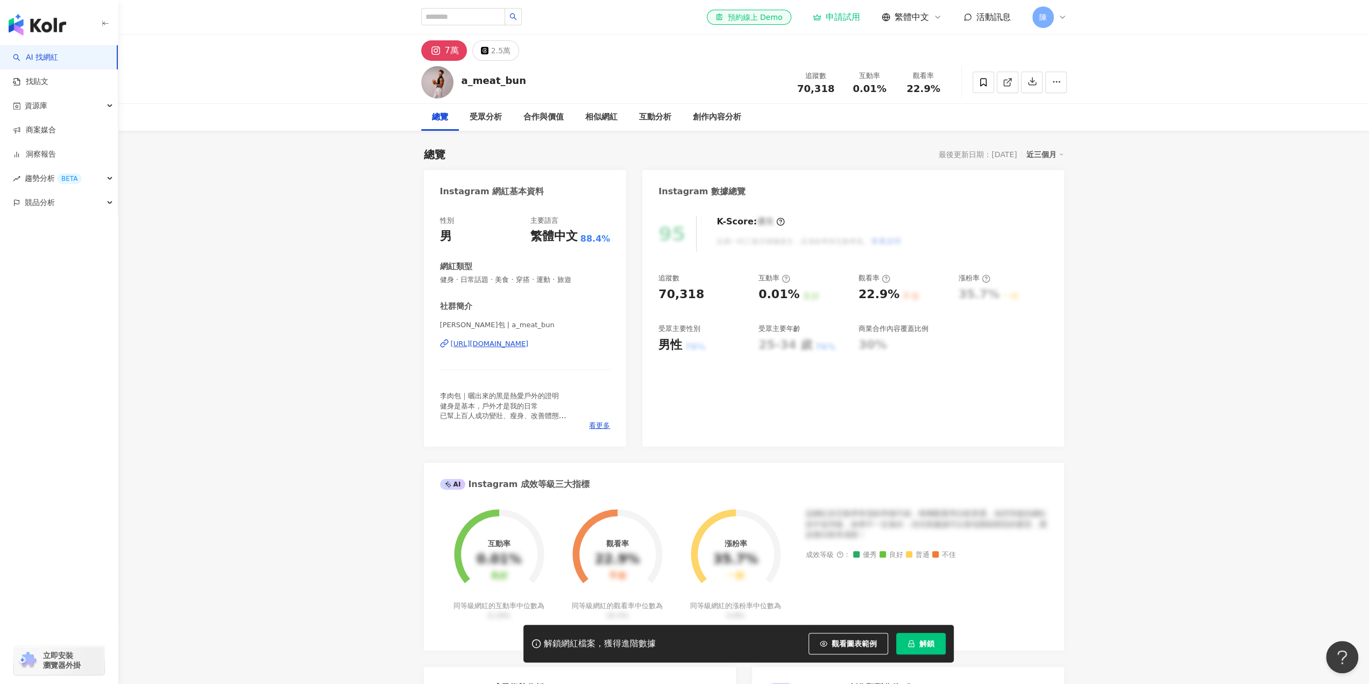
click at [529, 346] on div "https://www.instagram.com/a_meat_bun/" at bounding box center [490, 344] width 78 height 10
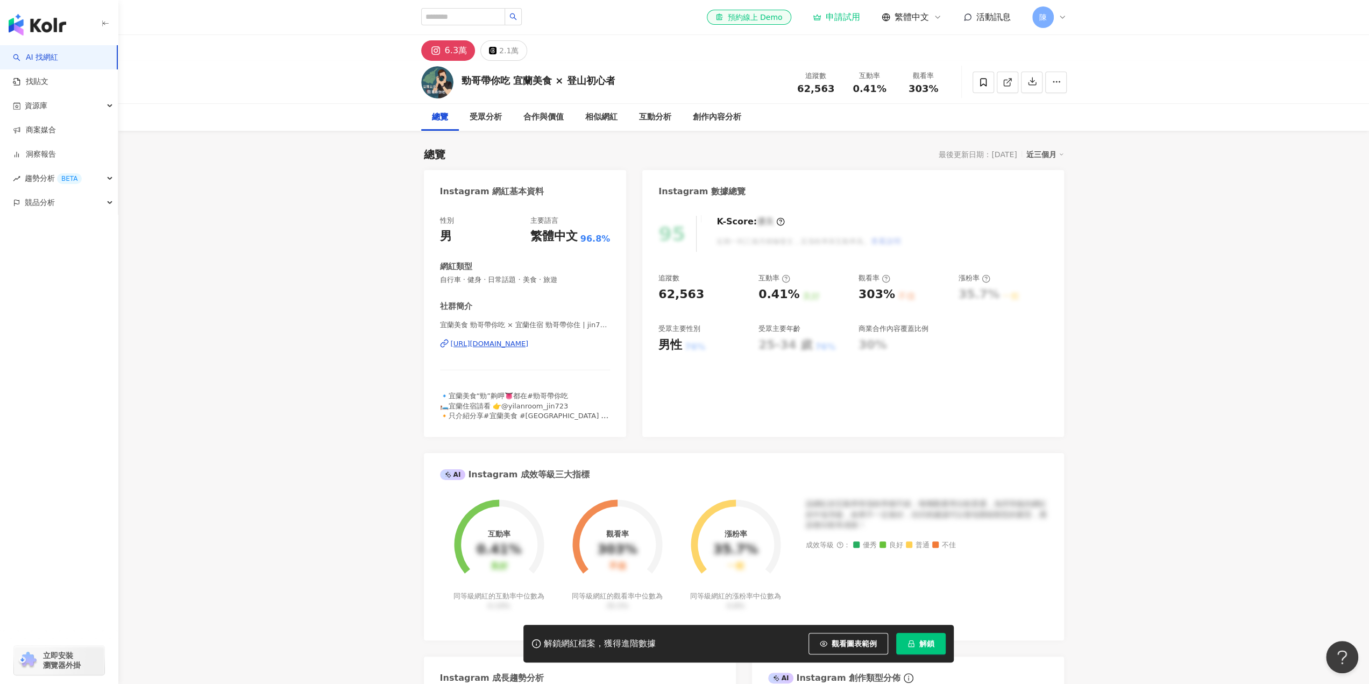
click at [482, 344] on div "https://www.instagram.com/jin723_yilanfoodie/" at bounding box center [490, 344] width 78 height 10
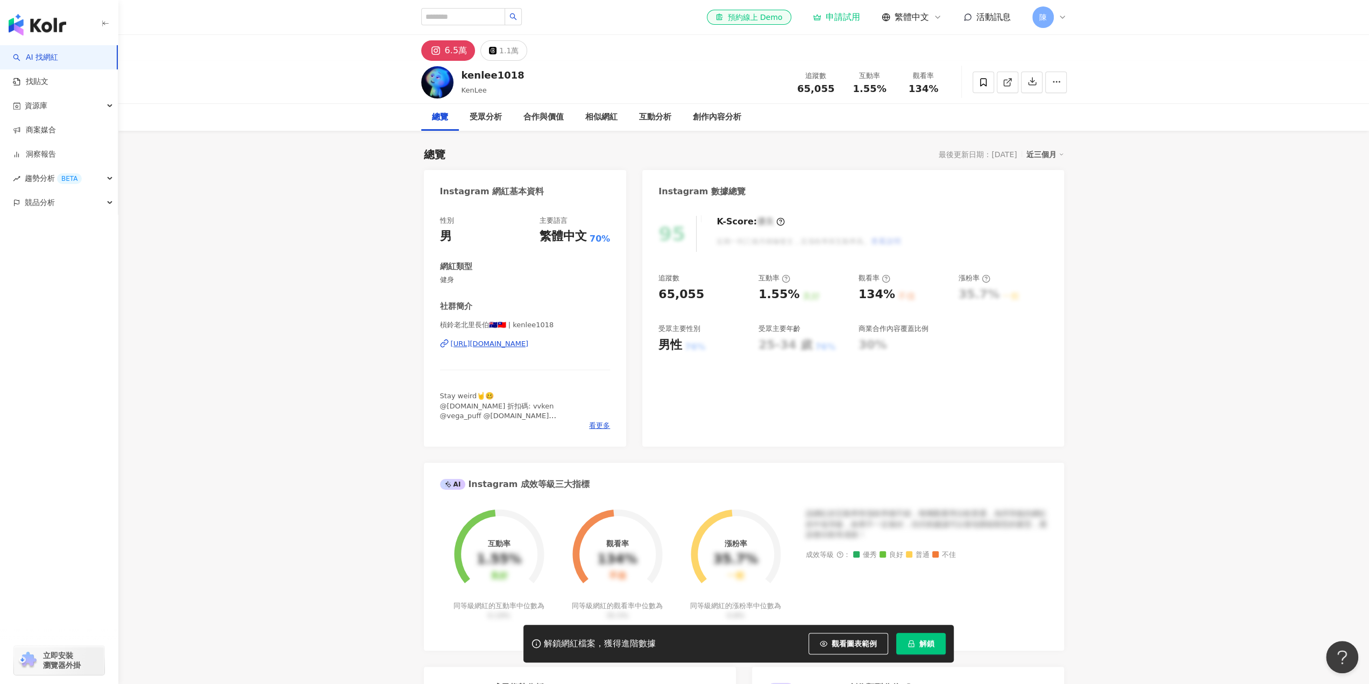
click at [493, 344] on div "https://www.instagram.com/kenlee1018/" at bounding box center [490, 344] width 78 height 10
click at [529, 345] on div "https://www.instagram.com/sheng_mma/" at bounding box center [490, 344] width 78 height 10
drag, startPoint x: 543, startPoint y: 357, endPoint x: 545, endPoint y: 343, distance: 13.6
click at [529, 357] on div "https://www.instagram.com/thugforlove_adykung/" at bounding box center [490, 354] width 78 height 10
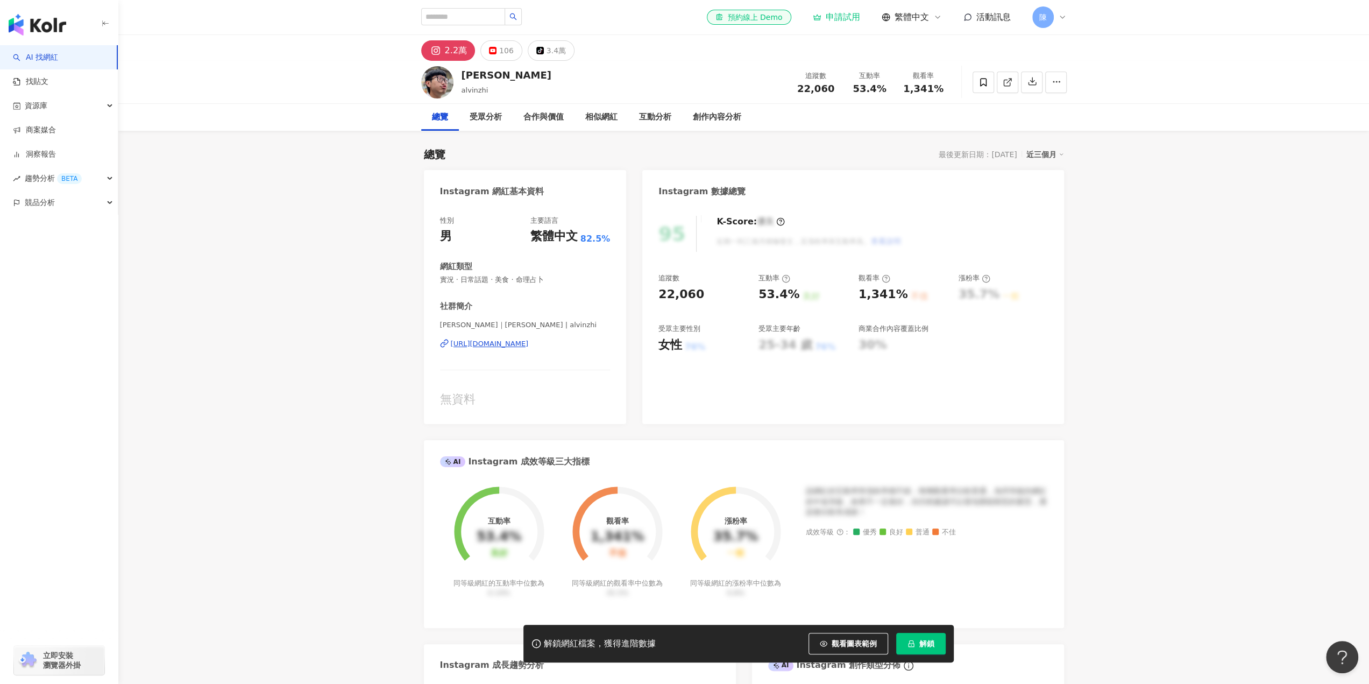
click at [516, 342] on div "https://www.instagram.com/alvinzhi/" at bounding box center [490, 344] width 78 height 10
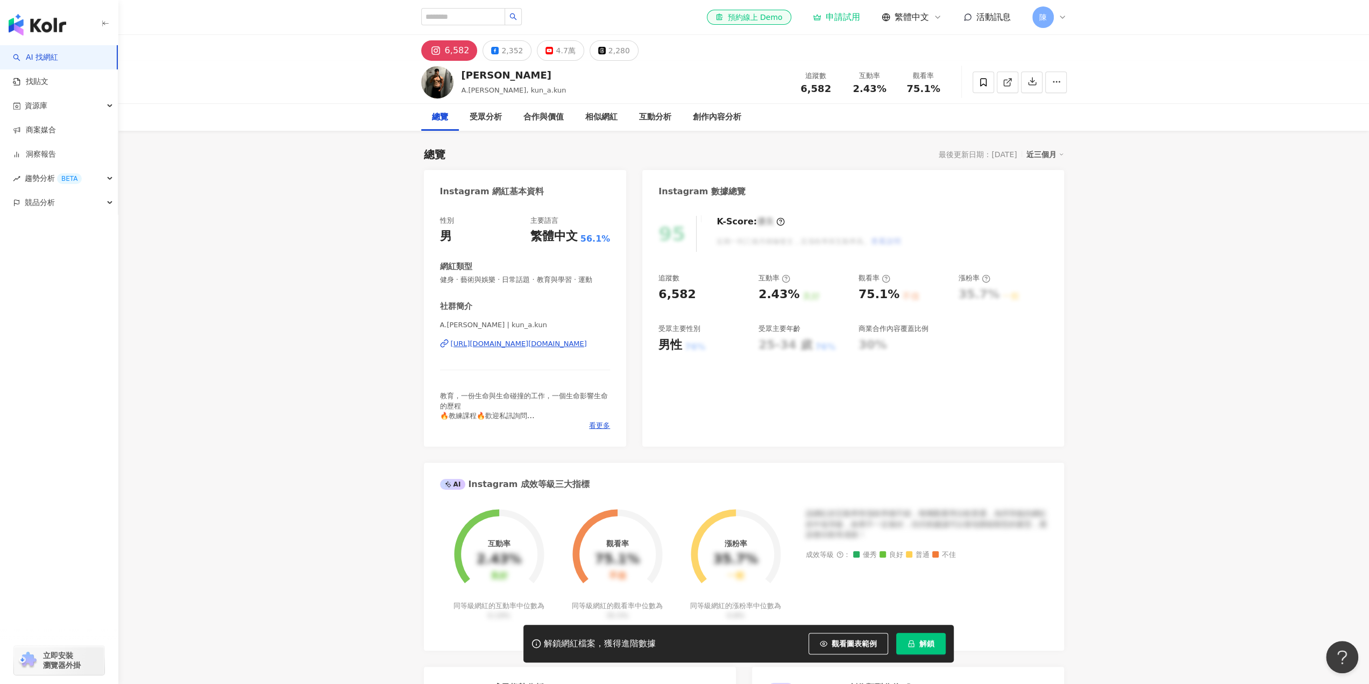
click at [518, 340] on div "https://www.instagram.com/kun_a.kun/" at bounding box center [519, 344] width 136 height 10
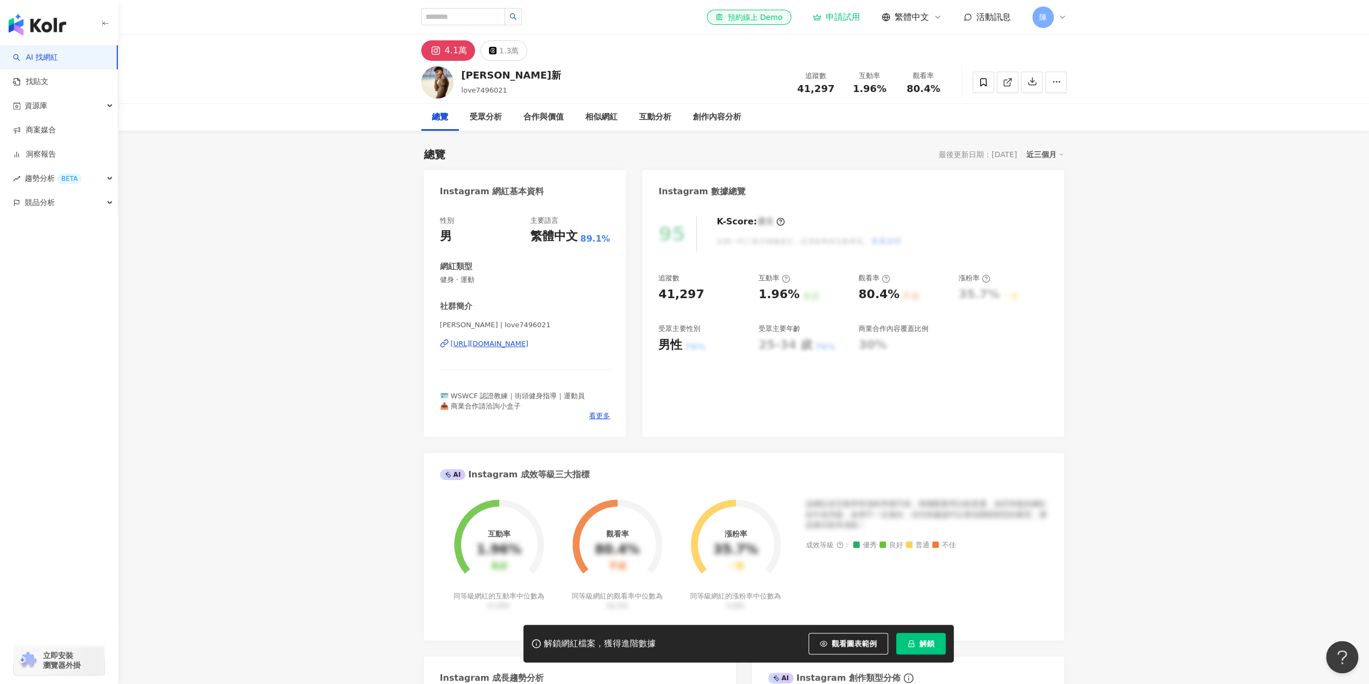
click at [529, 346] on div "https://www.instagram.com/love7496021/" at bounding box center [490, 344] width 78 height 10
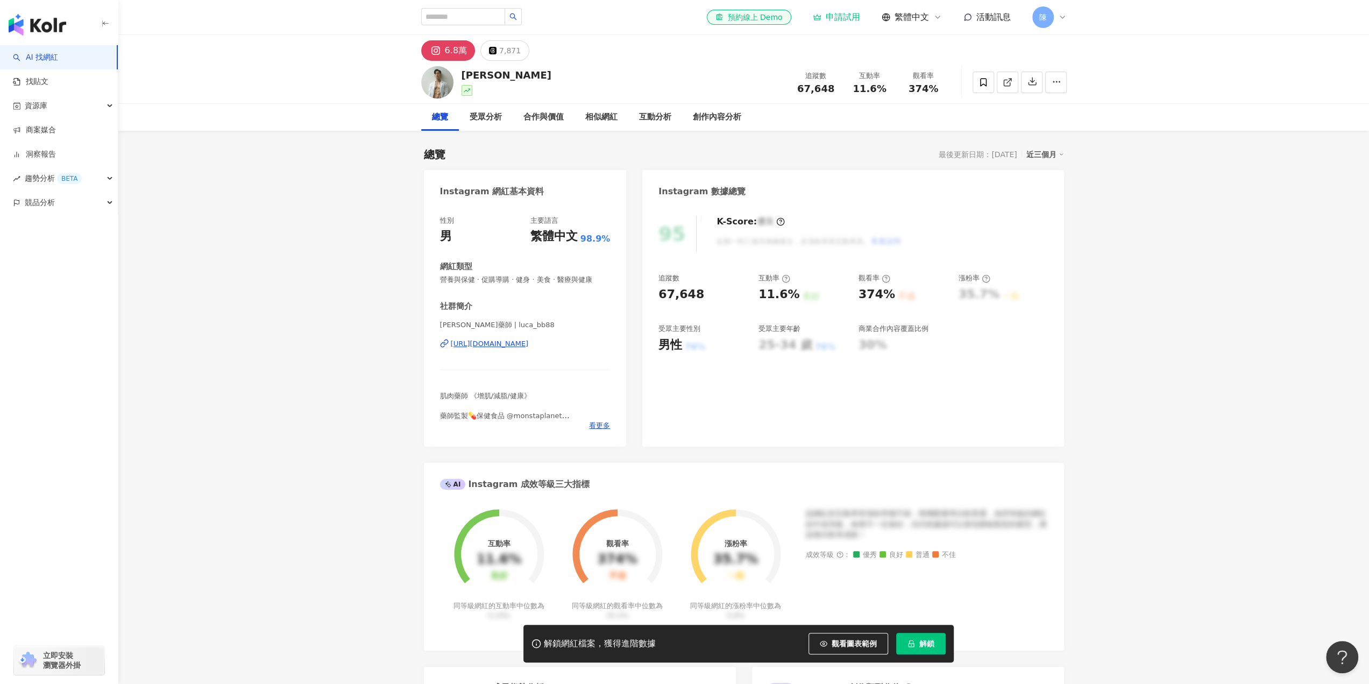
click at [529, 342] on div "[URL][DOMAIN_NAME]" at bounding box center [490, 344] width 78 height 10
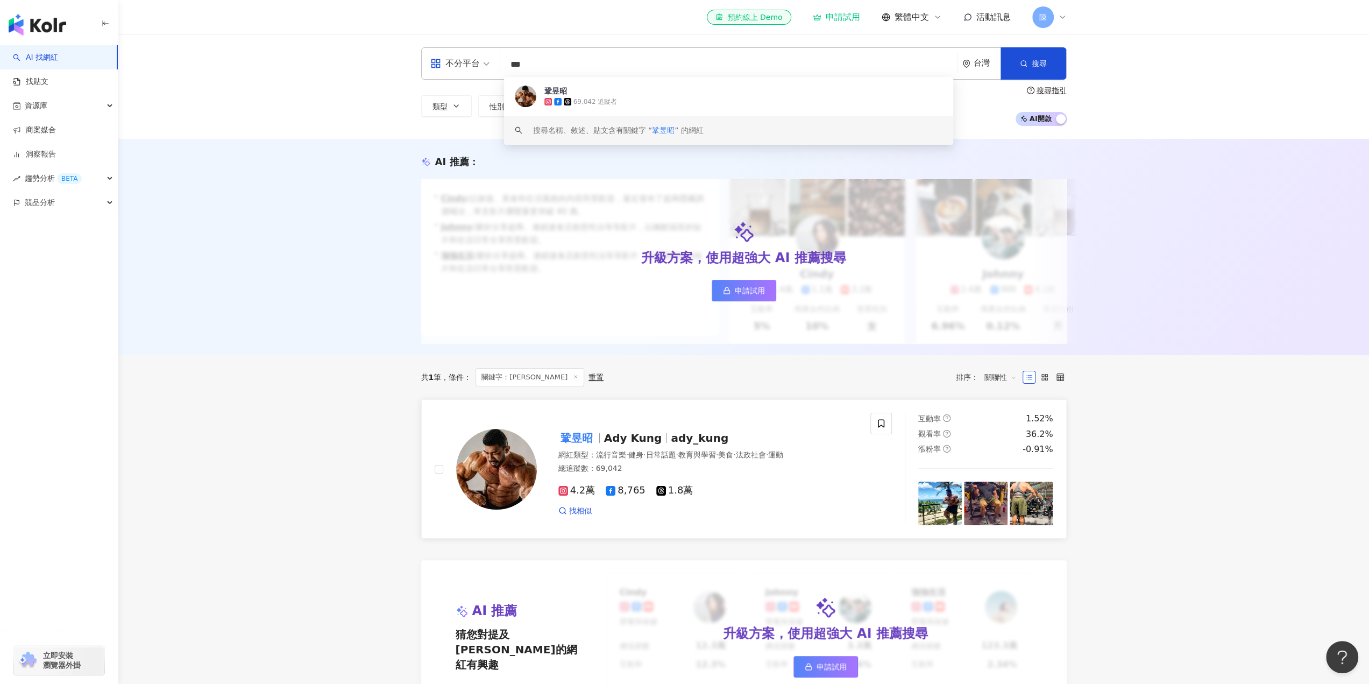
click at [562, 494] on rect at bounding box center [563, 491] width 8 height 8
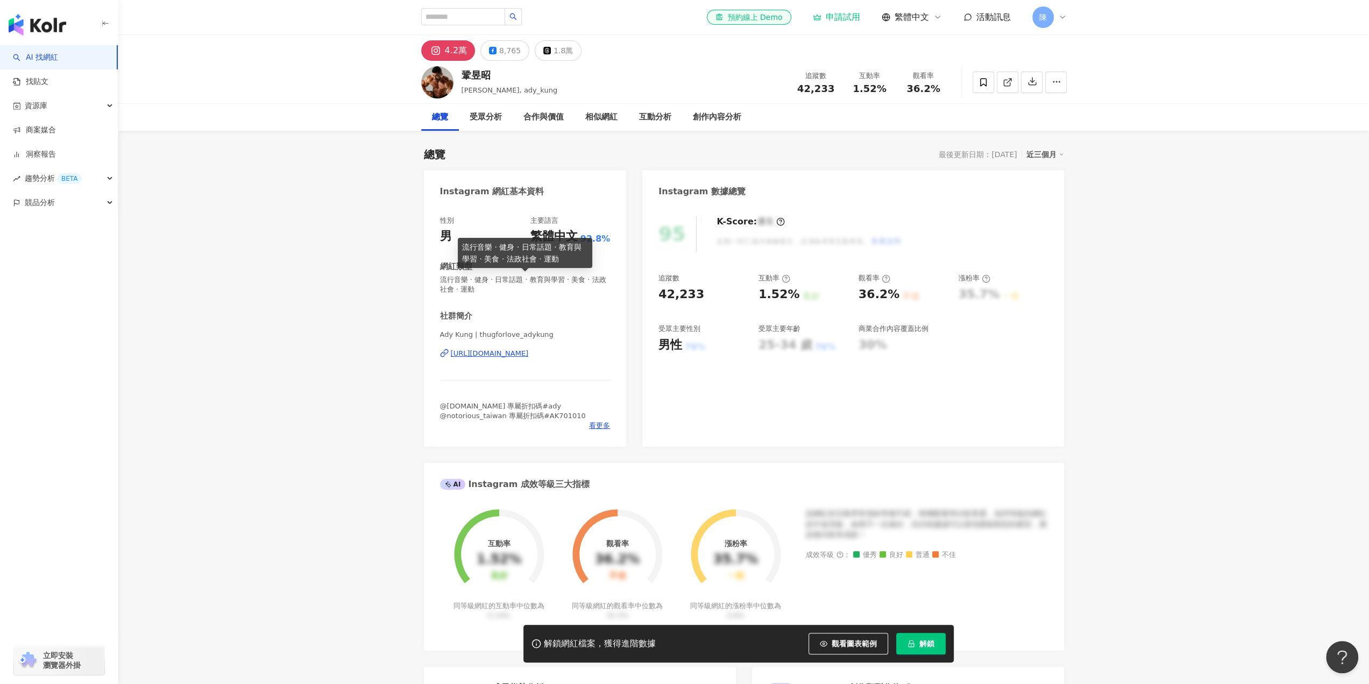
click at [519, 354] on div "[URL][DOMAIN_NAME]" at bounding box center [490, 354] width 78 height 10
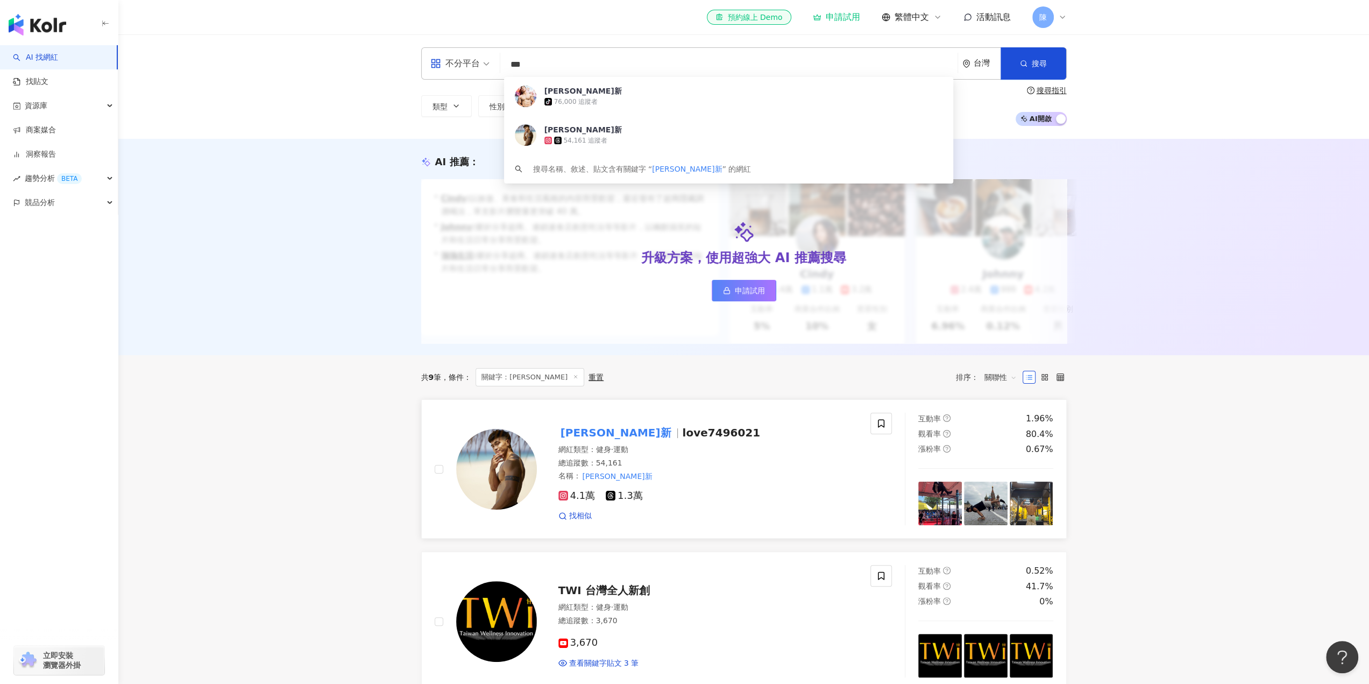
click at [579, 440] on mark "[PERSON_NAME]新" at bounding box center [615, 432] width 115 height 17
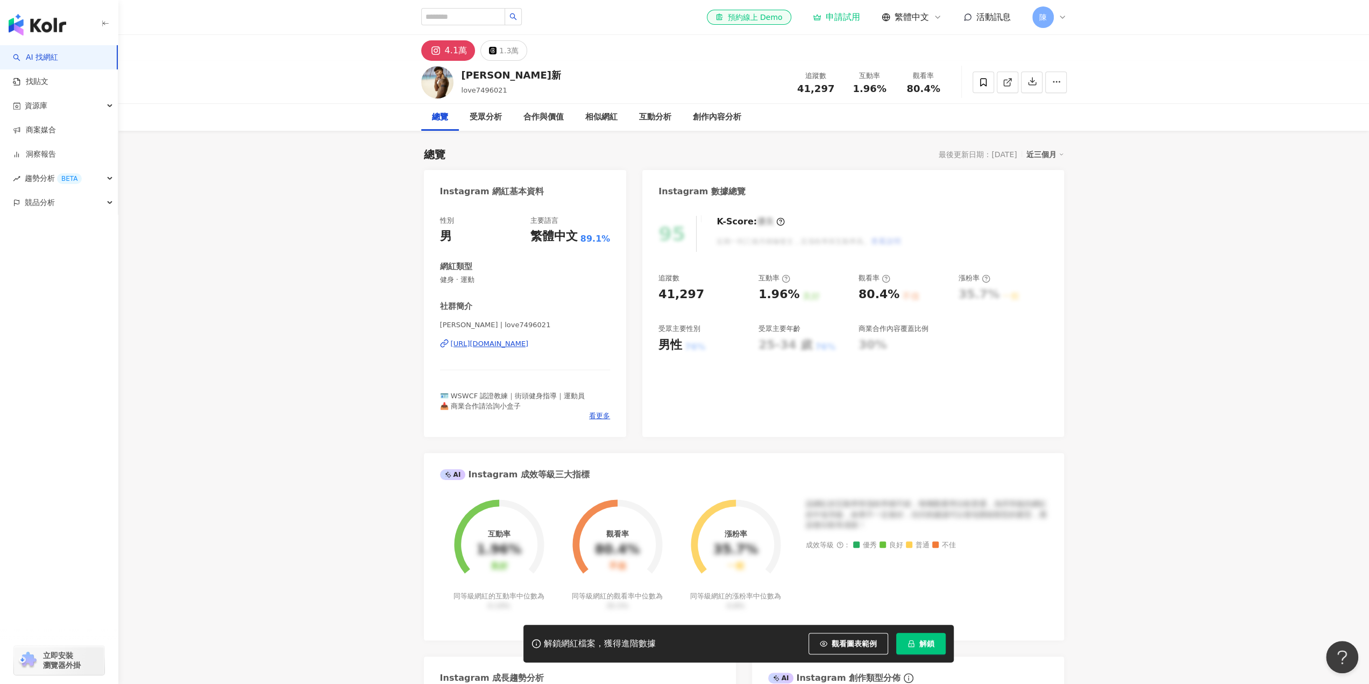
click at [506, 343] on div "[URL][DOMAIN_NAME]" at bounding box center [490, 344] width 78 height 10
